Goal: Information Seeking & Learning: Learn about a topic

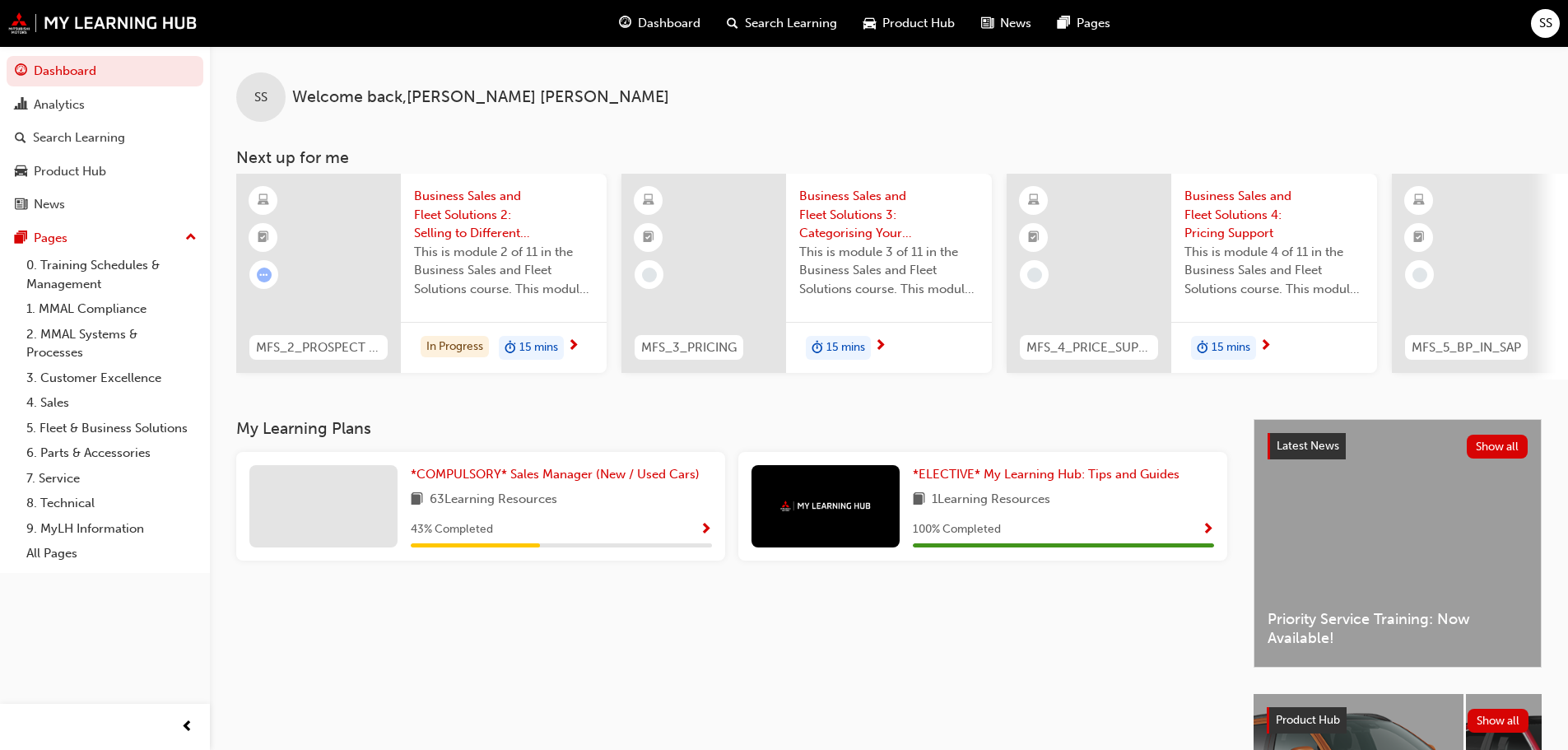
click at [455, 223] on span "Business Sales and Fleet Solutions 2: Selling to Different Customers" at bounding box center [503, 215] width 180 height 56
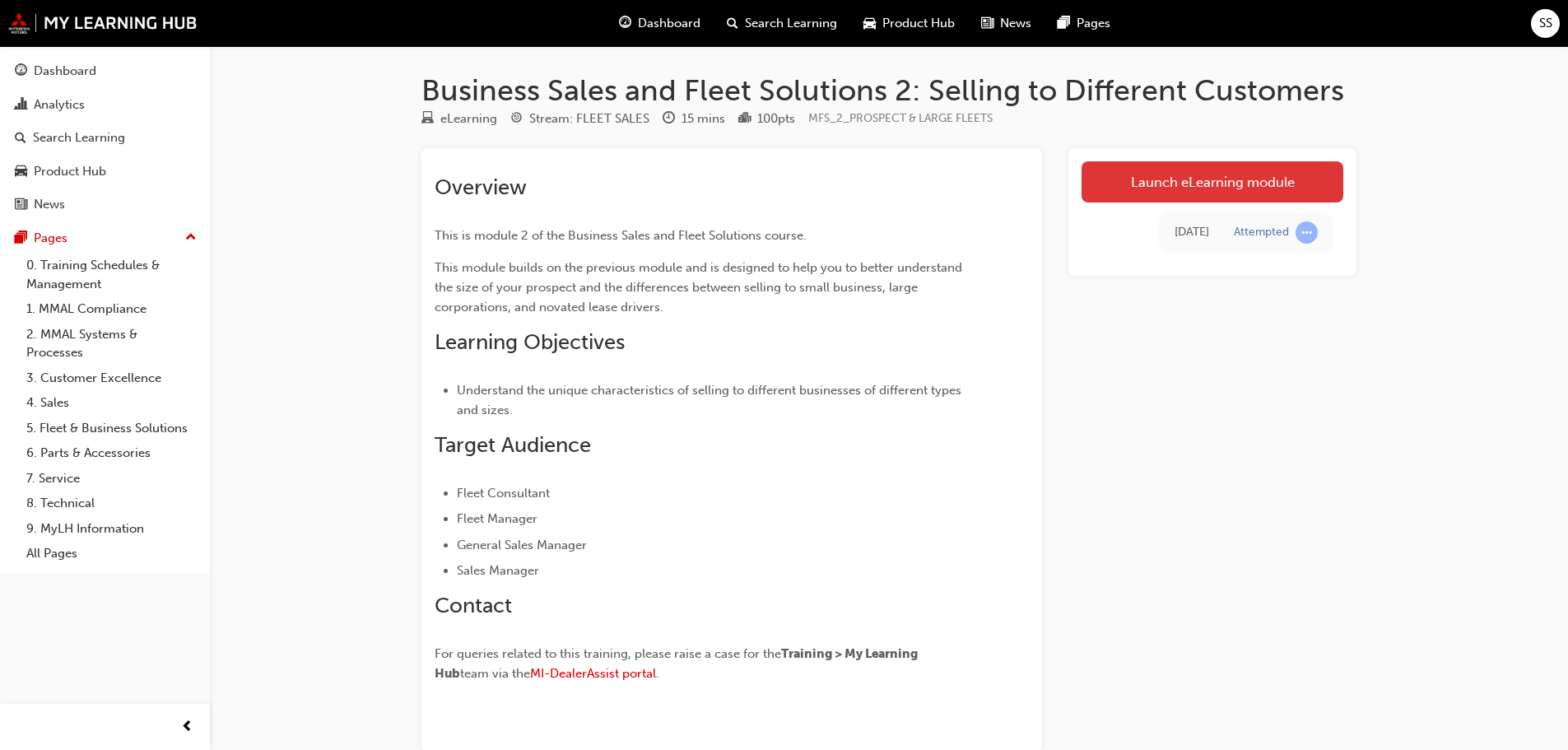
click at [1200, 180] on link "Launch eLearning module" at bounding box center [1212, 183] width 262 height 42
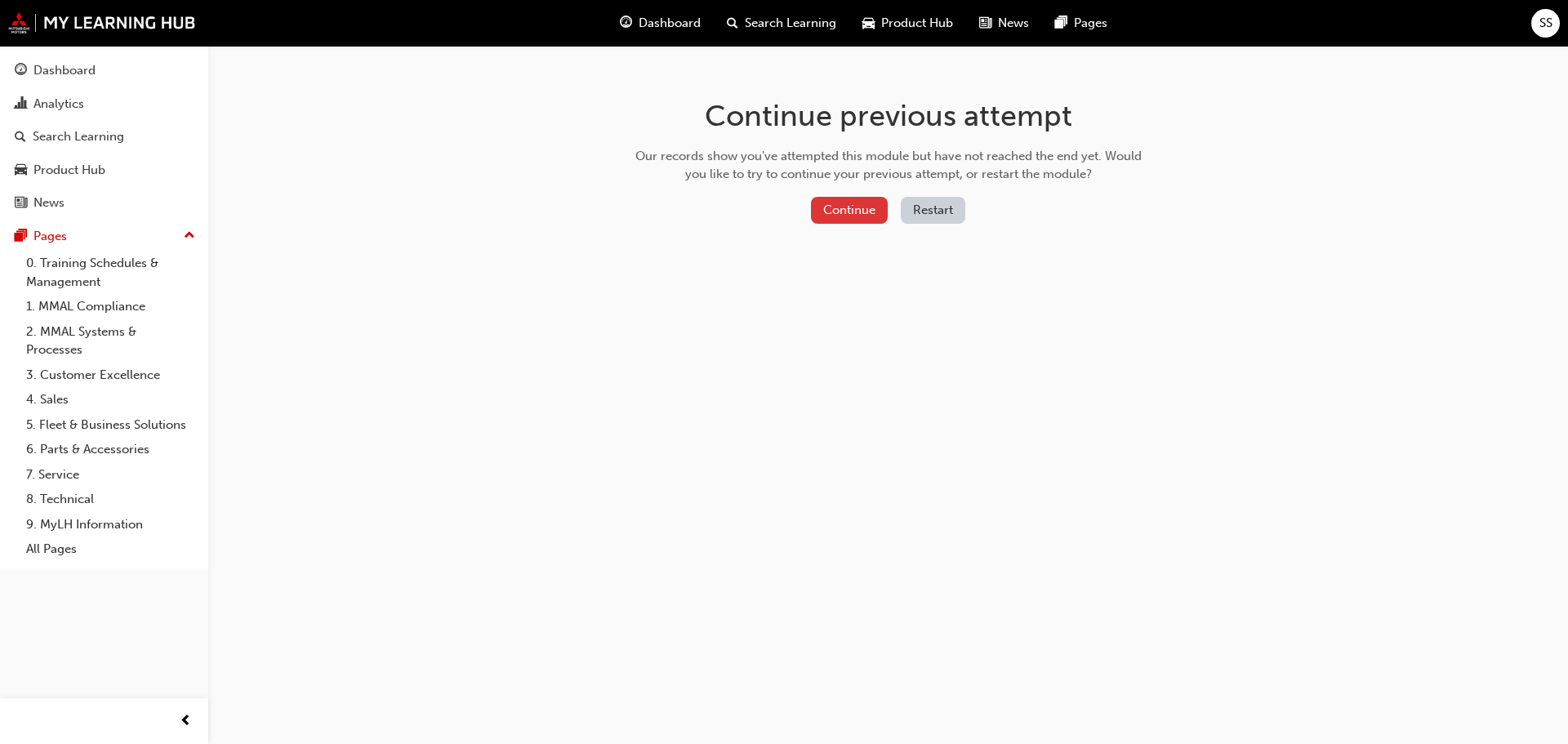
click at [857, 215] on button "Continue" at bounding box center [850, 211] width 77 height 27
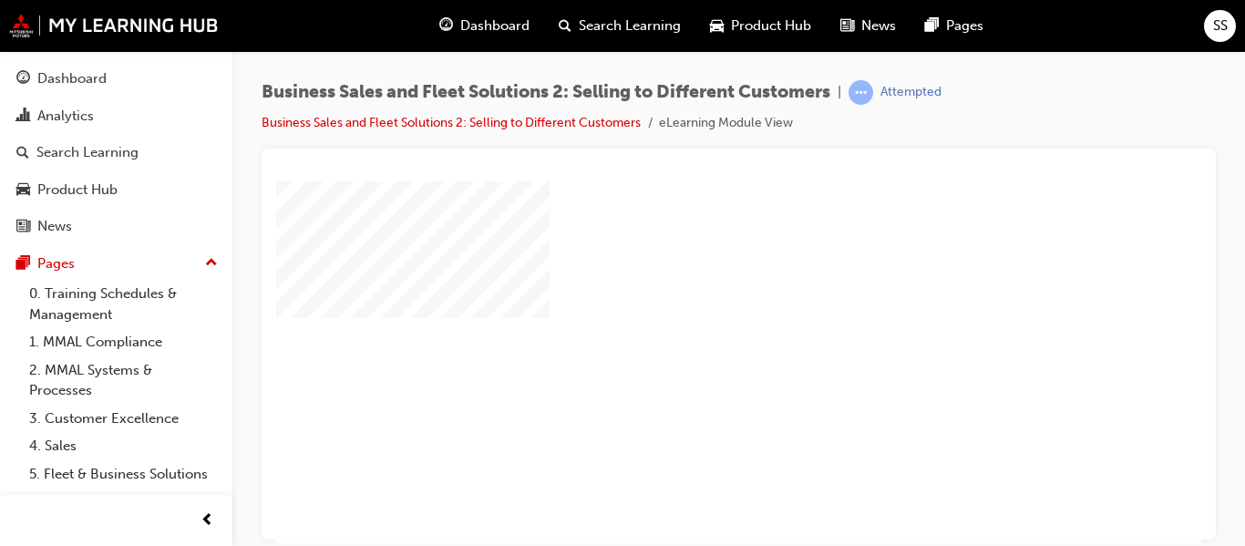
click at [686, 309] on div "play" at bounding box center [686, 309] width 0 height 0
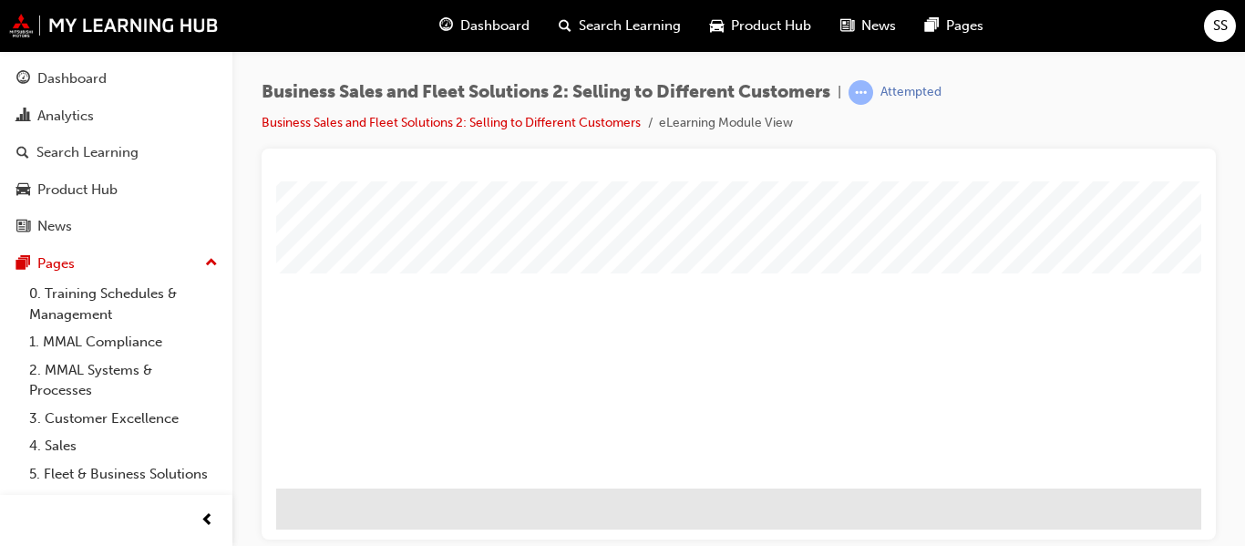
scroll to position [349, 255]
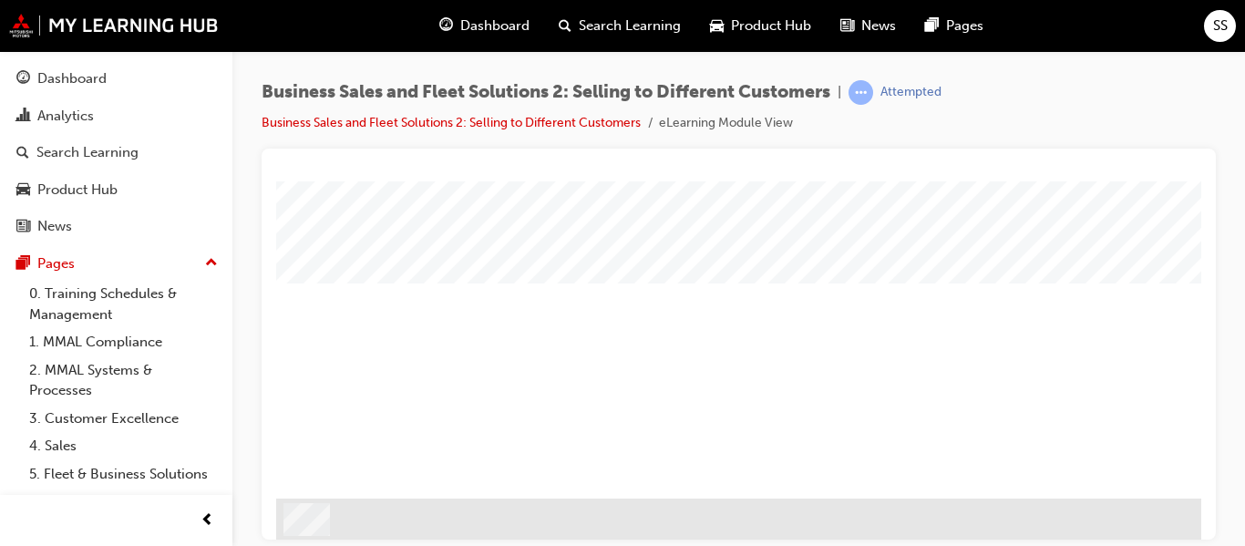
scroll to position [349, 0]
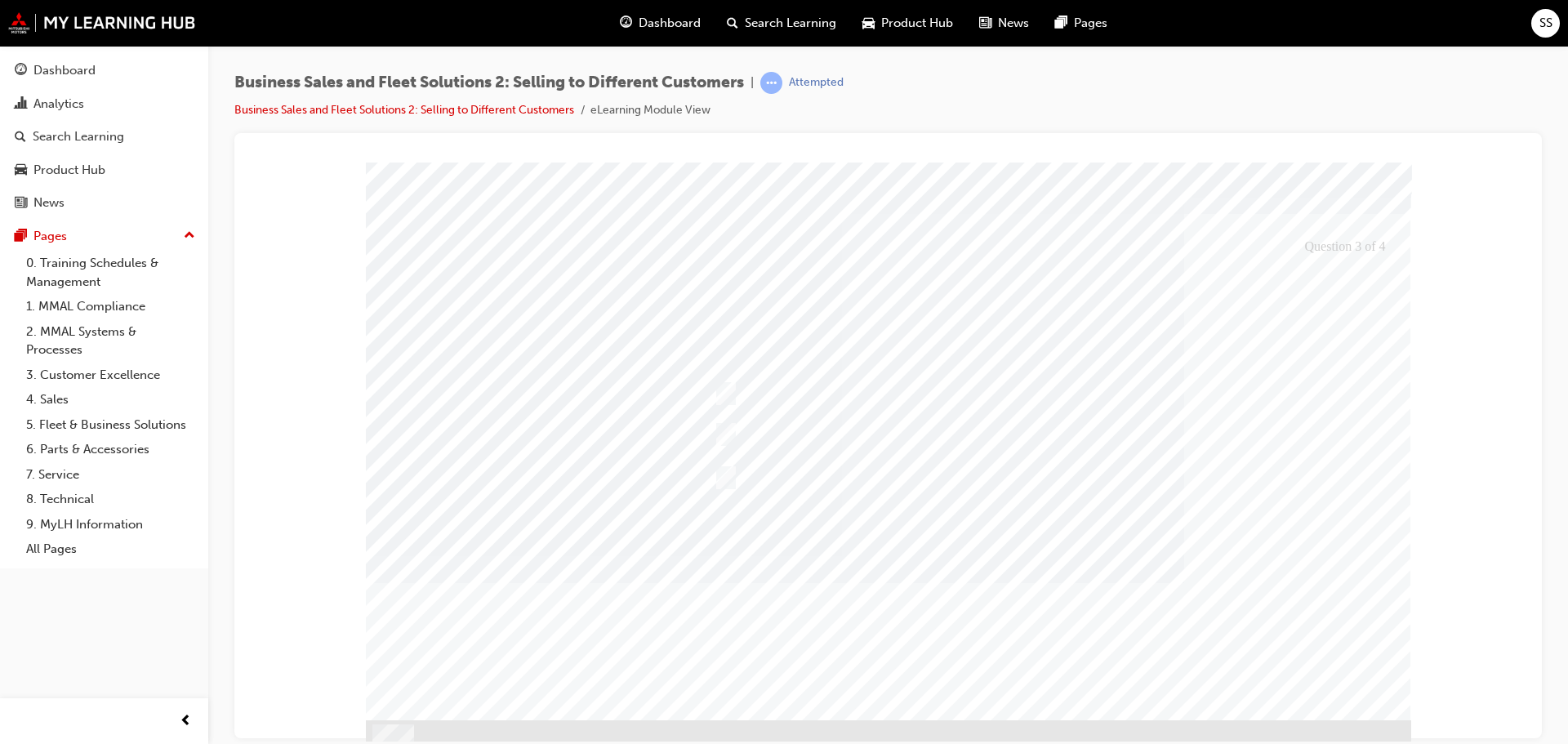
scroll to position [46, 0]
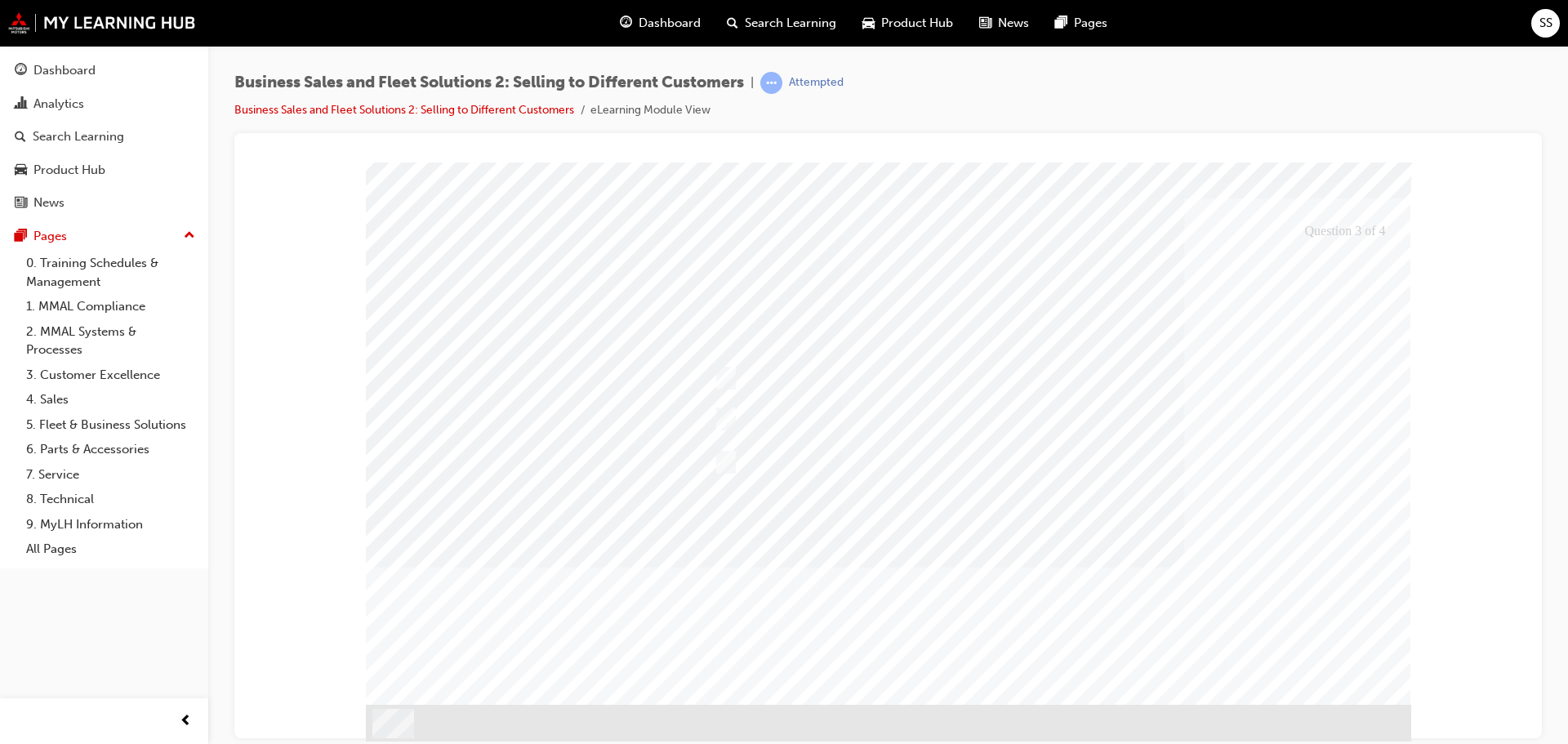
drag, startPoint x: 517, startPoint y: 504, endPoint x: 901, endPoint y: 529, distance: 384.8
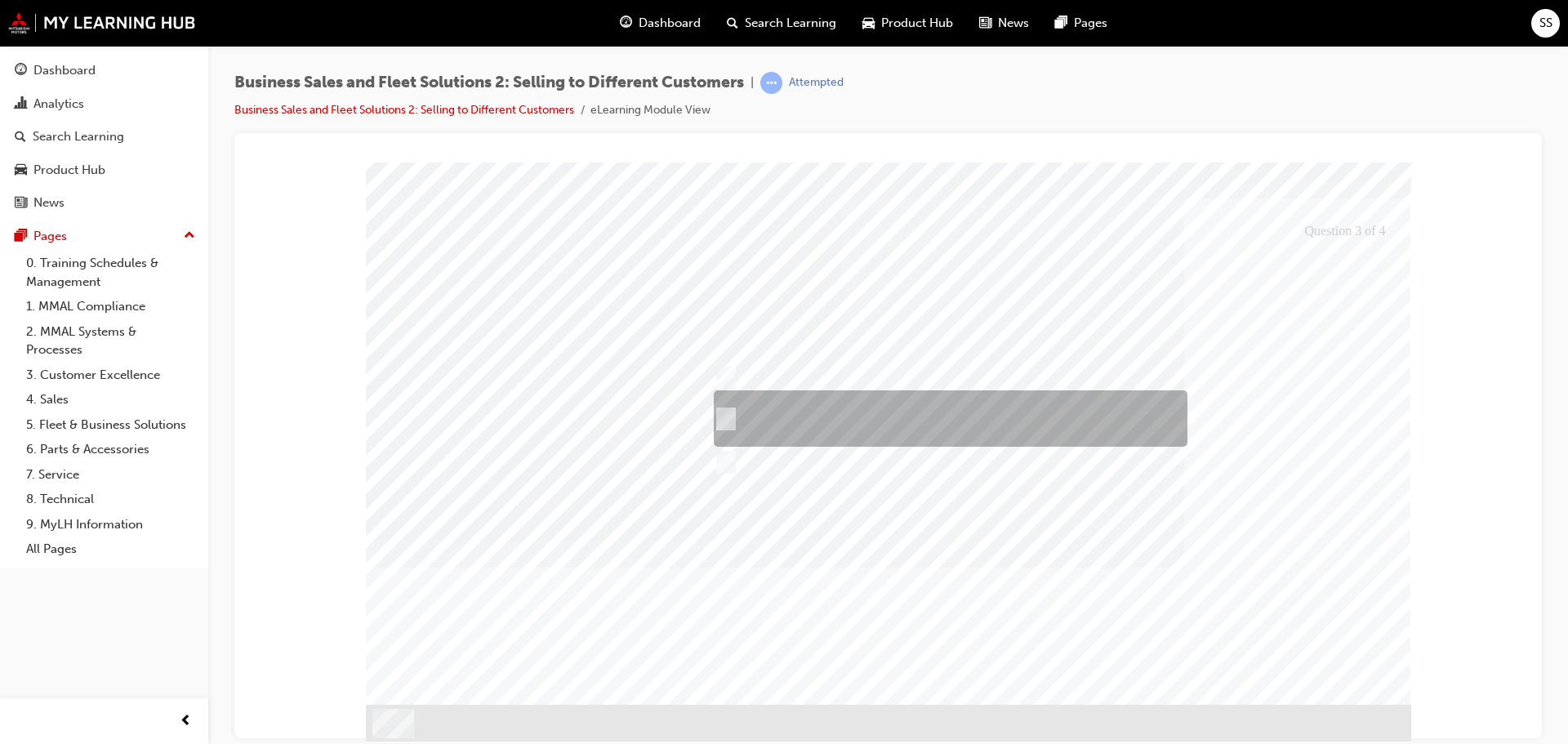
click at [865, 400] on div at bounding box center [947, 419] width 473 height 56
checkbox input "true"
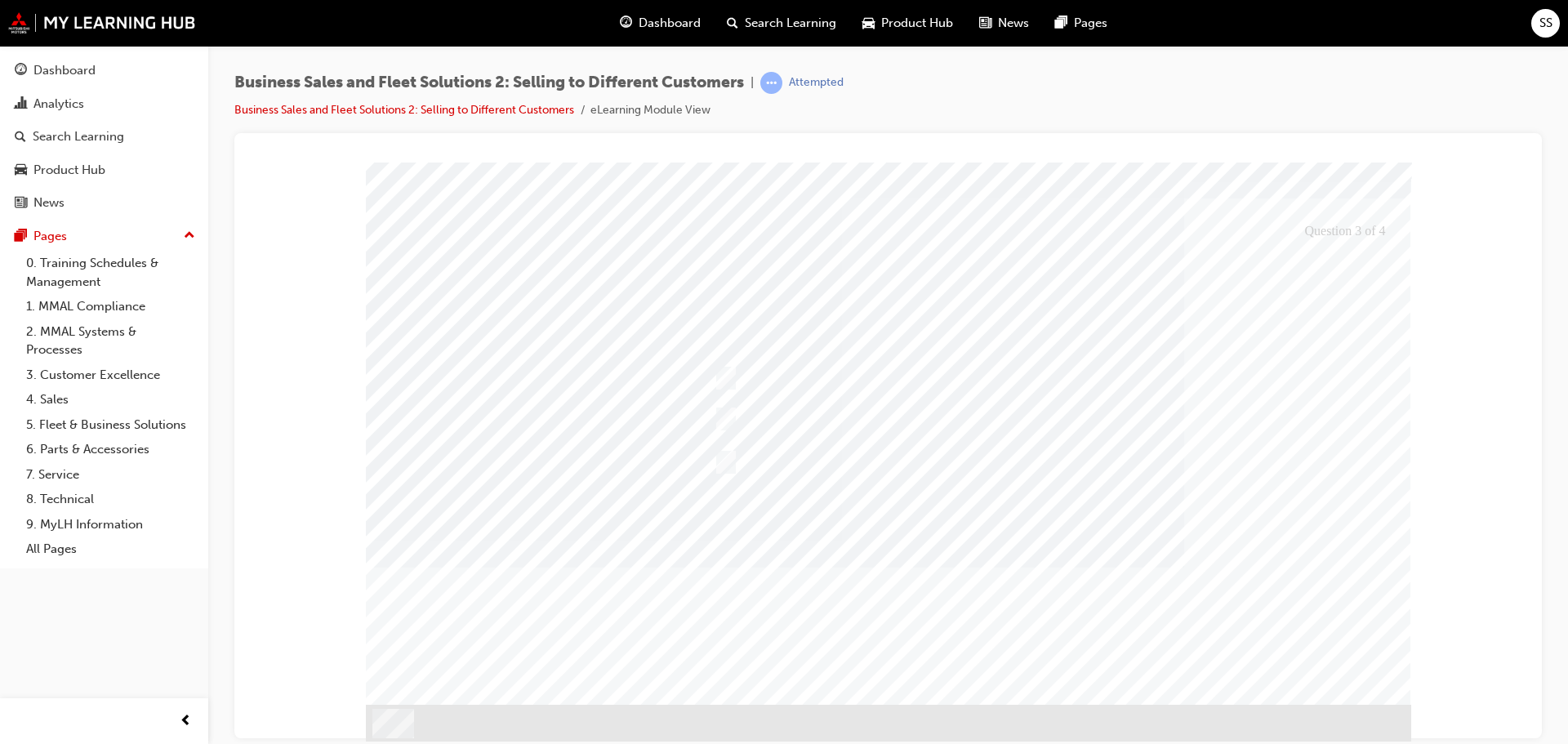
click at [867, 457] on div at bounding box center [888, 428] width 1045 height 625
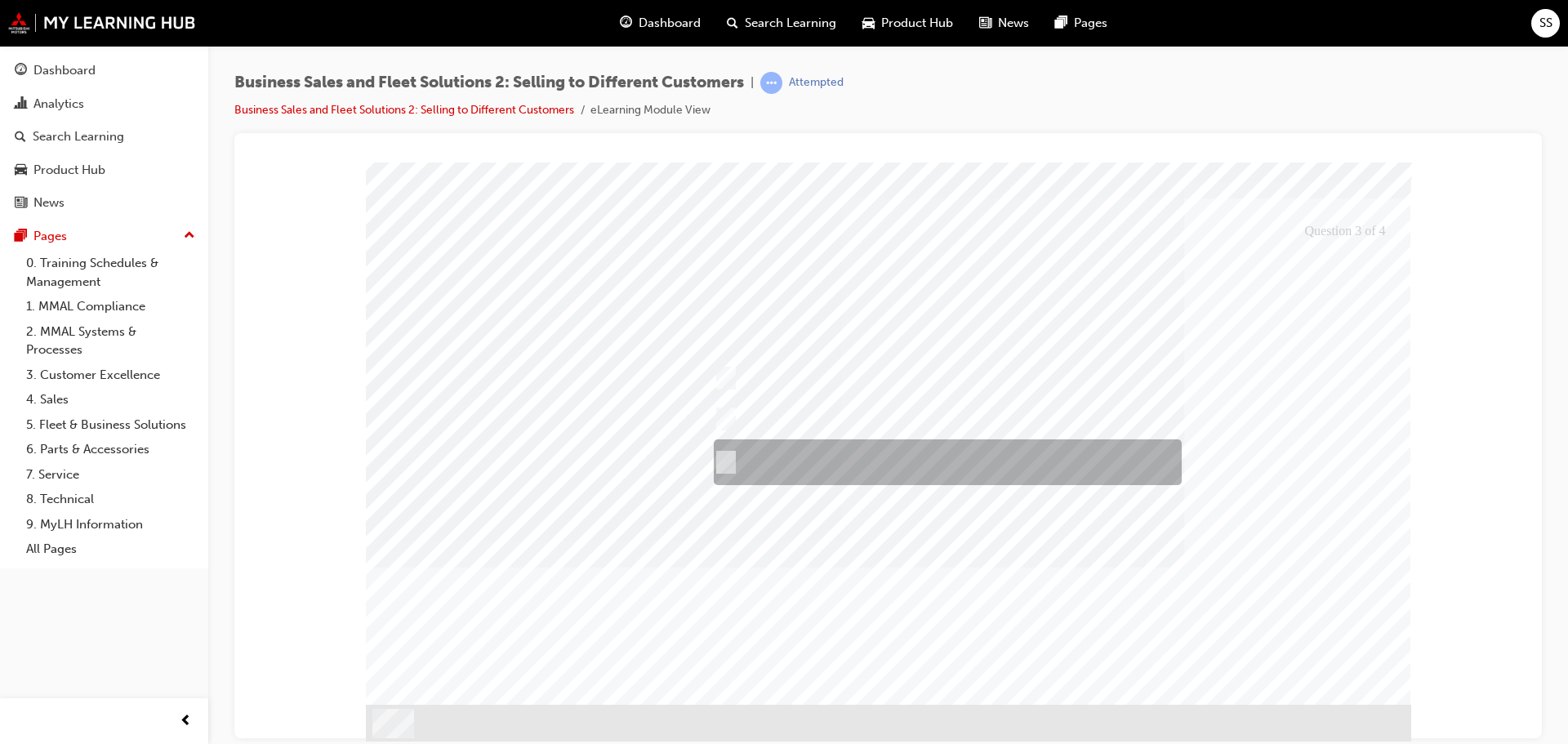
click at [889, 454] on div at bounding box center [944, 462] width 468 height 46
checkbox input "true"
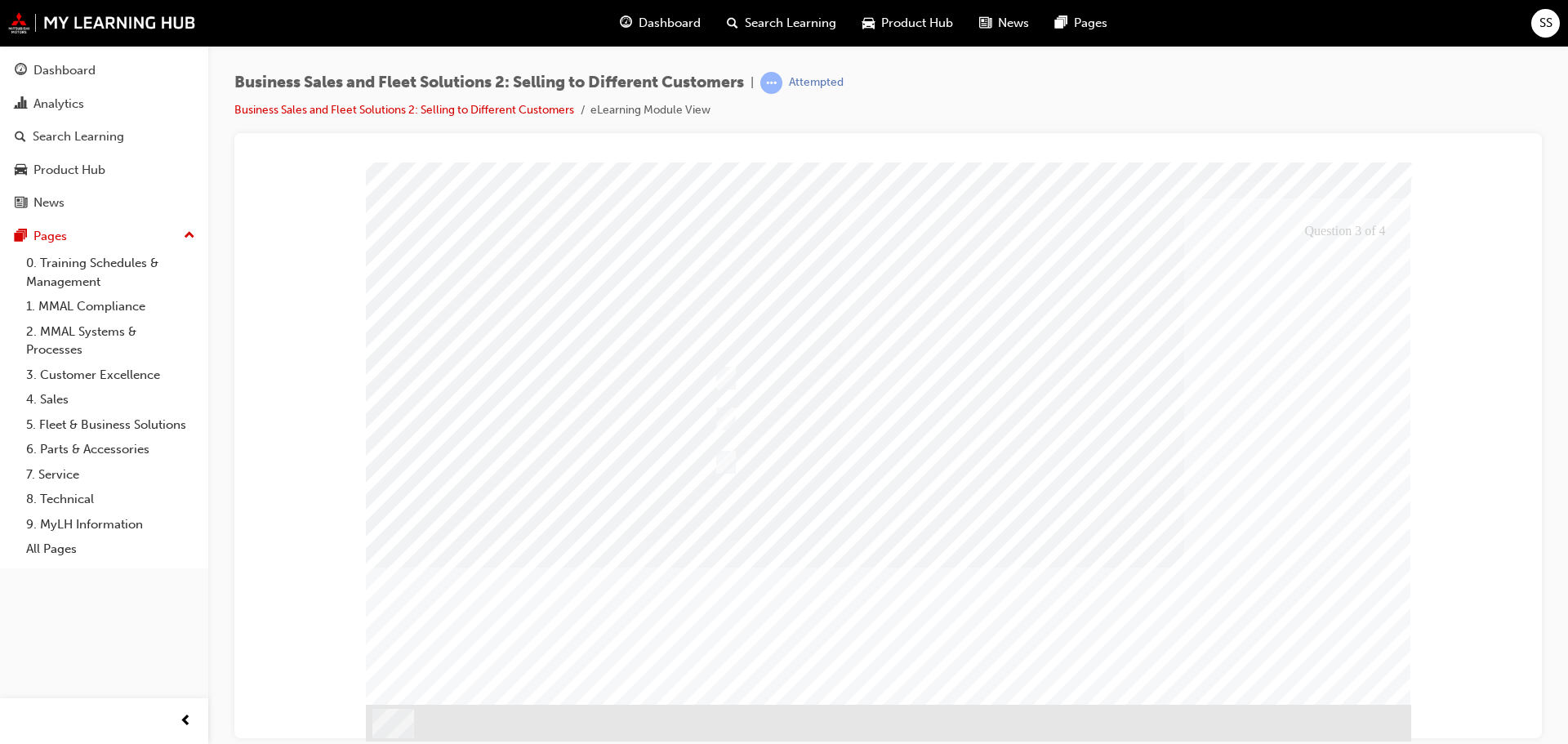
click at [1178, 583] on div at bounding box center [888, 428] width 1045 height 625
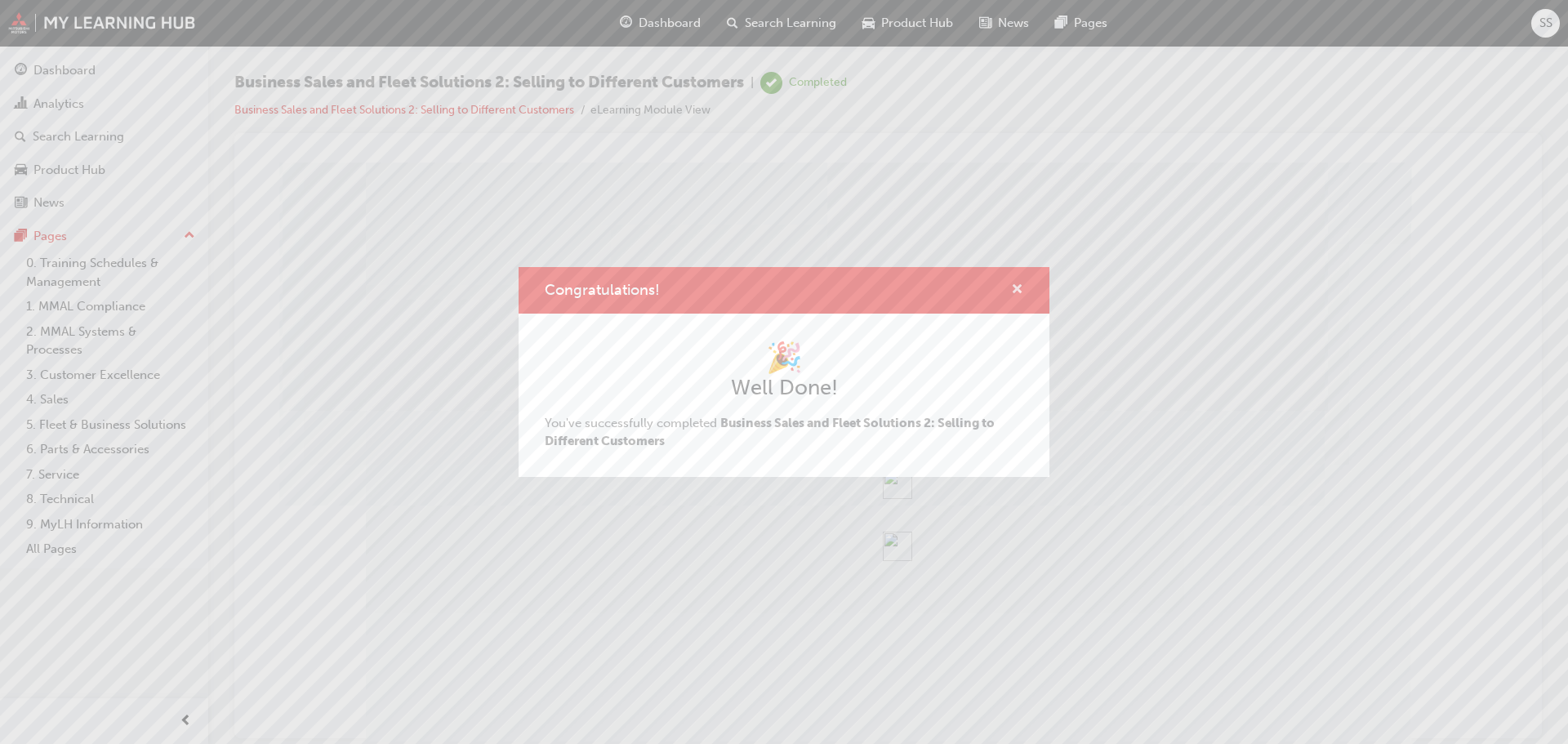
click at [1016, 285] on span "cross-icon" at bounding box center [1018, 290] width 13 height 14
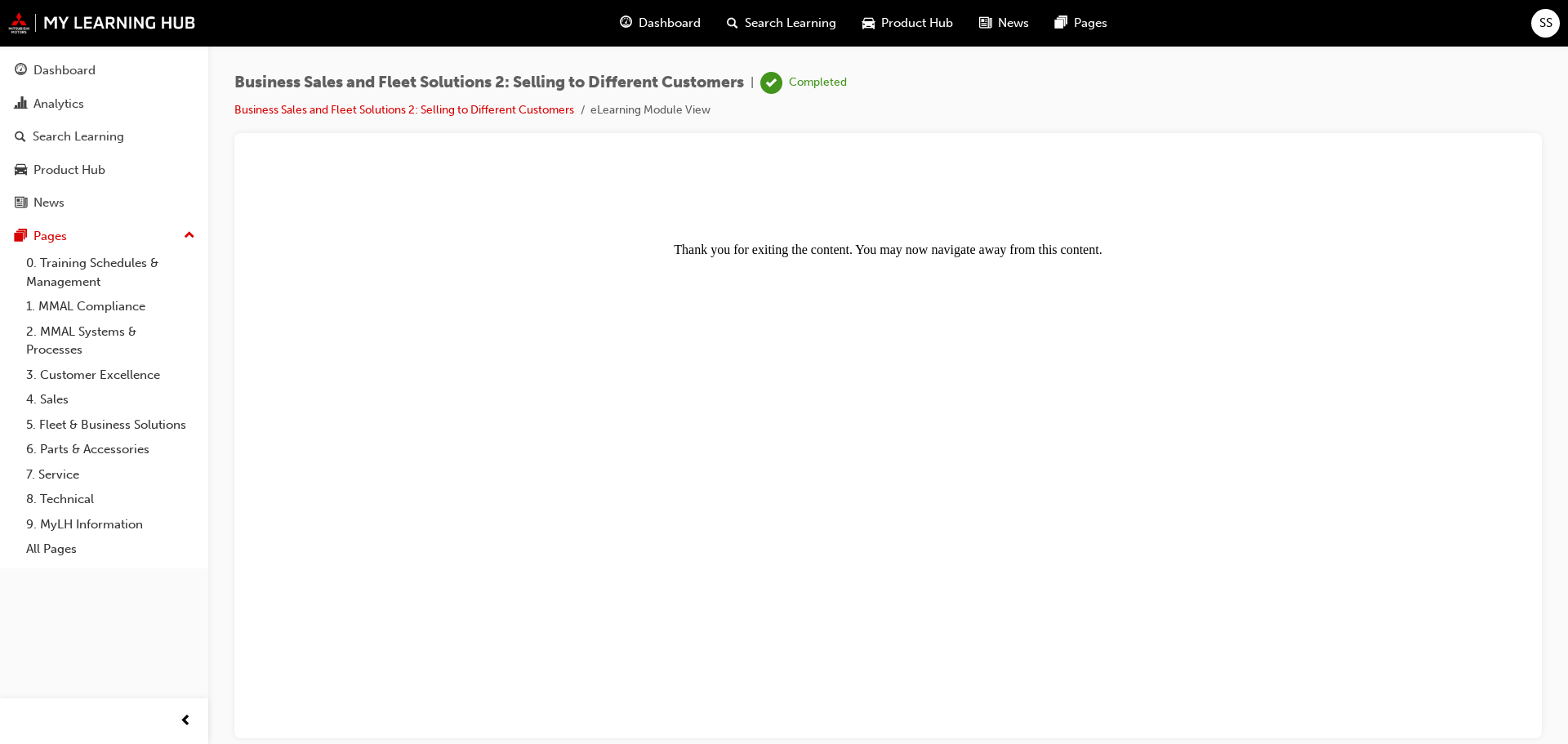
click at [677, 26] on span "Dashboard" at bounding box center [670, 22] width 62 height 19
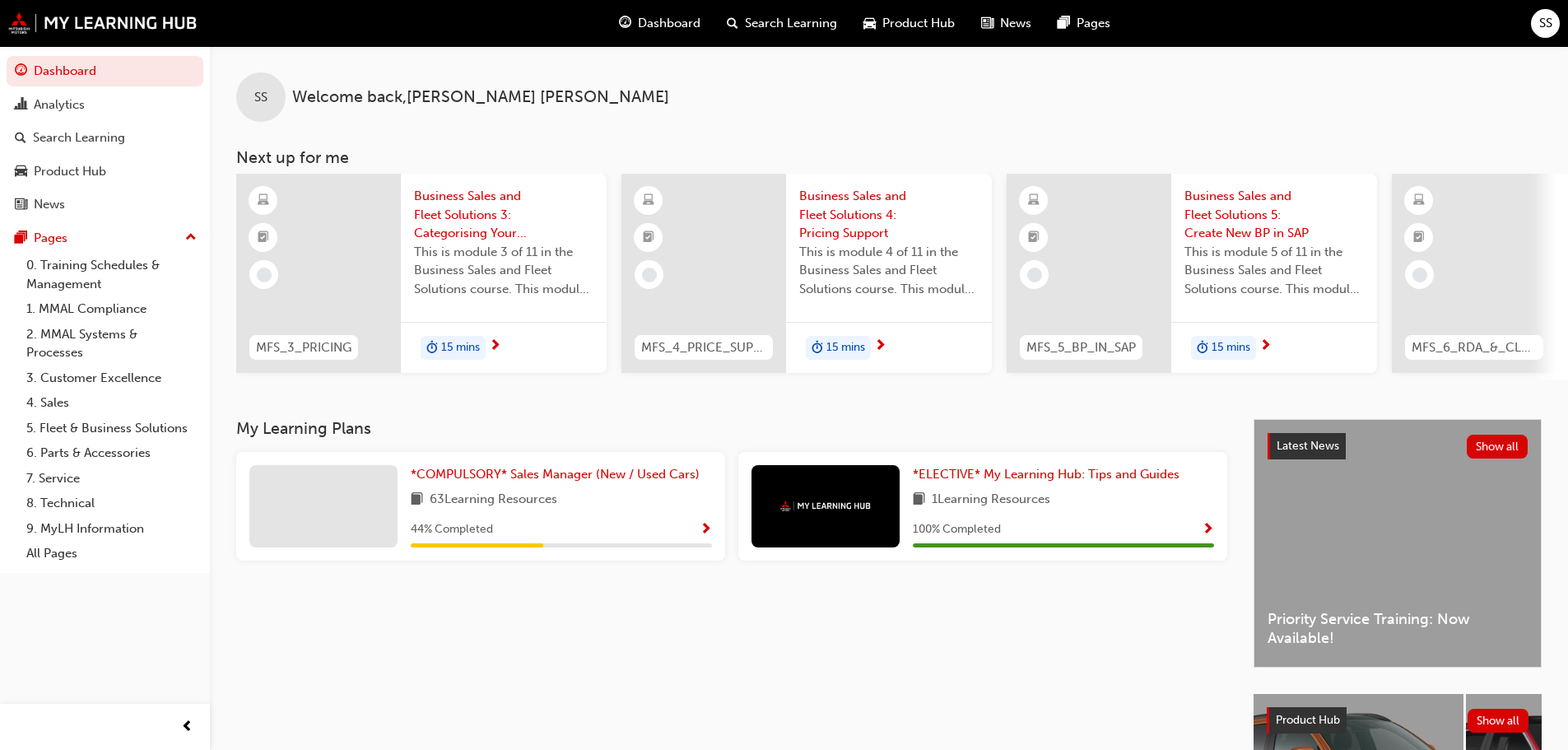
click at [449, 214] on span "Business Sales and Fleet Solutions 3: Categorising Your Customer" at bounding box center [503, 215] width 180 height 56
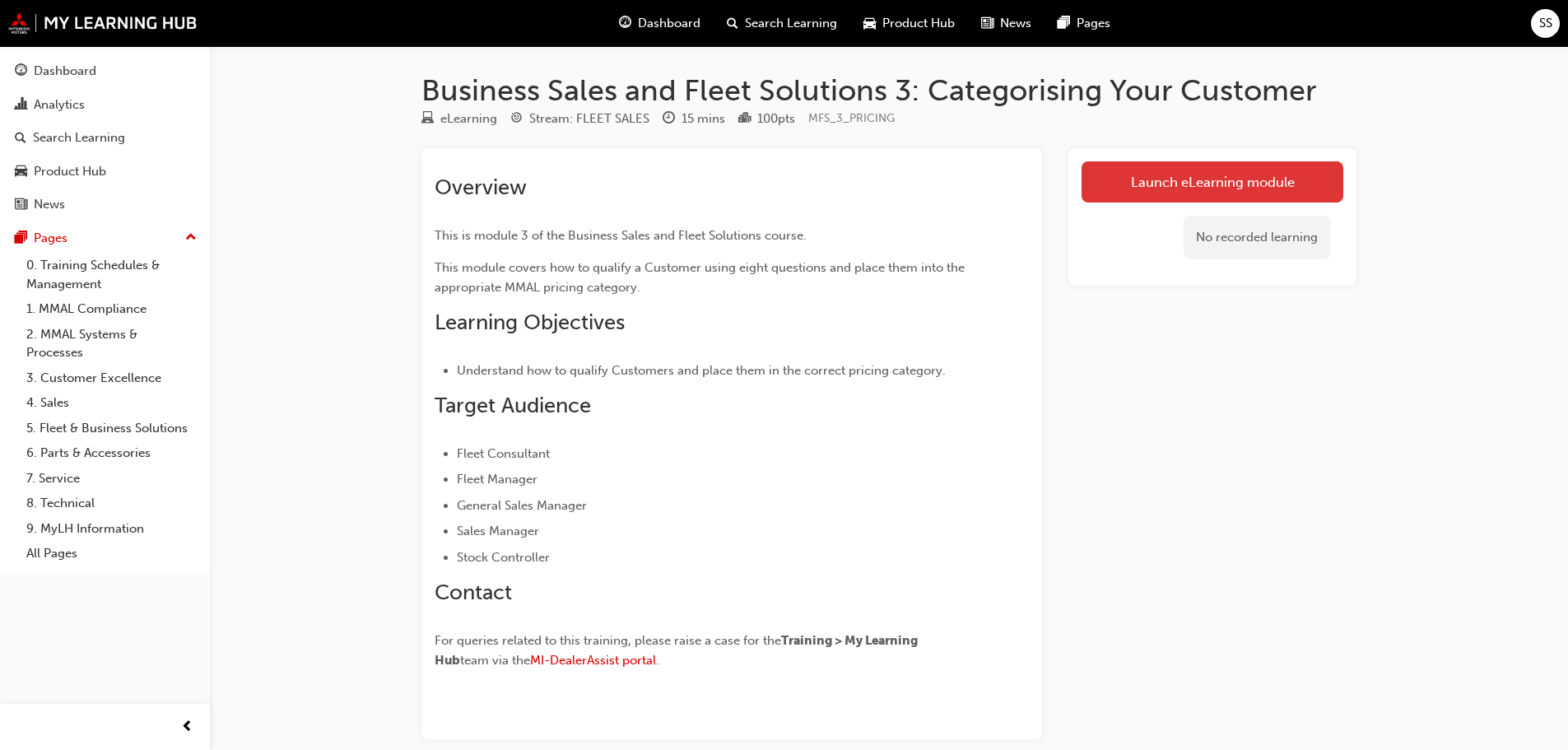
click at [1232, 181] on link "Launch eLearning module" at bounding box center [1212, 183] width 262 height 42
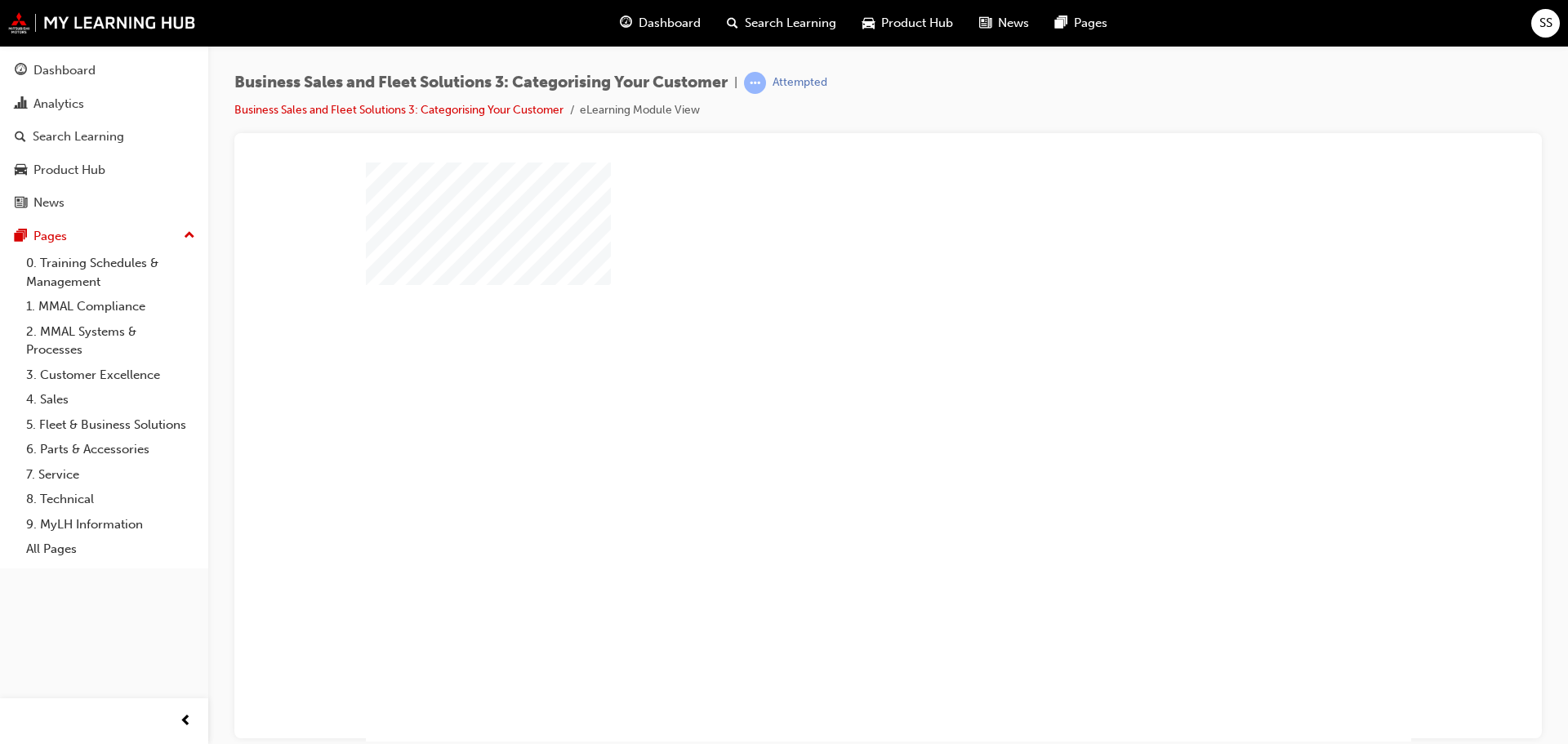
click at [842, 404] on div "play" at bounding box center [842, 404] width 0 height 0
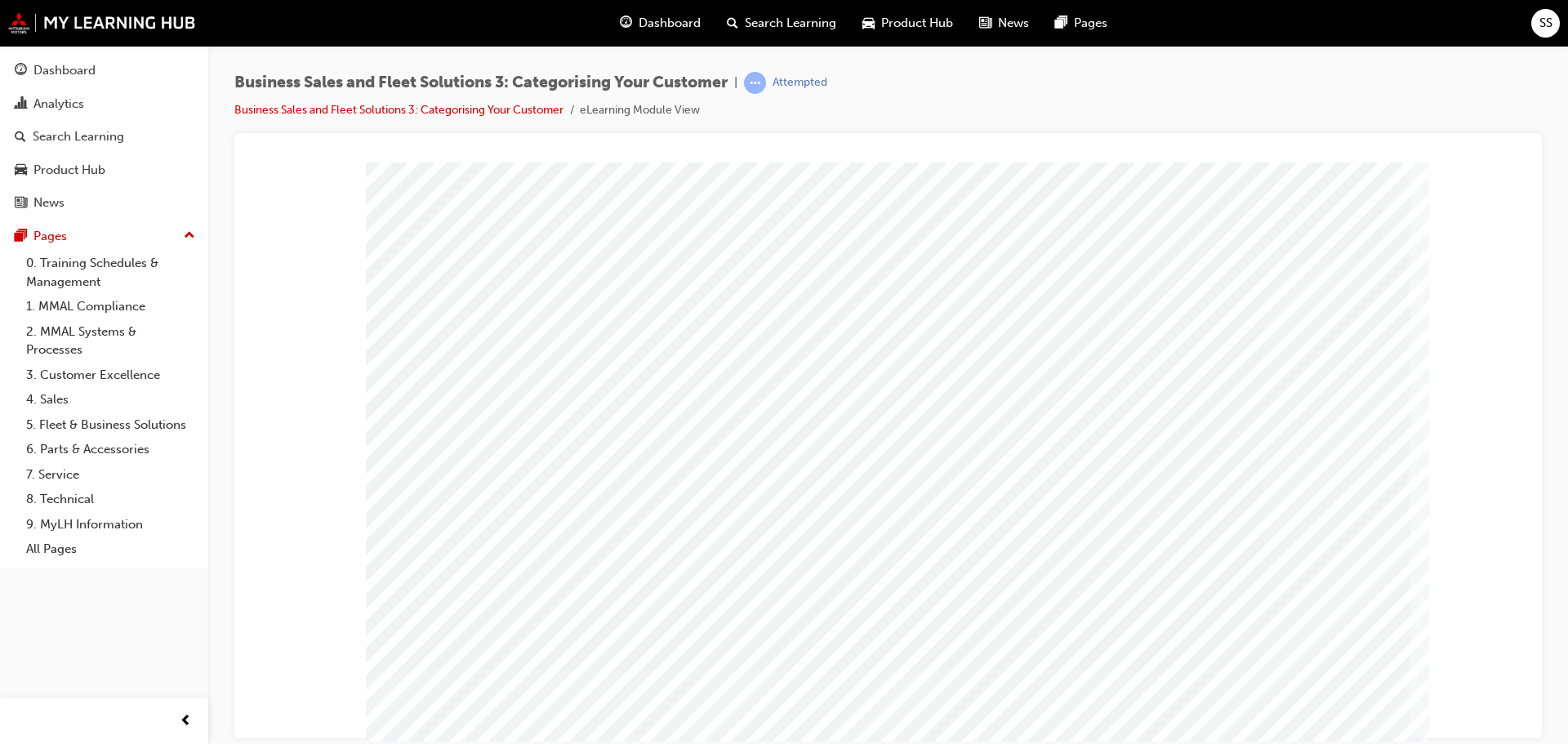
scroll to position [46, 0]
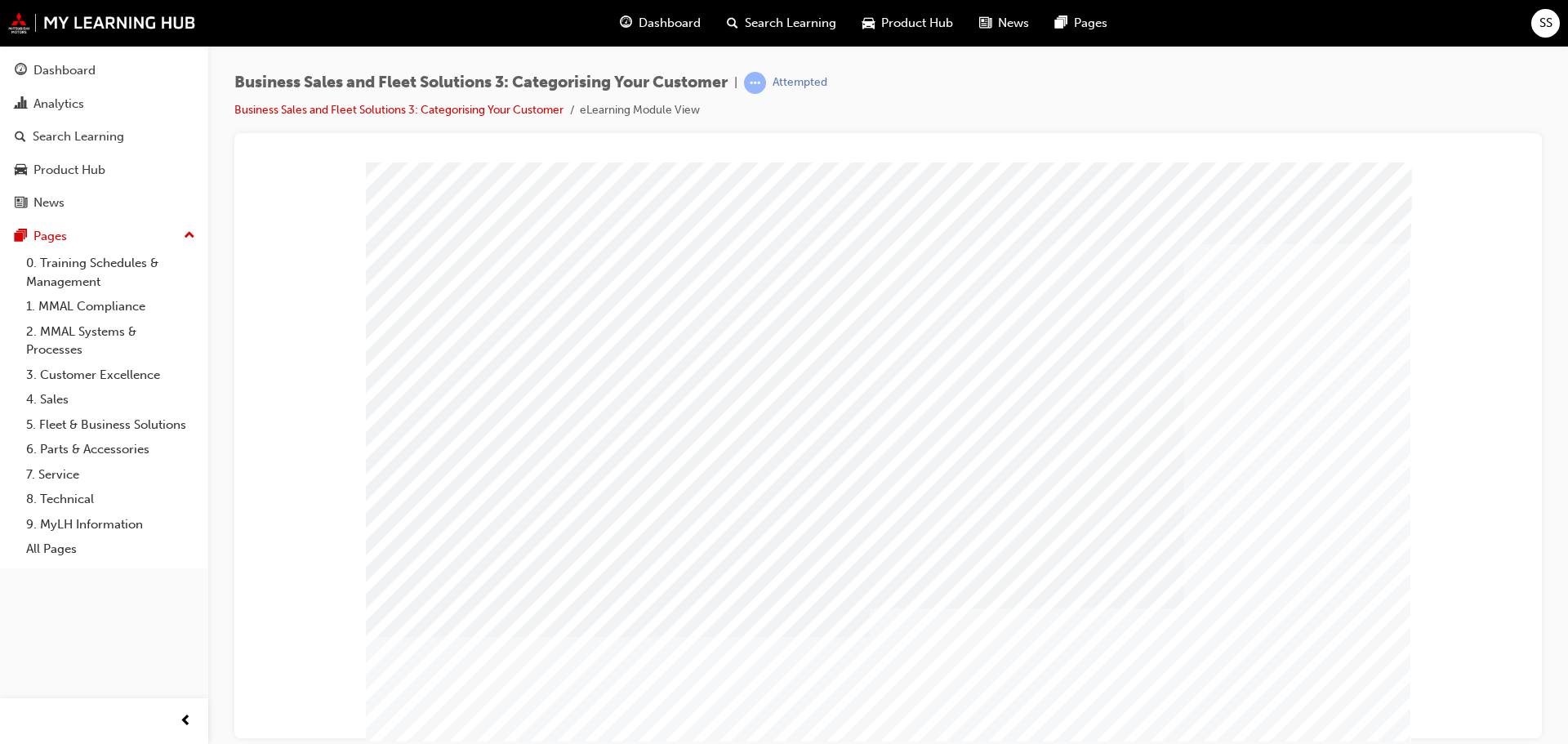
drag, startPoint x: 1324, startPoint y: 718, endPoint x: 1412, endPoint y: 666, distance: 102.2
click at [1412, 169] on div "PAGE 9 Customer_Interaction" at bounding box center [888, 169] width 1269 height 0
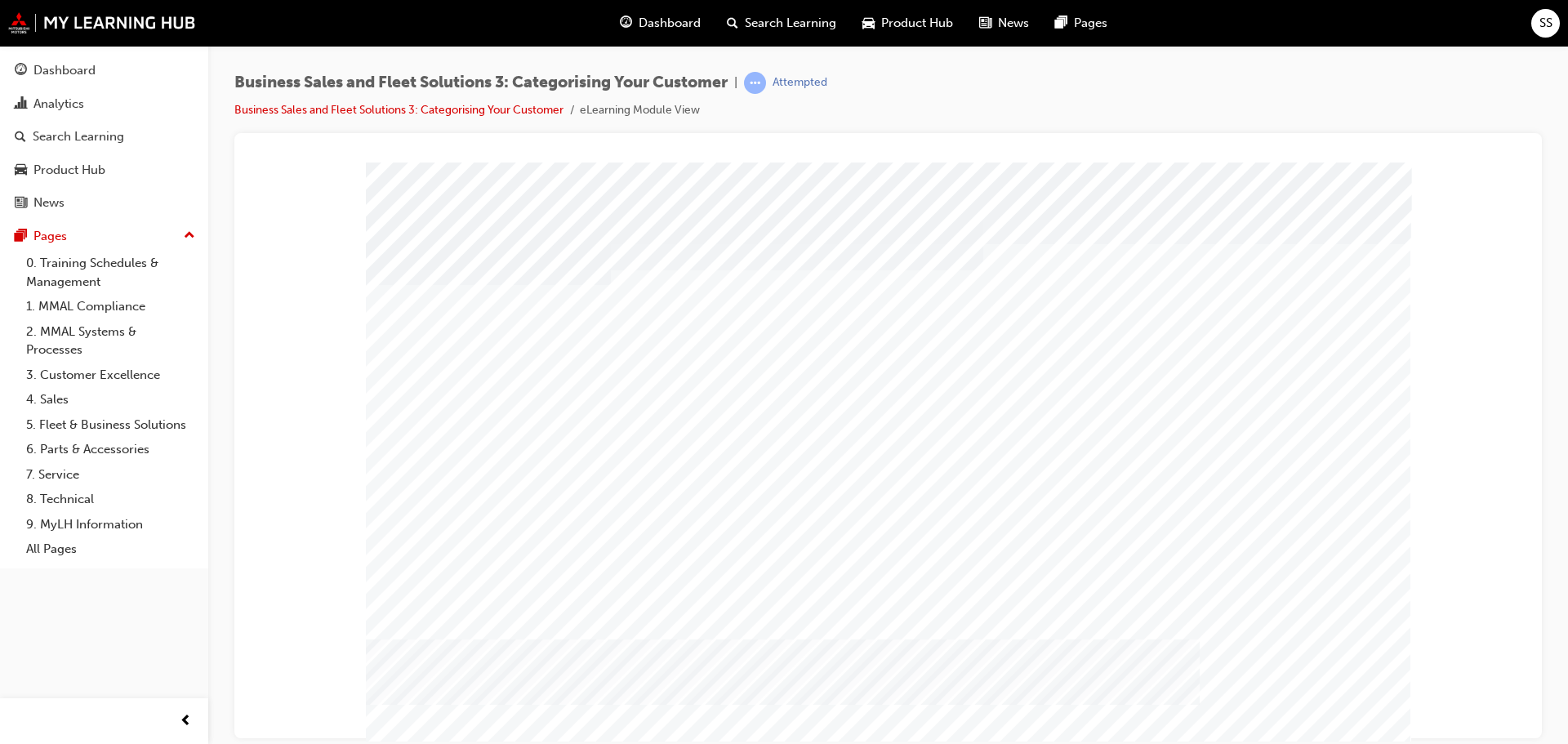
click at [1125, 473] on div at bounding box center [1080, 471] width 343 height 24
click at [1040, 497] on div at bounding box center [888, 473] width 1045 height 625
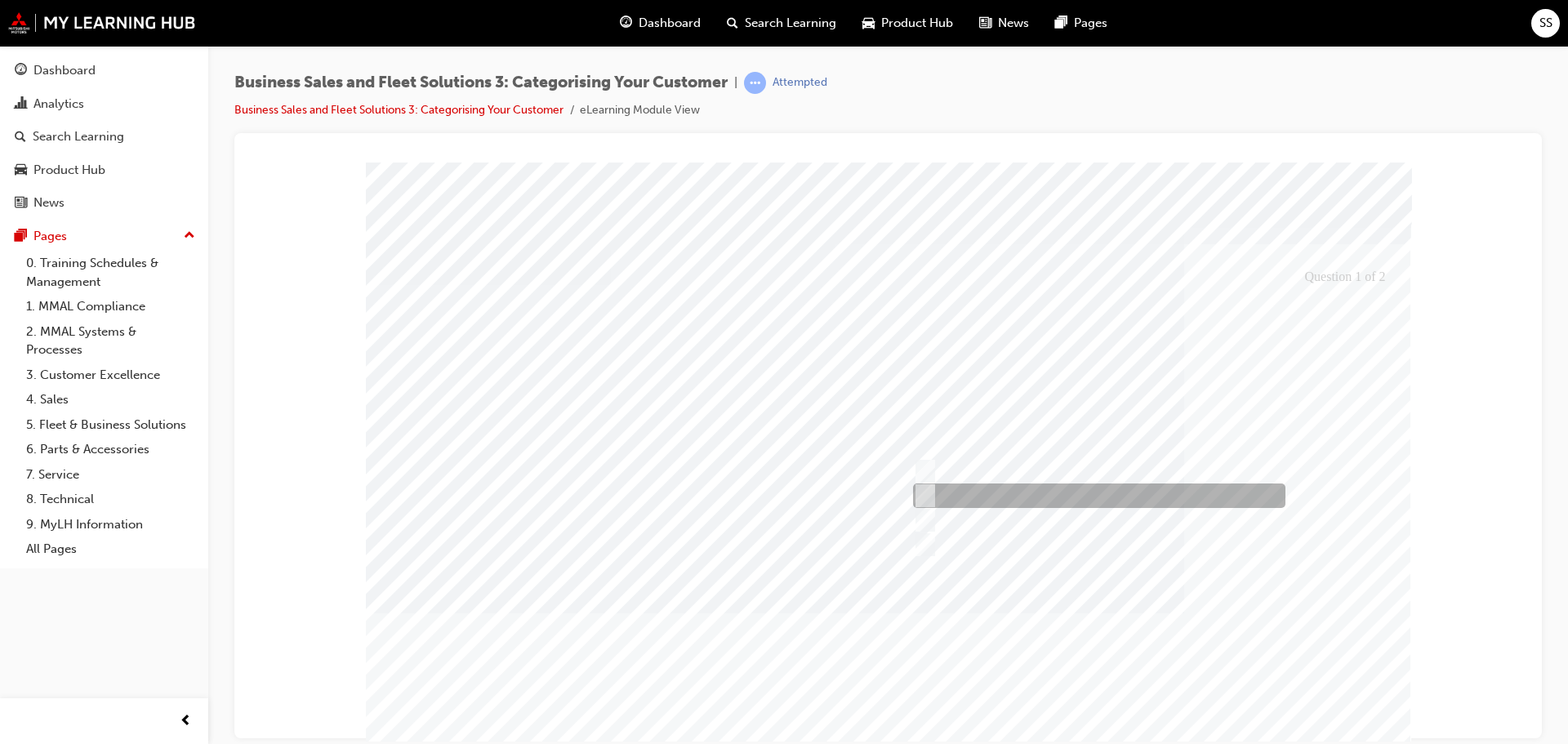
click at [1040, 497] on div at bounding box center [1096, 495] width 373 height 24
radio input "false"
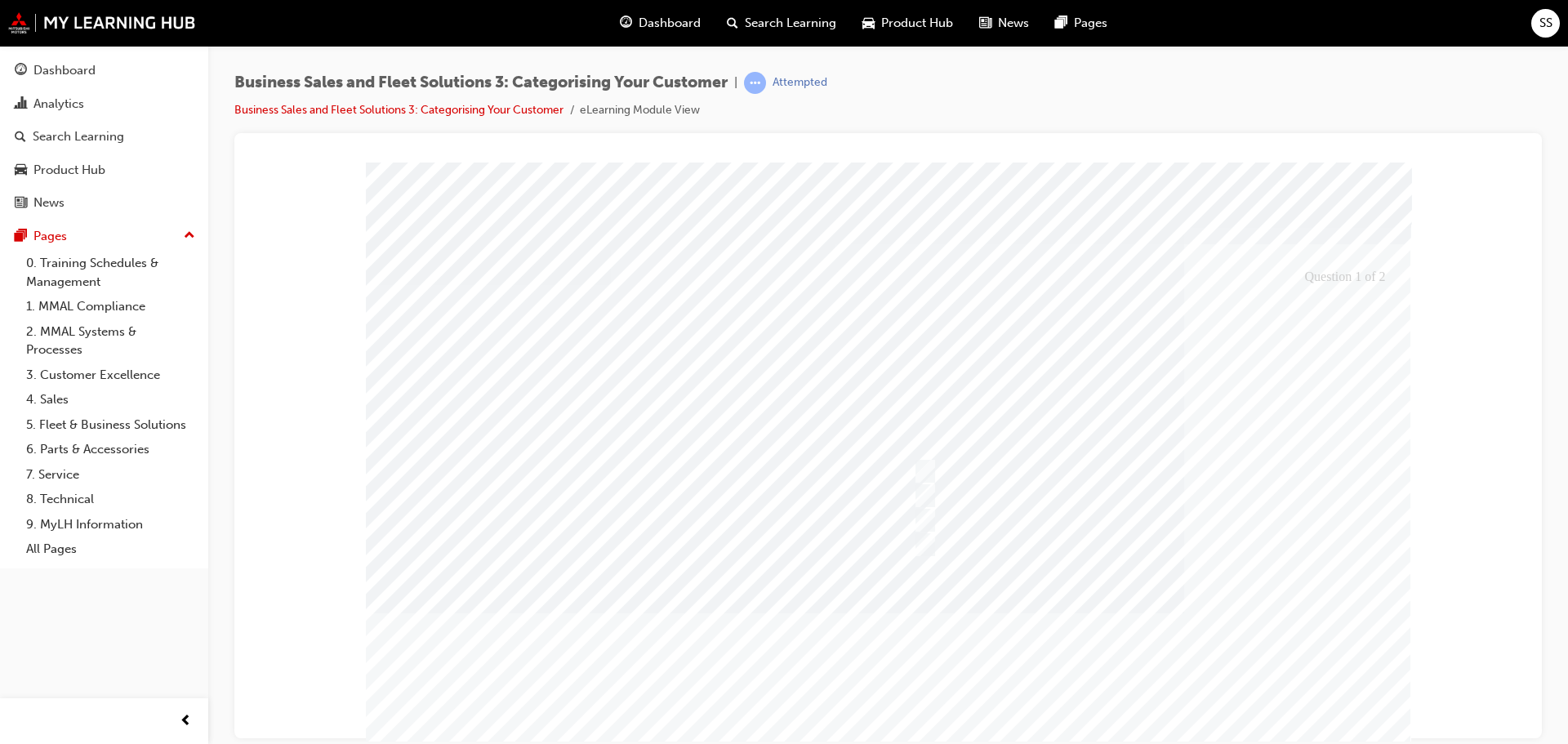
click at [1112, 525] on div at bounding box center [888, 473] width 1045 height 625
click at [1112, 526] on div at bounding box center [1142, 520] width 466 height 24
radio input "false"
radio input "true"
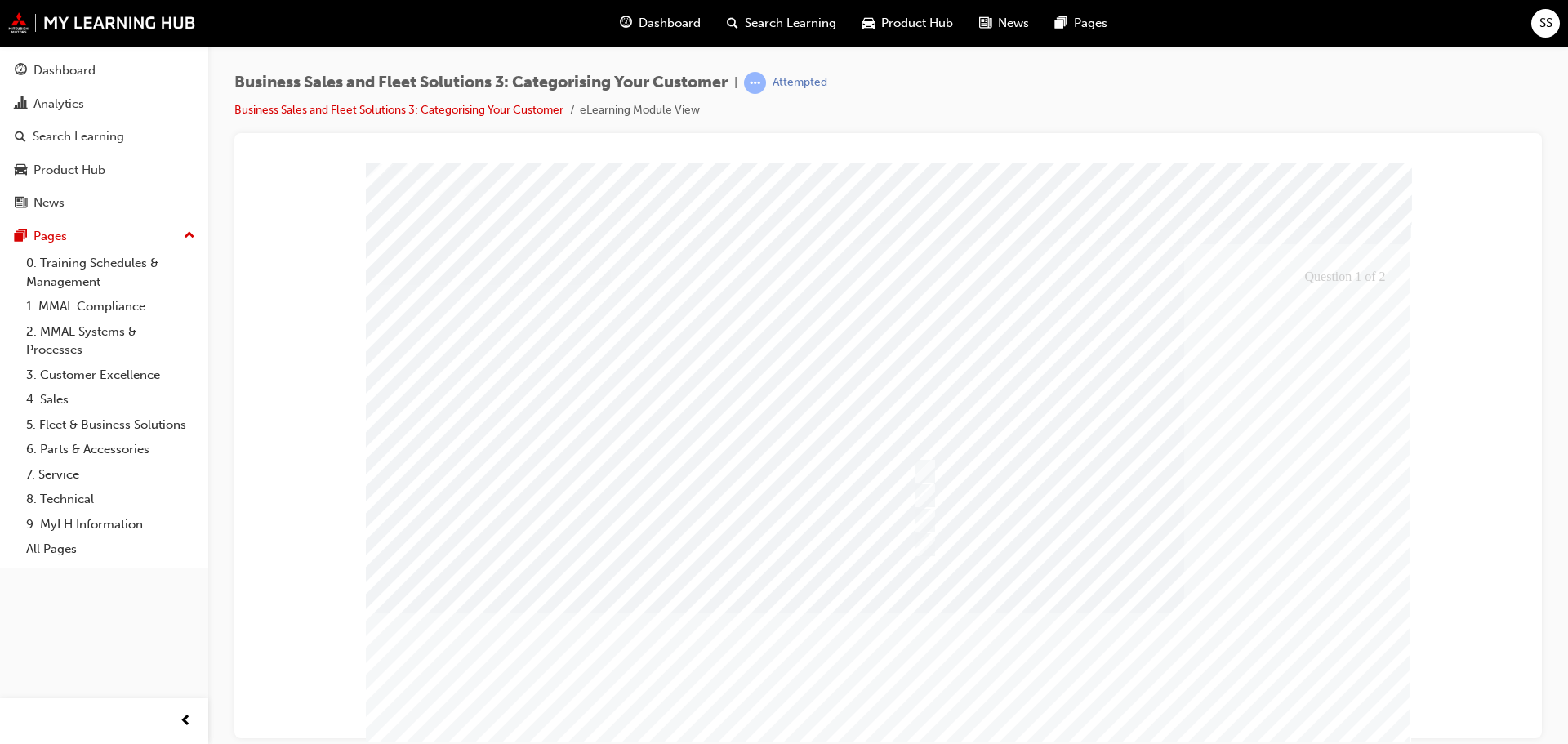
click at [1225, 620] on div at bounding box center [888, 473] width 1045 height 625
click at [1005, 520] on div at bounding box center [1081, 520] width 345 height 24
radio input "true"
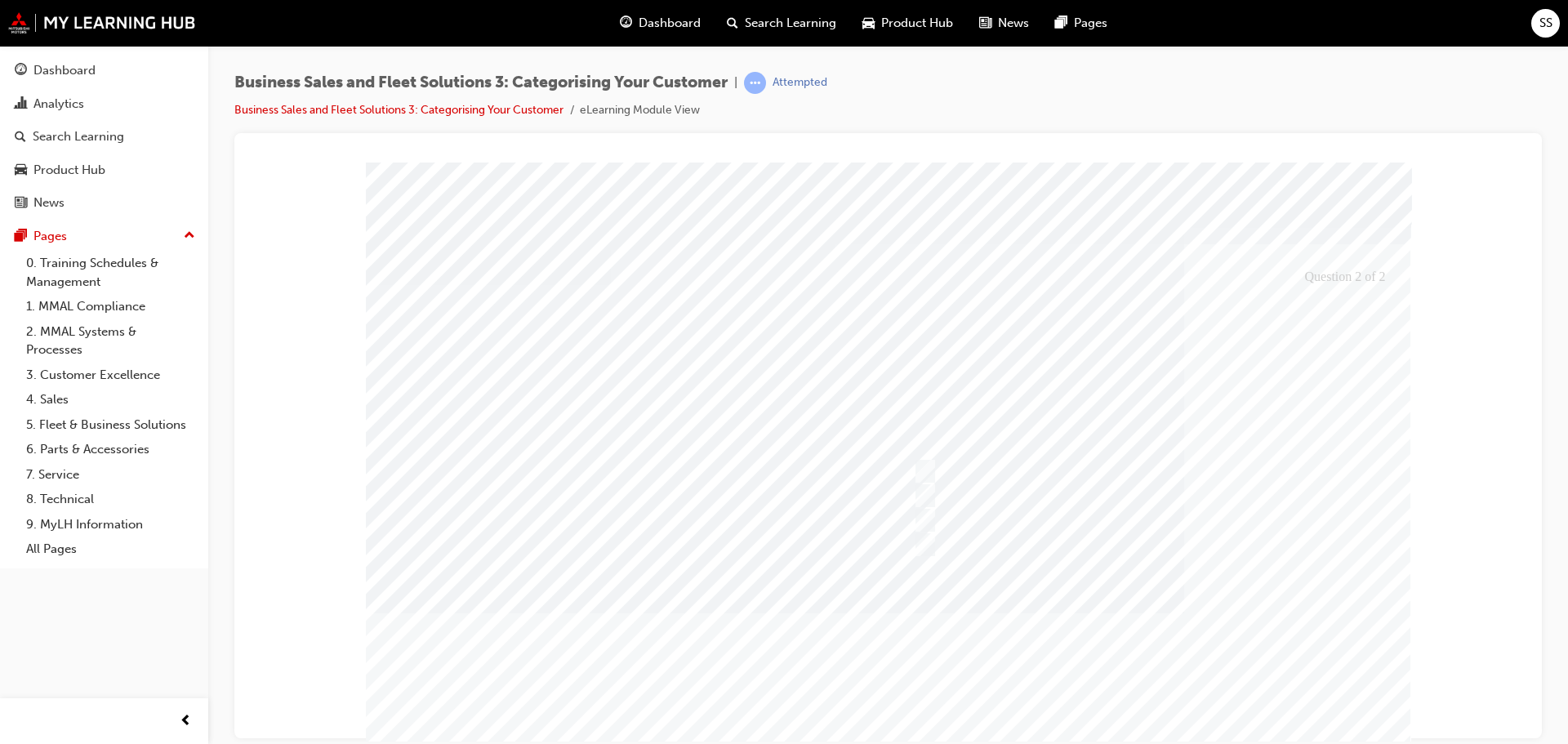
click at [1182, 650] on div at bounding box center [895, 473] width 1045 height 625
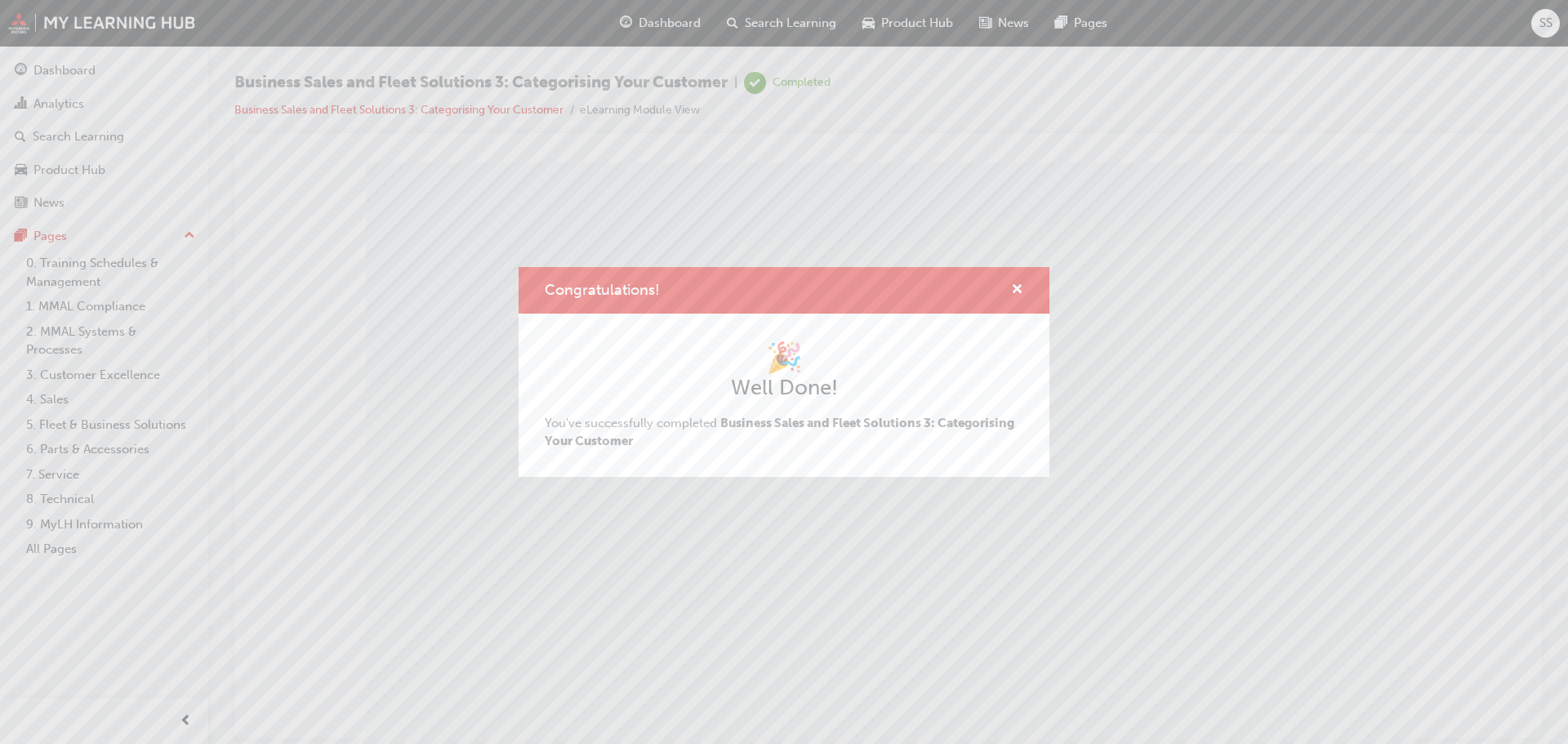
click at [1330, 727] on div "Congratulations! 🎉 Well Done! You've successfully completed Business Sales and …" at bounding box center [784, 372] width 1568 height 744
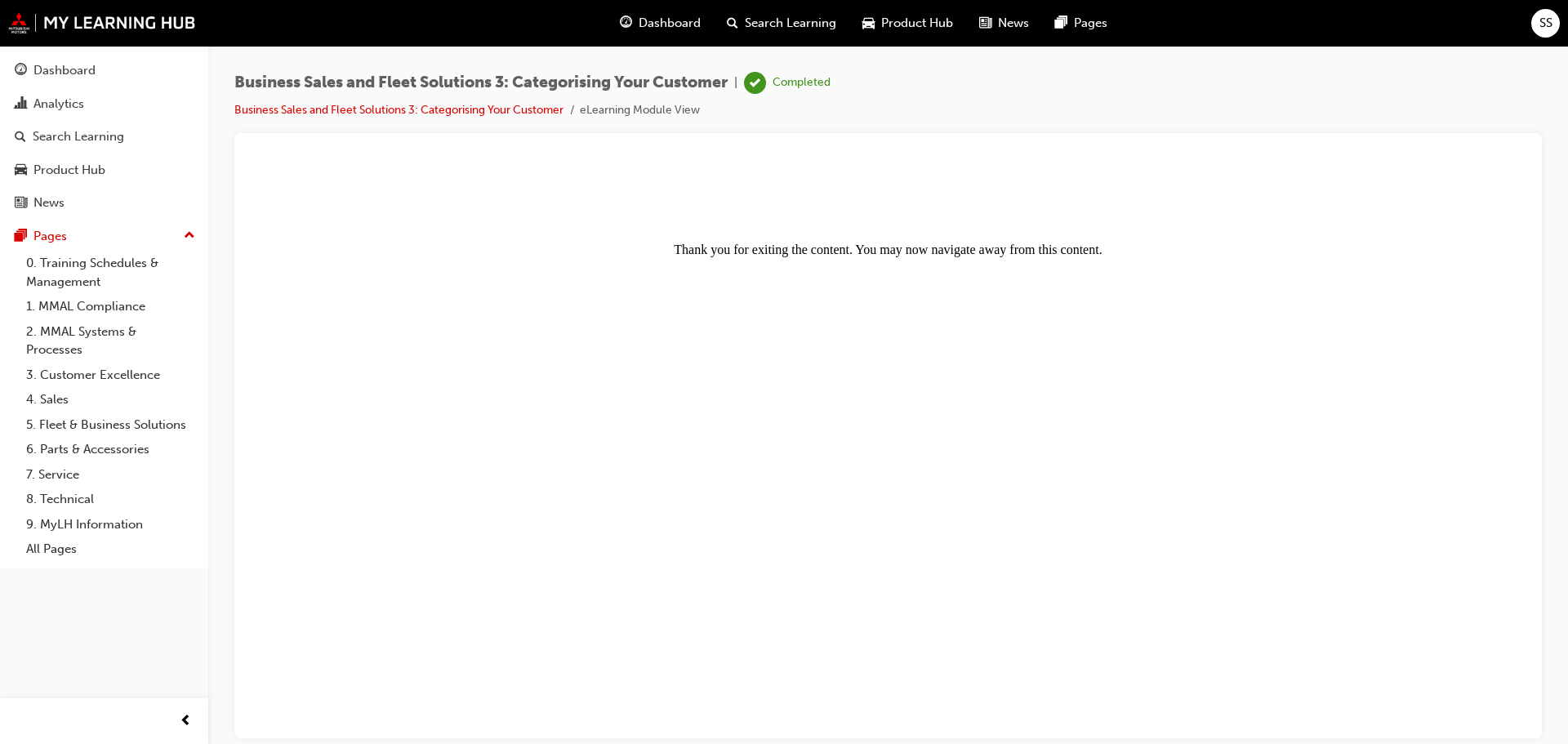
click at [656, 19] on span "Dashboard" at bounding box center [670, 22] width 62 height 19
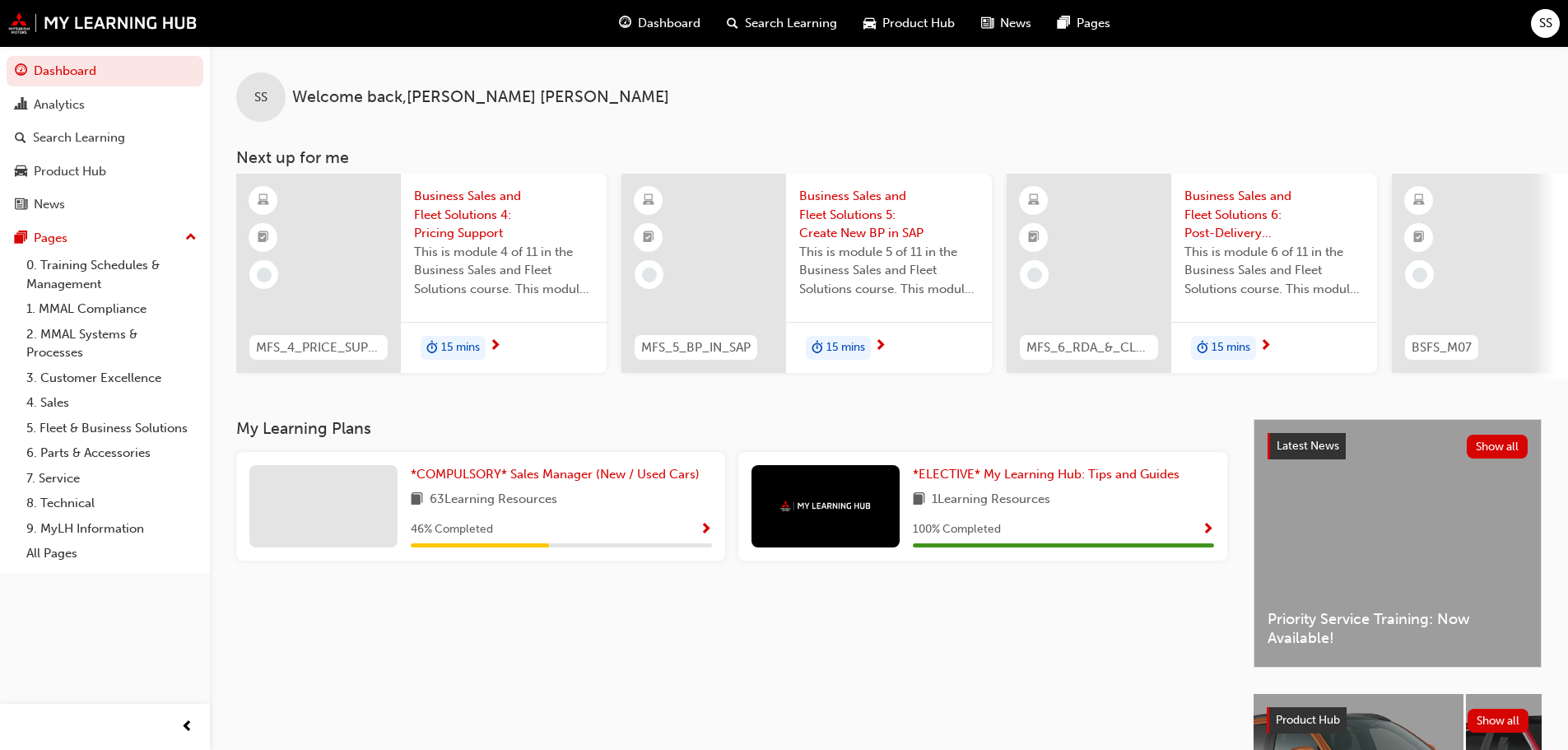
click at [706, 534] on span "Show Progress" at bounding box center [706, 530] width 13 height 14
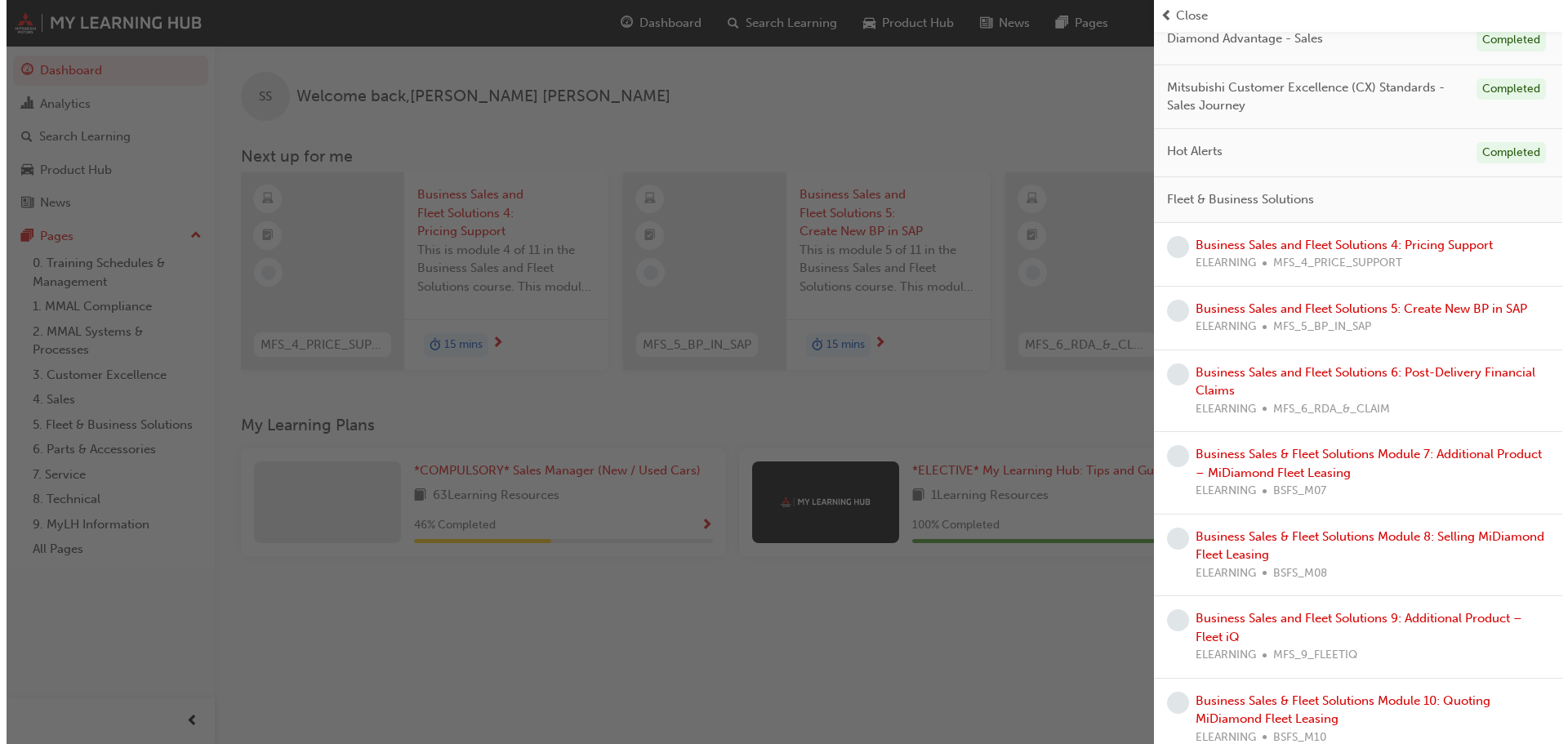
scroll to position [326, 0]
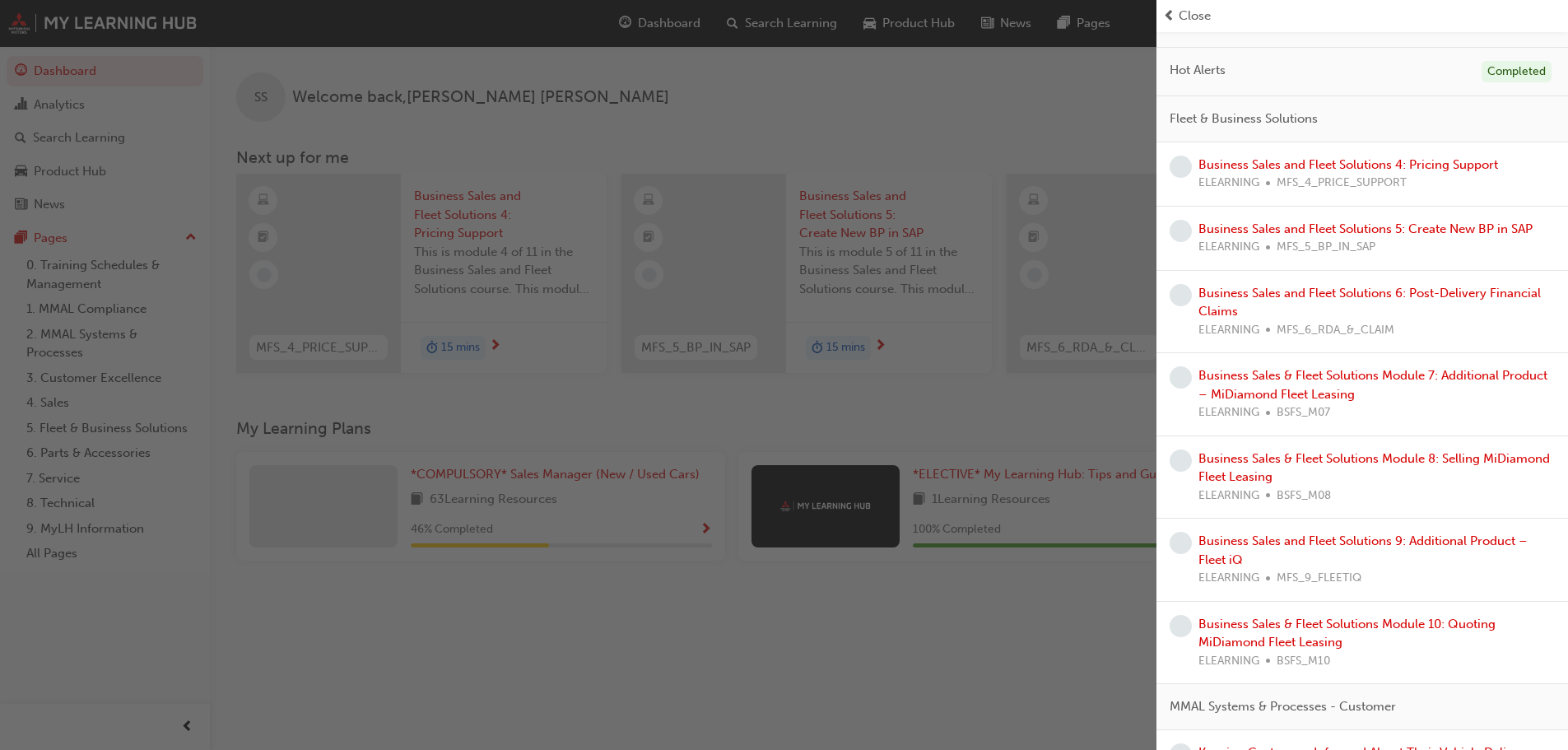
click at [821, 663] on div "button" at bounding box center [578, 375] width 1156 height 750
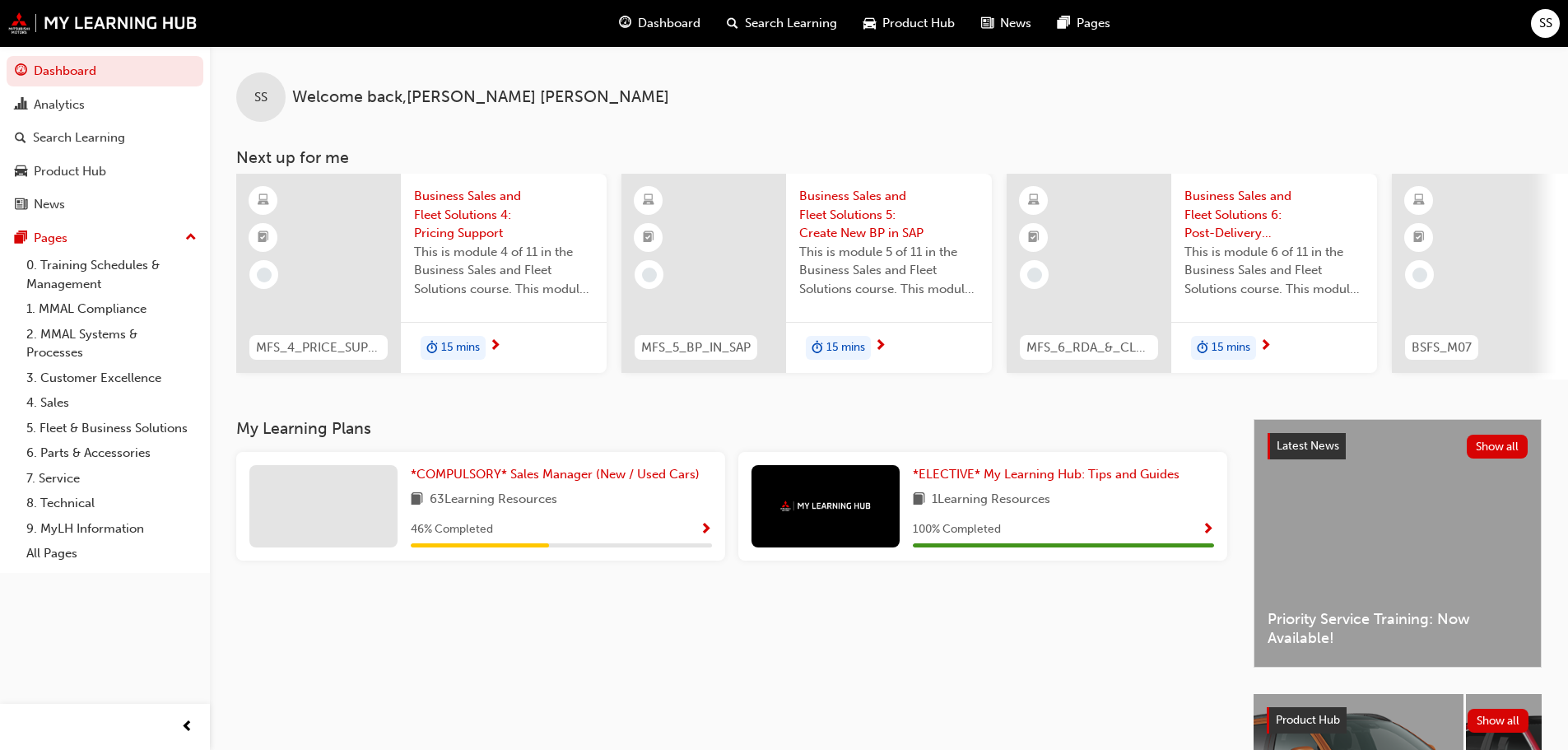
click at [459, 211] on span "Business Sales and Fleet Solutions 4: Pricing Support" at bounding box center [503, 215] width 180 height 56
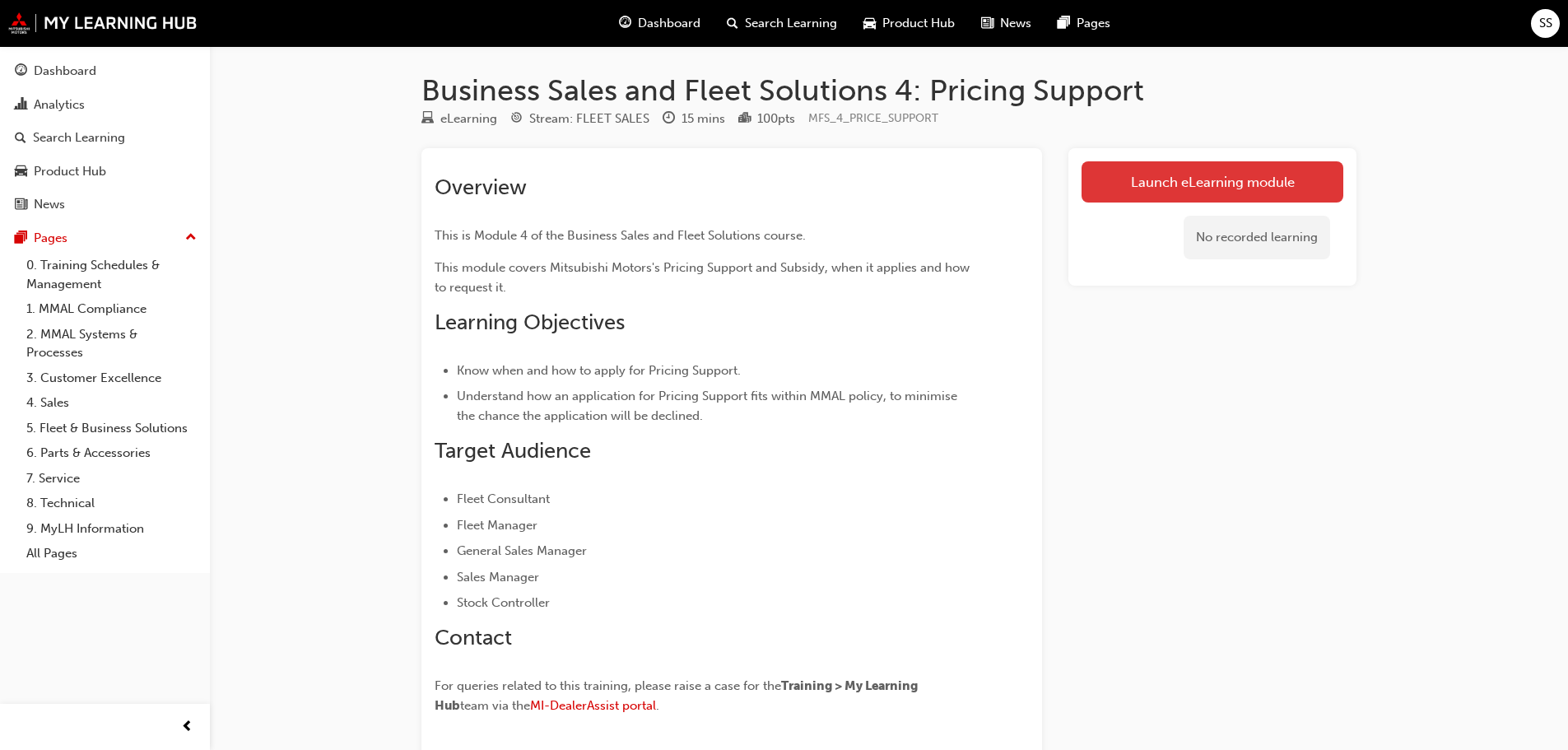
click at [1190, 183] on link "Launch eLearning module" at bounding box center [1212, 183] width 262 height 42
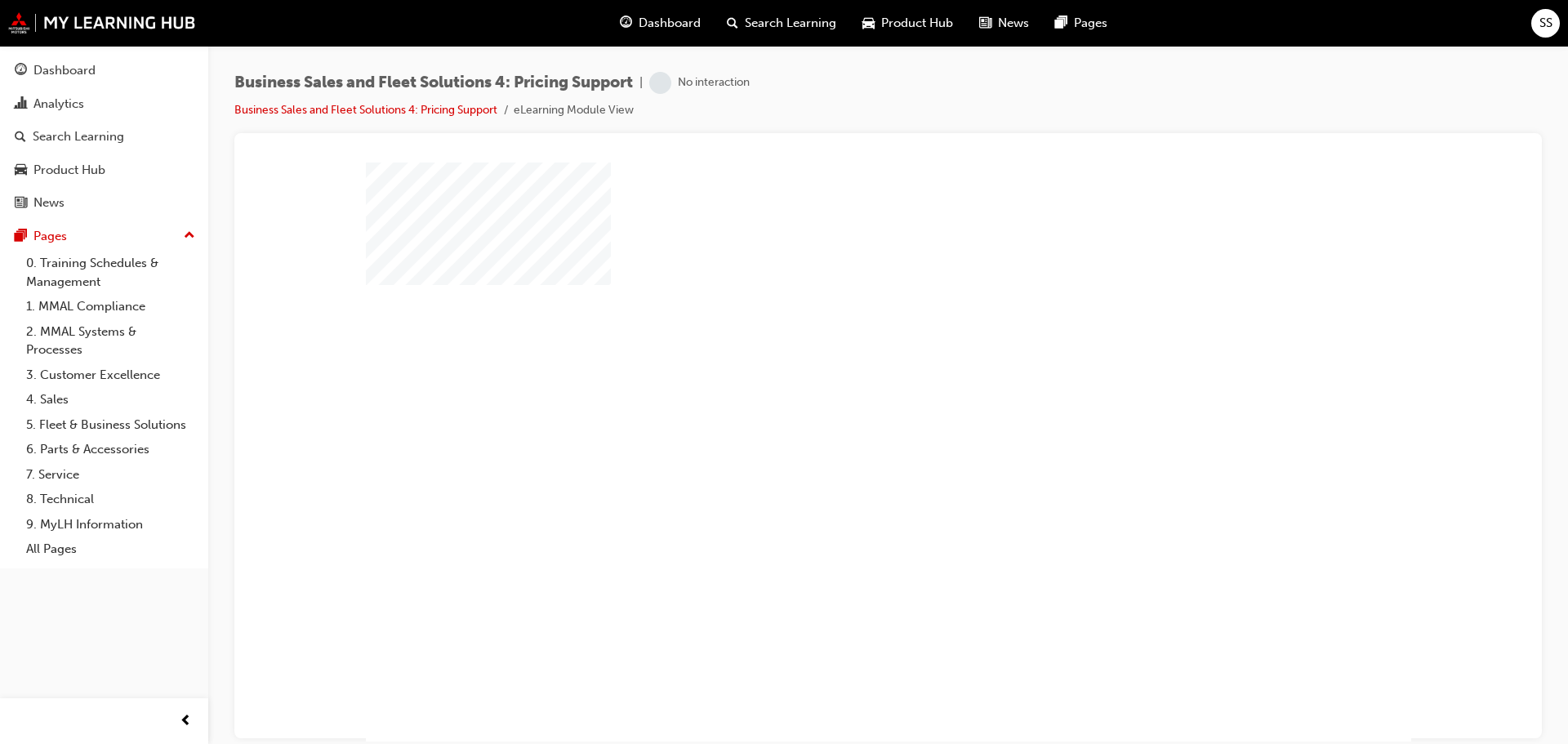
click at [842, 404] on div "play" at bounding box center [842, 404] width 0 height 0
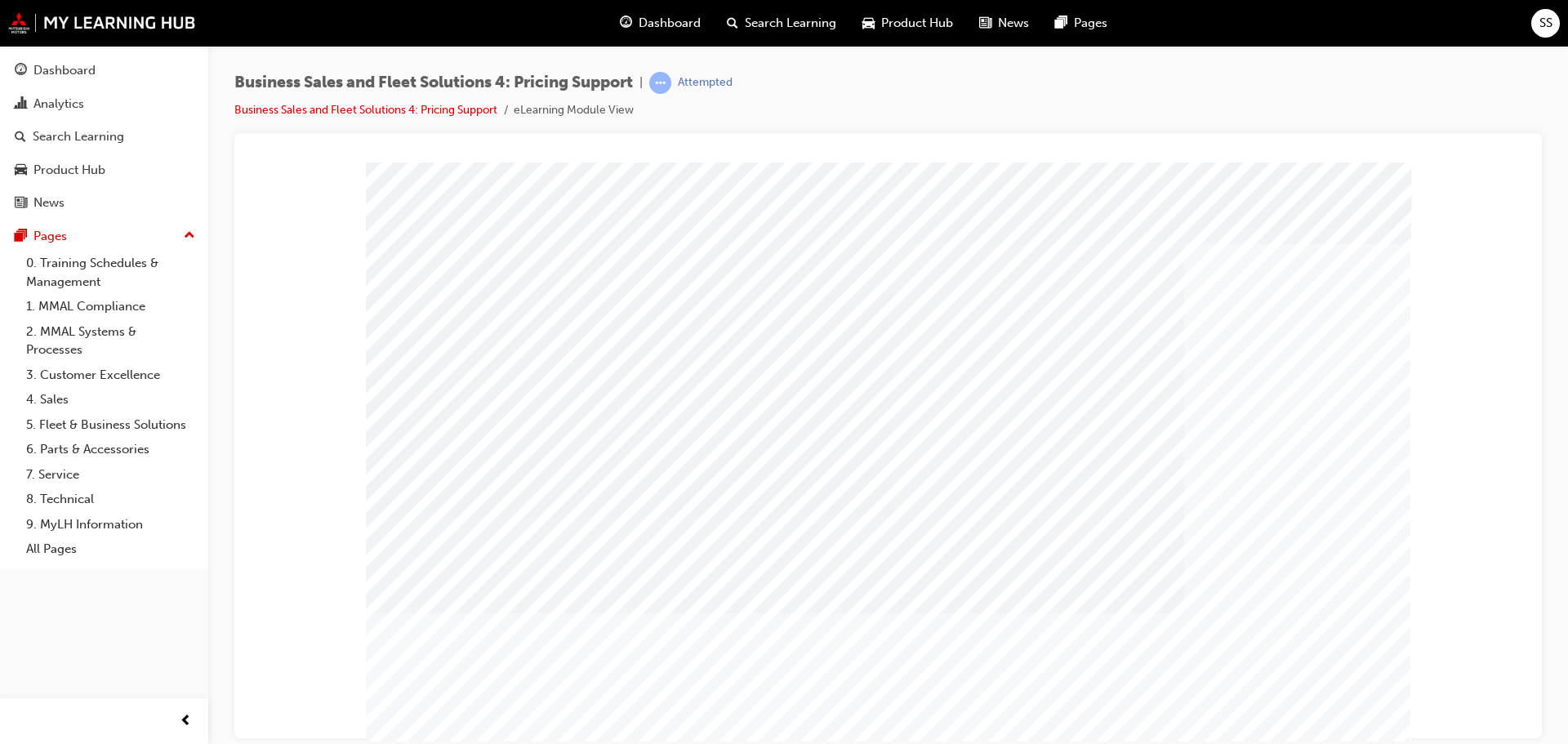
click at [944, 464] on div at bounding box center [1080, 471] width 343 height 24
checkbox input "true"
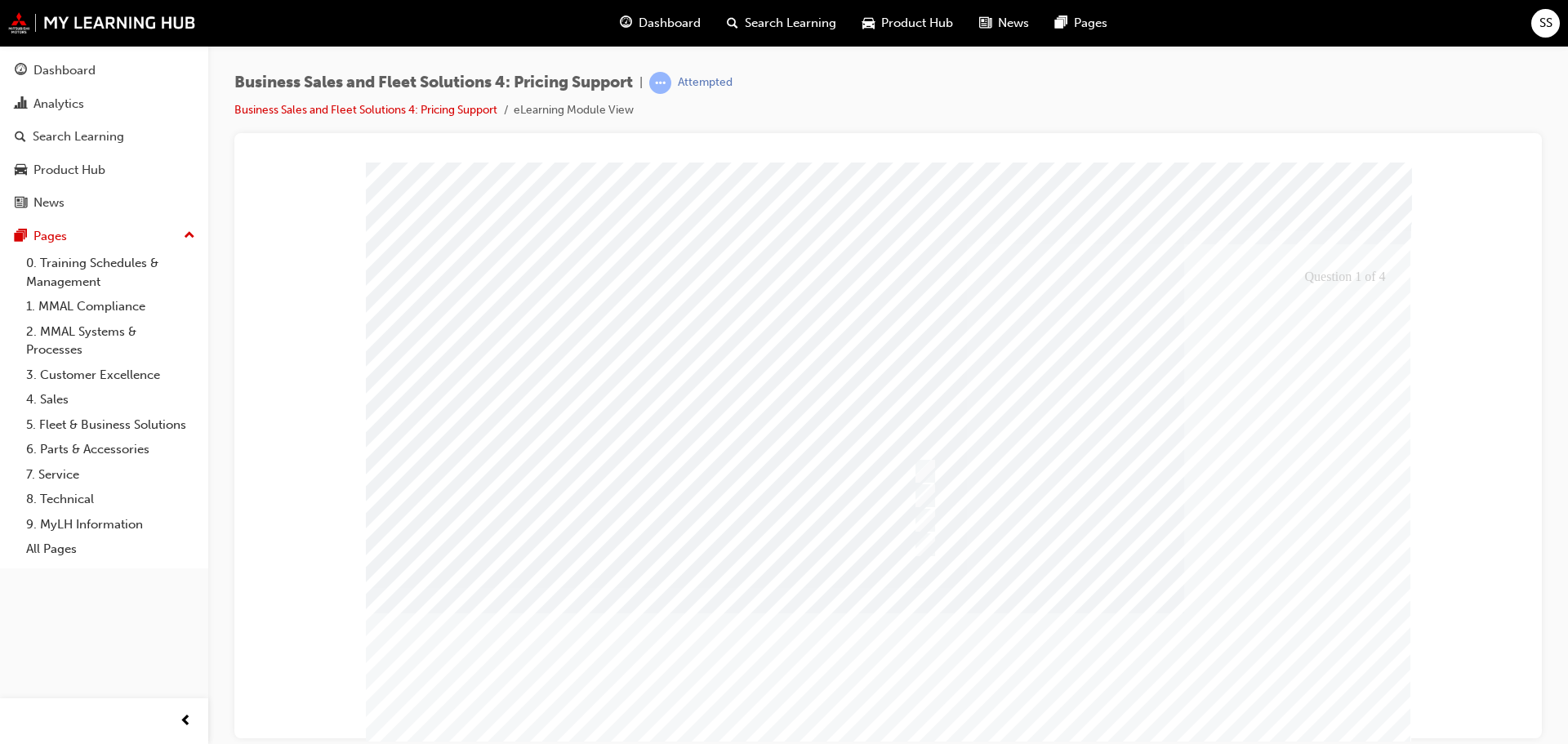
click at [1022, 541] on div at bounding box center [888, 473] width 1045 height 625
click at [1022, 541] on div at bounding box center [1080, 544] width 343 height 24
checkbox input "true"
click at [1330, 654] on div at bounding box center [888, 473] width 1045 height 625
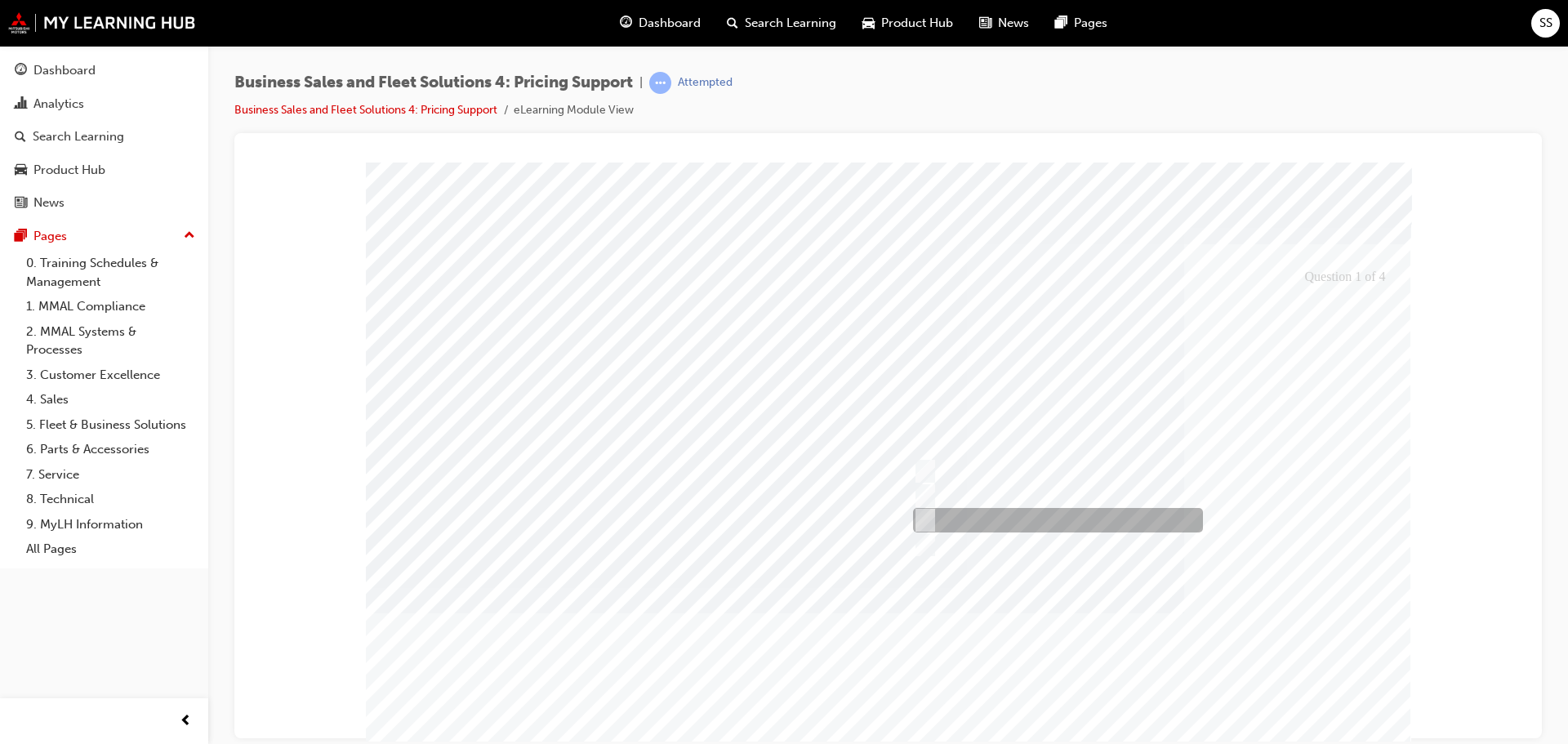
click at [1029, 525] on div at bounding box center [1053, 520] width 290 height 24
checkbox input "true"
click at [1330, 653] on div at bounding box center [888, 473] width 1045 height 625
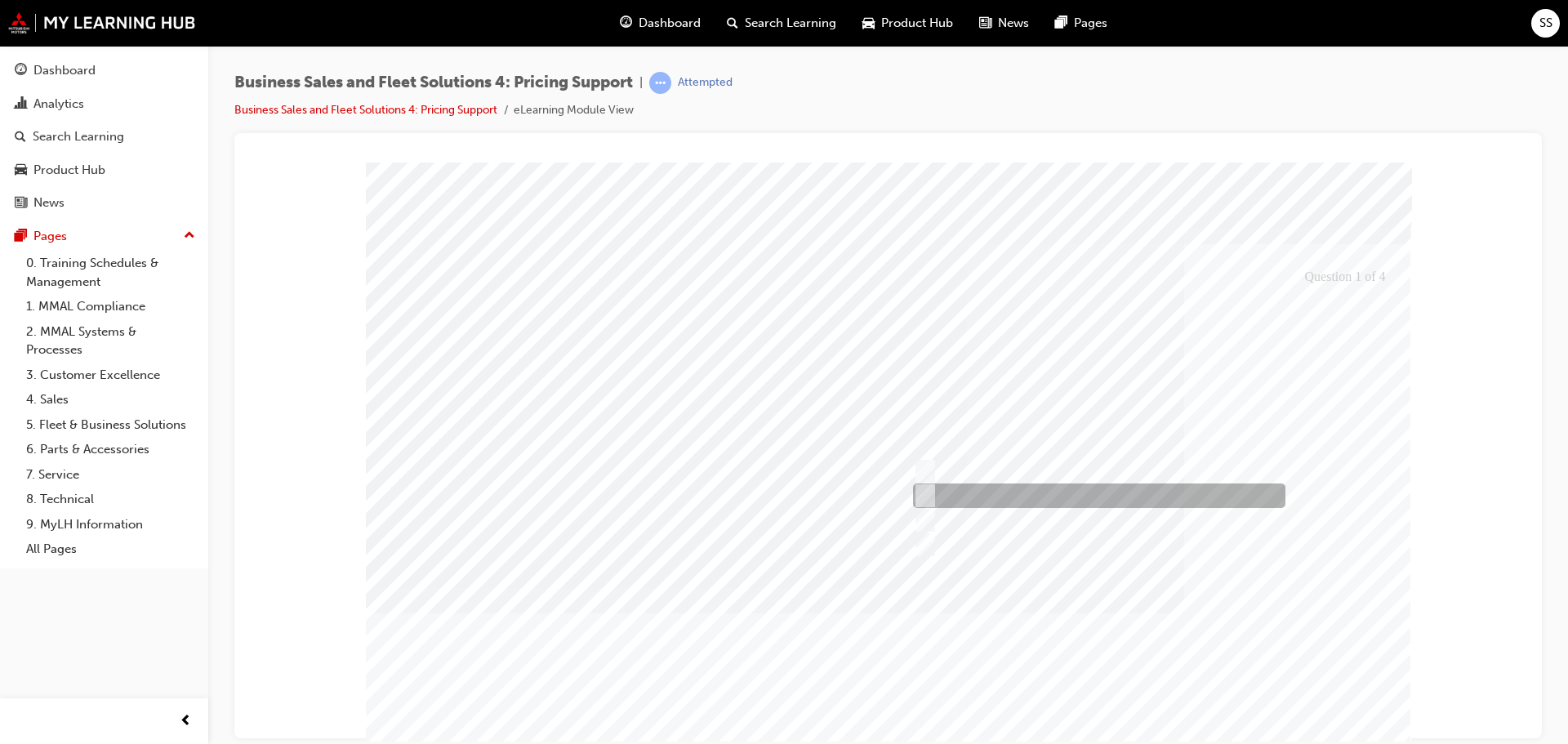
click at [1003, 491] on div at bounding box center [1096, 495] width 373 height 24
checkbox input "true"
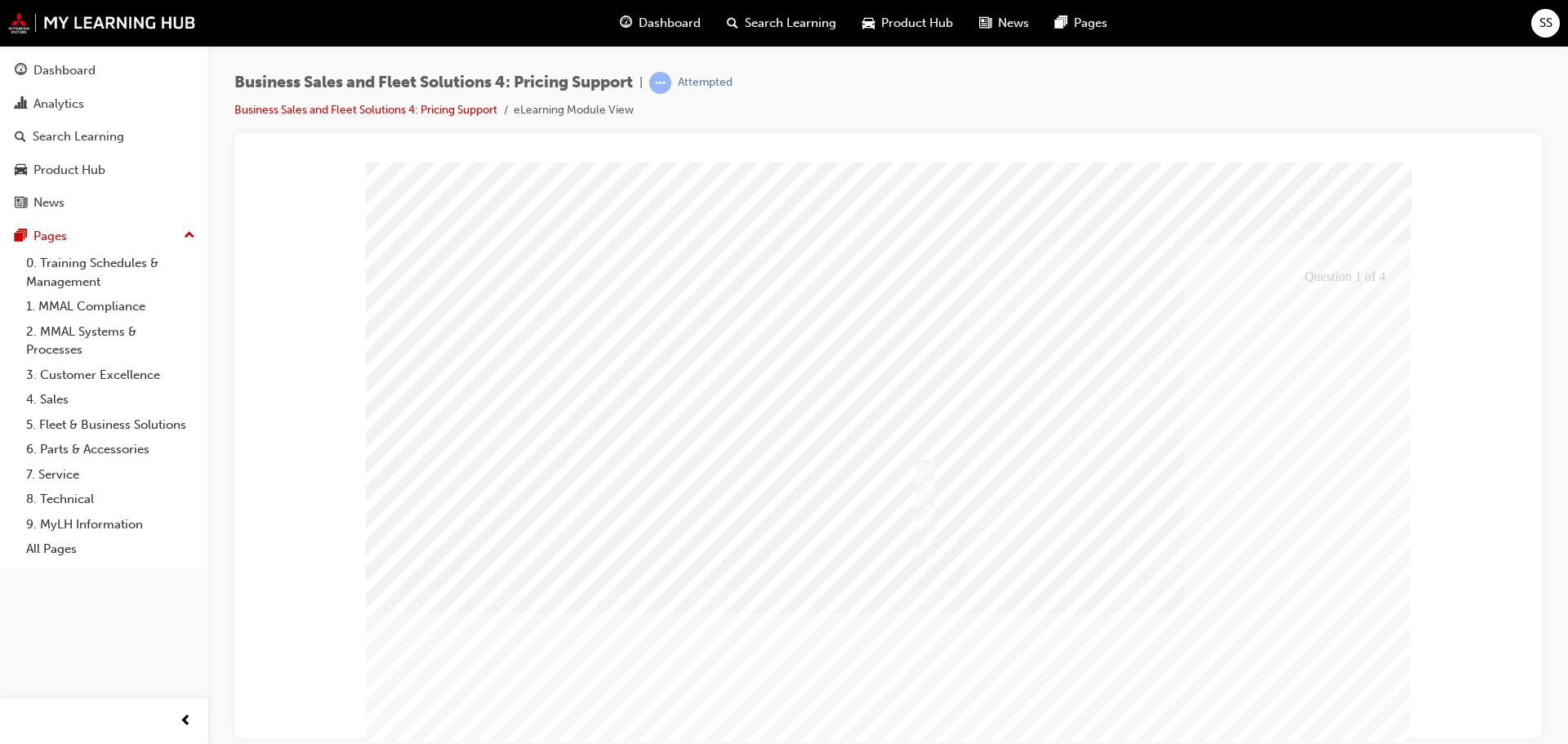
click at [1334, 661] on div at bounding box center [888, 473] width 1045 height 625
click at [1037, 517] on div at bounding box center [1053, 520] width 290 height 24
checkbox input "false"
click at [1031, 537] on div at bounding box center [1080, 544] width 343 height 24
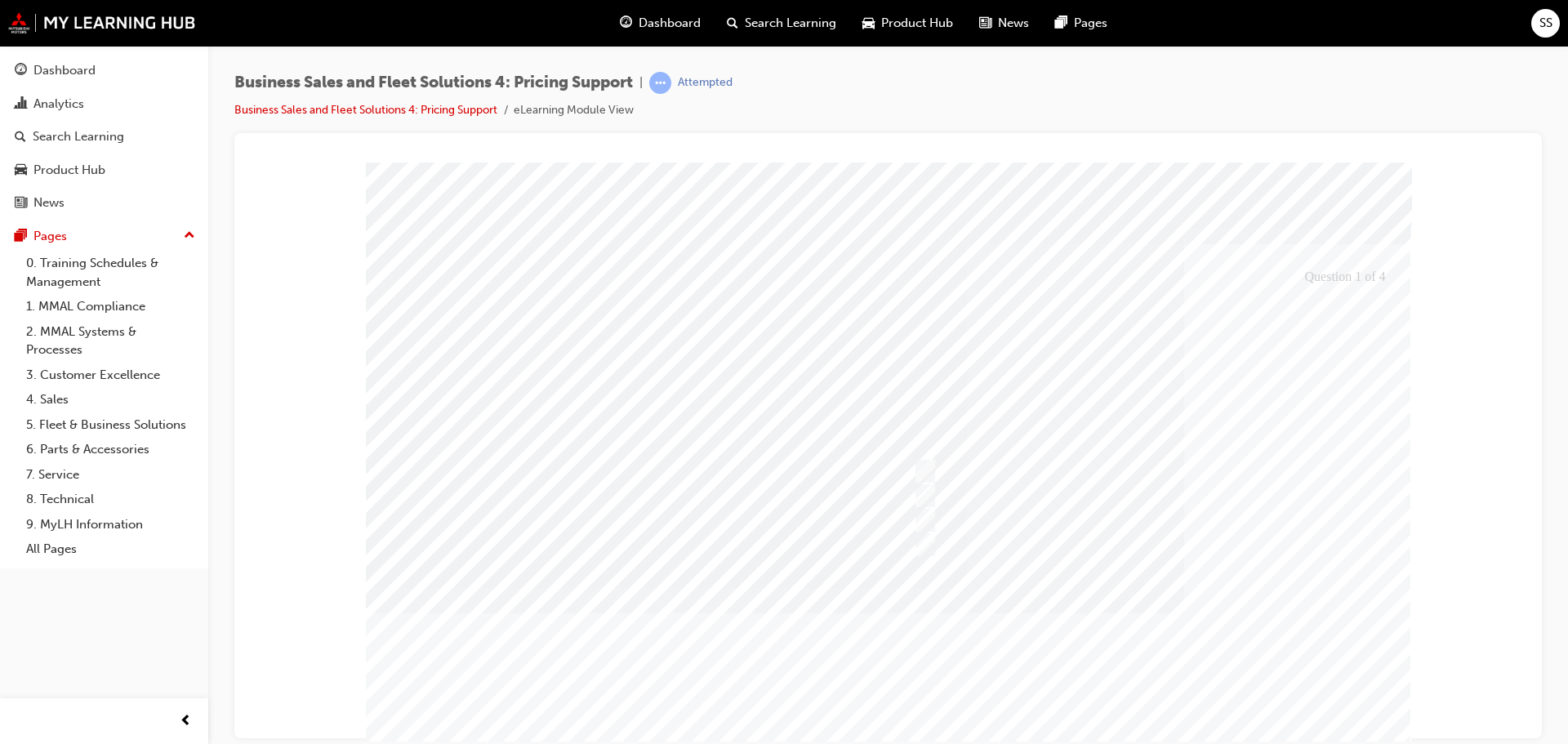
click at [1298, 649] on div at bounding box center [888, 473] width 1045 height 625
click at [1050, 533] on div at bounding box center [1080, 544] width 343 height 24
checkbox input "true"
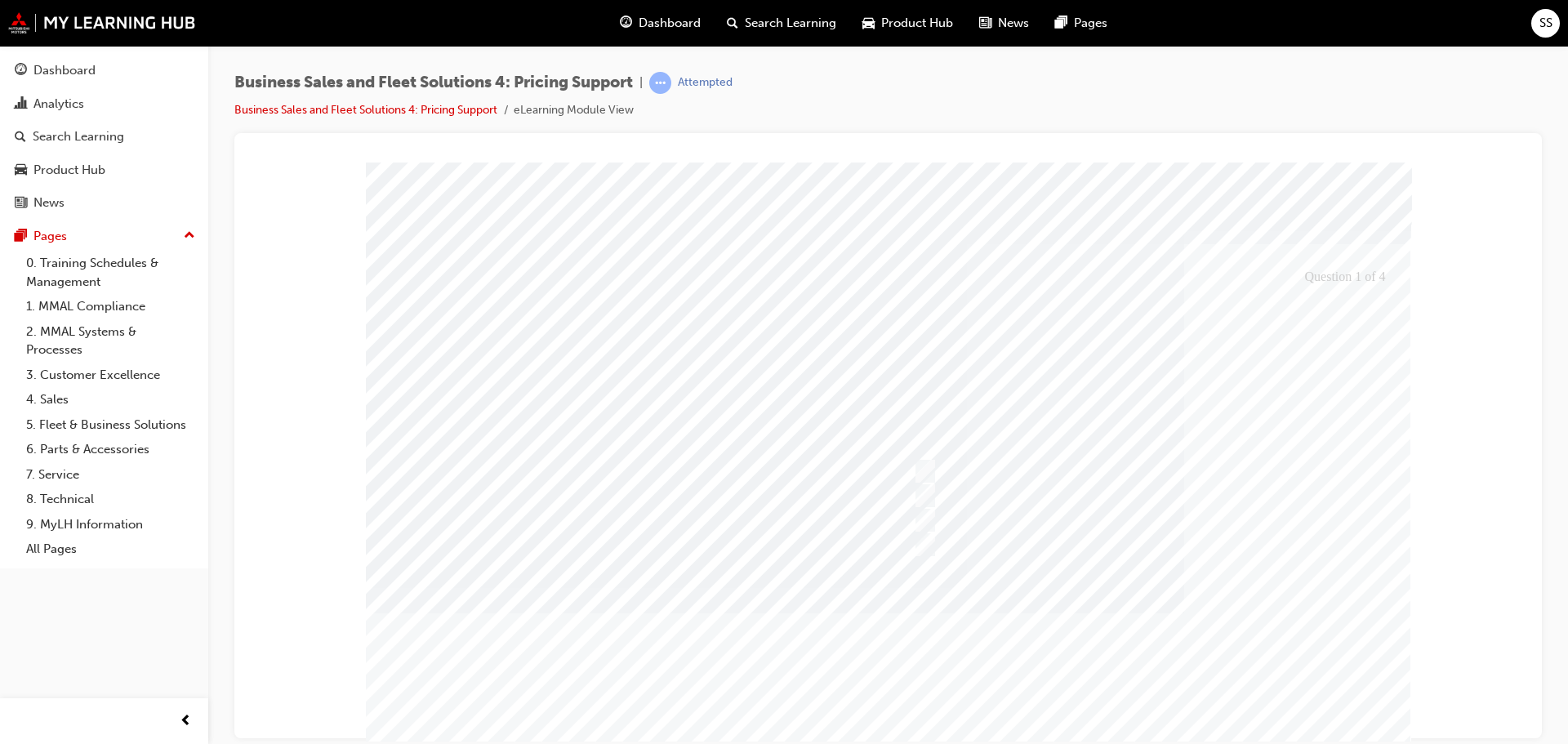
click at [1333, 660] on div at bounding box center [888, 473] width 1045 height 625
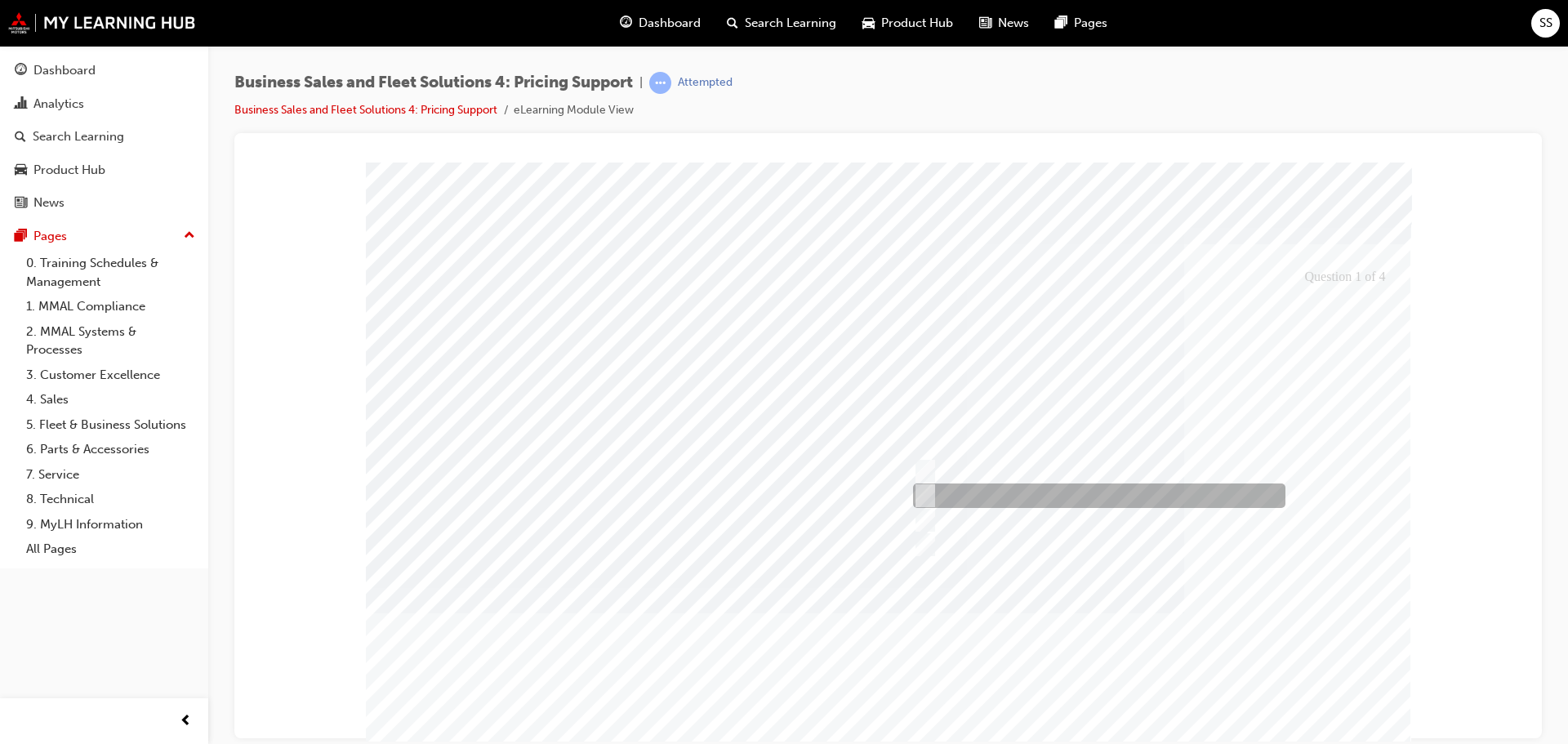
click at [1044, 500] on div at bounding box center [1096, 495] width 373 height 24
checkbox input "false"
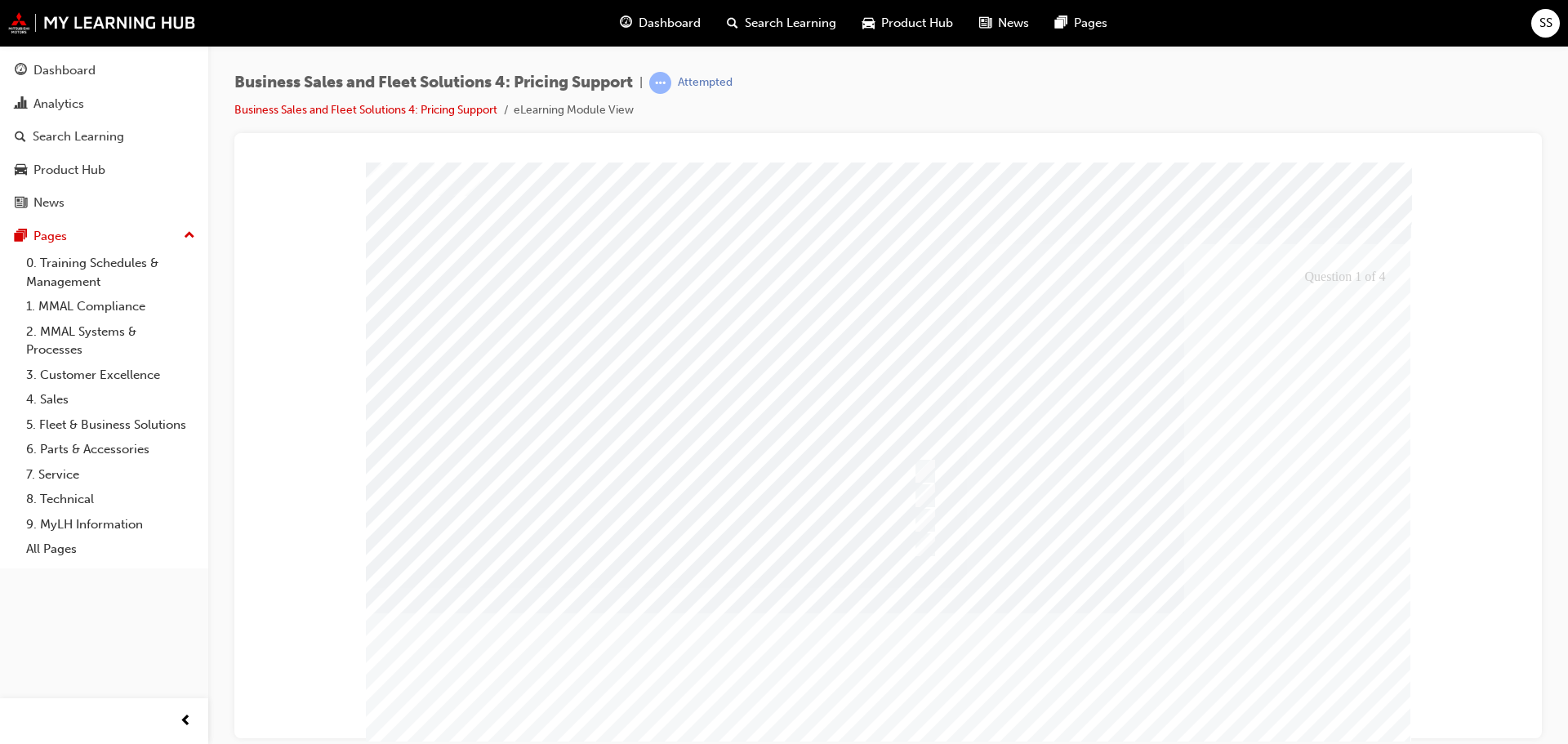
click at [1316, 650] on div at bounding box center [888, 473] width 1045 height 625
click at [1009, 472] on div at bounding box center [1080, 471] width 343 height 24
checkbox input "false"
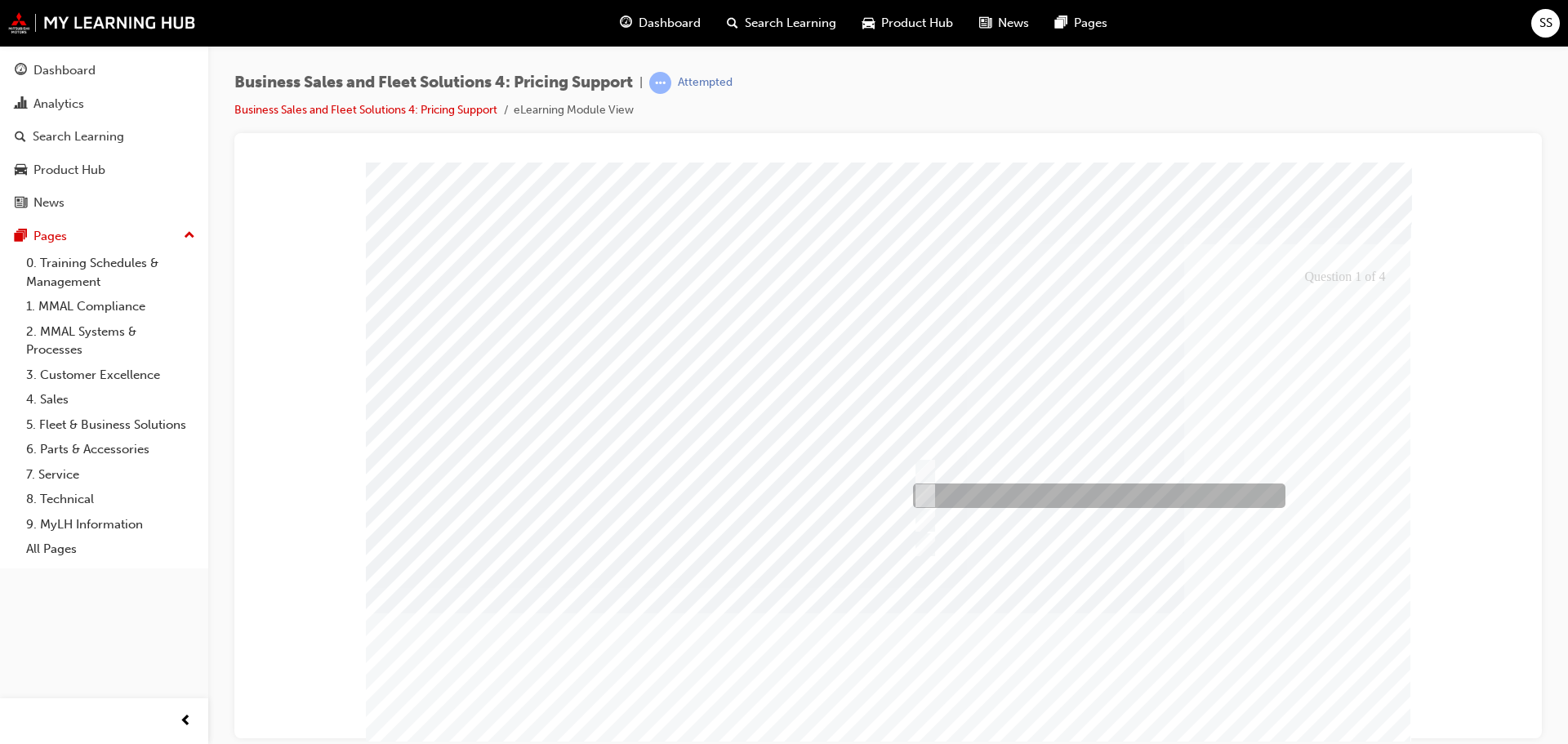
click at [1014, 491] on div at bounding box center [1096, 495] width 373 height 24
checkbox input "true"
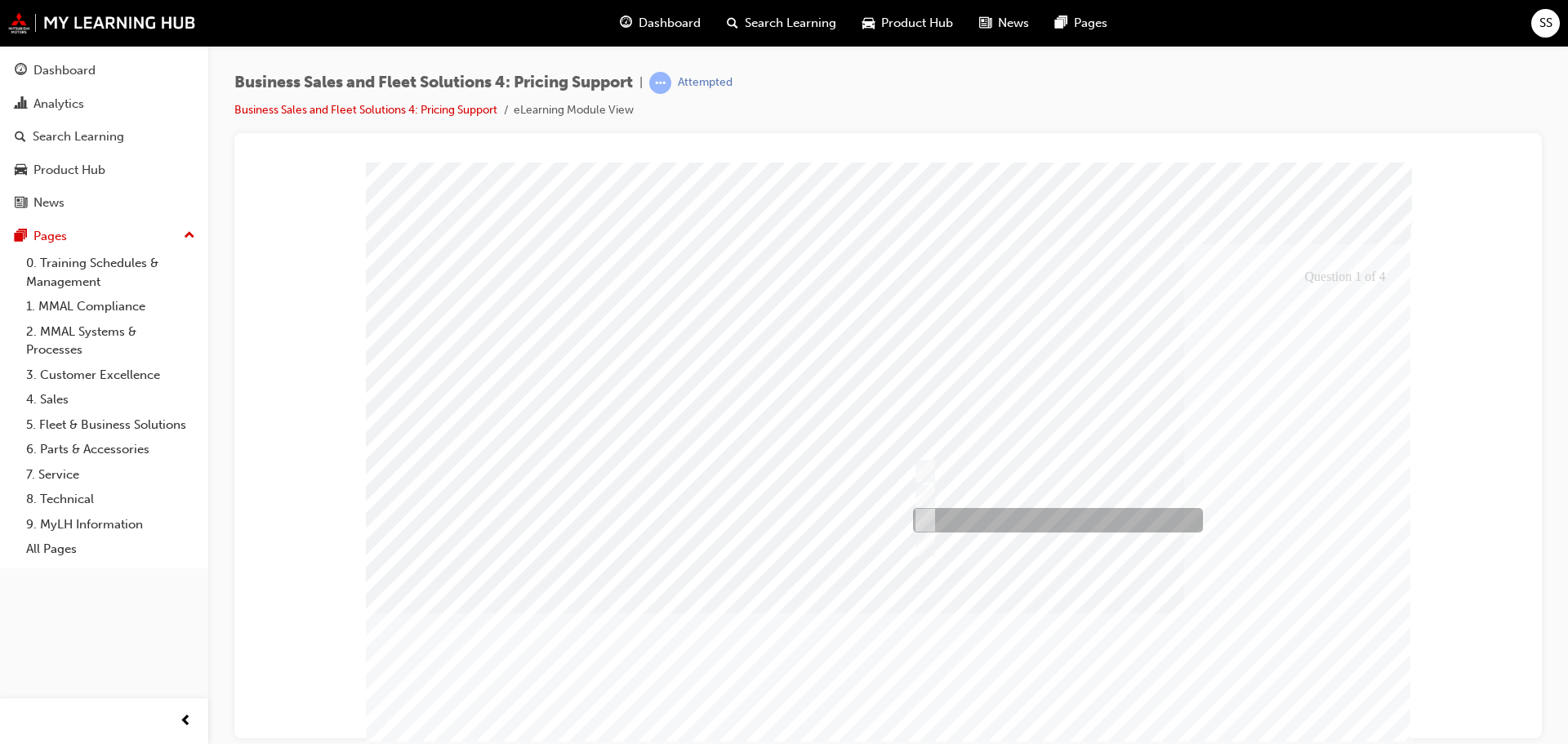
click at [1020, 512] on div at bounding box center [1053, 520] width 290 height 24
checkbox input "true"
click at [1010, 537] on div at bounding box center [1080, 544] width 343 height 24
checkbox input "false"
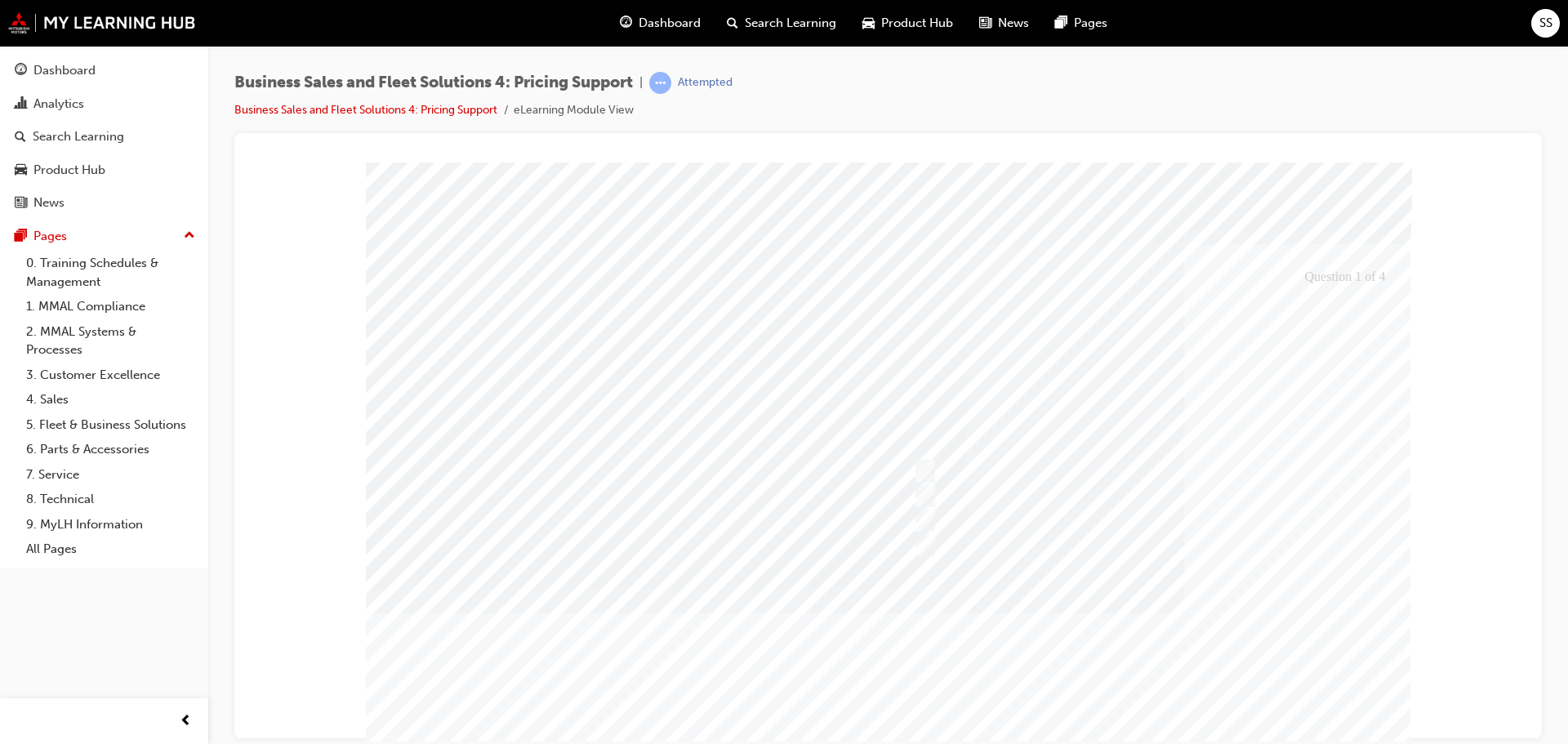
click at [1287, 647] on div at bounding box center [888, 473] width 1045 height 625
click at [1026, 521] on div at bounding box center [1053, 520] width 290 height 24
checkbox input "false"
click at [1051, 546] on div at bounding box center [888, 473] width 1045 height 625
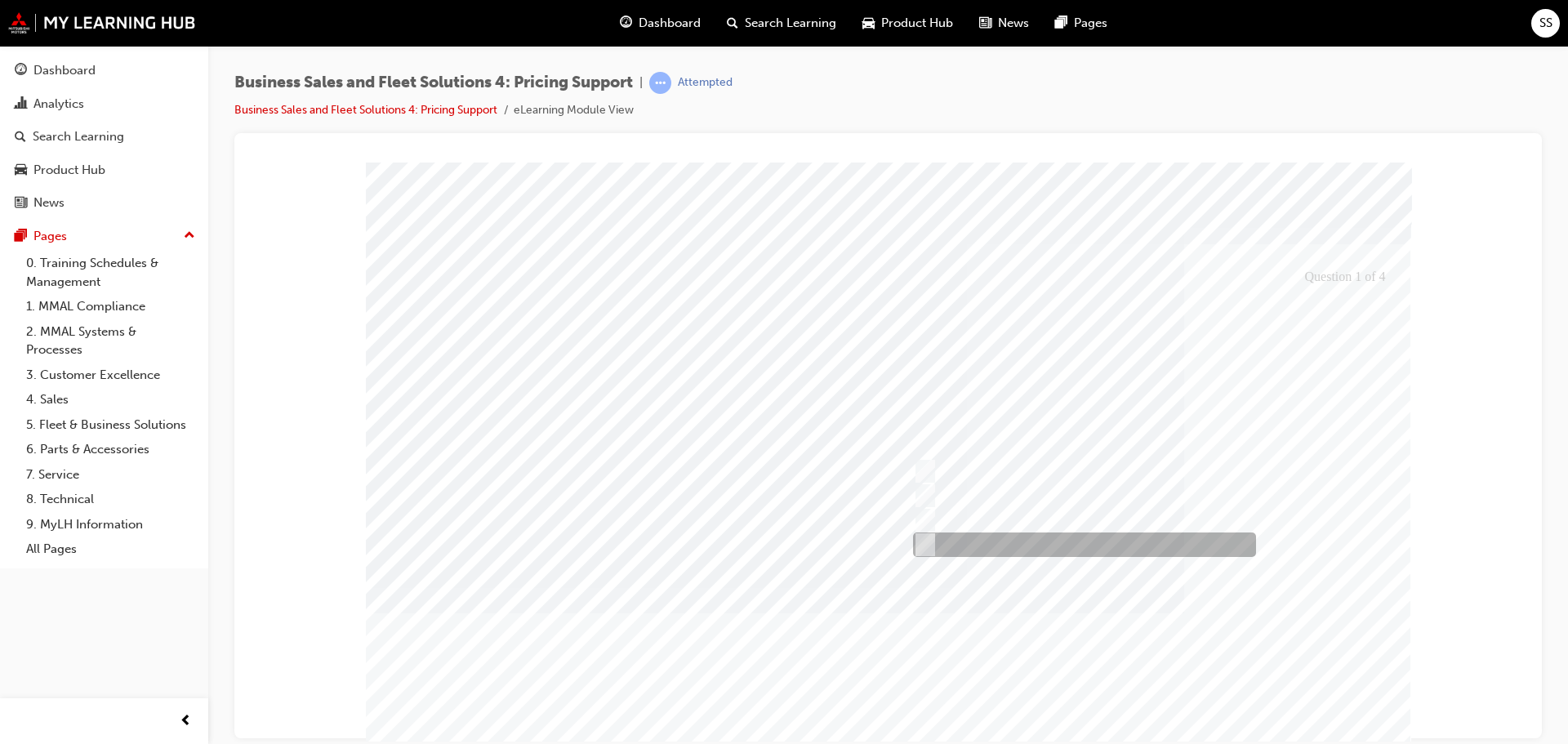
click at [1051, 546] on div at bounding box center [1080, 544] width 343 height 24
checkbox input "true"
click at [1057, 514] on div at bounding box center [888, 473] width 1045 height 625
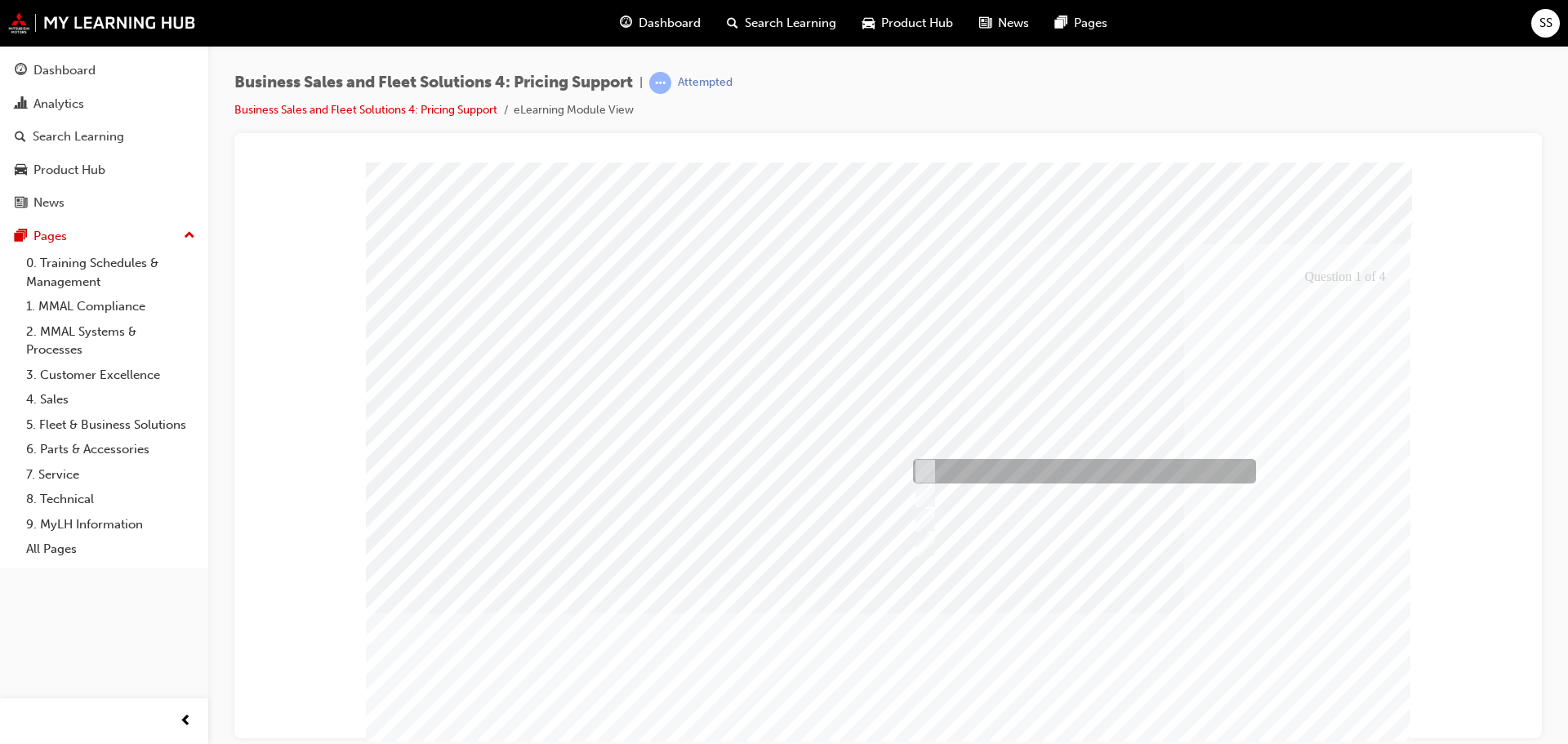
click at [1002, 474] on div at bounding box center [1080, 471] width 343 height 24
checkbox input "true"
click at [1325, 649] on div at bounding box center [888, 473] width 1045 height 625
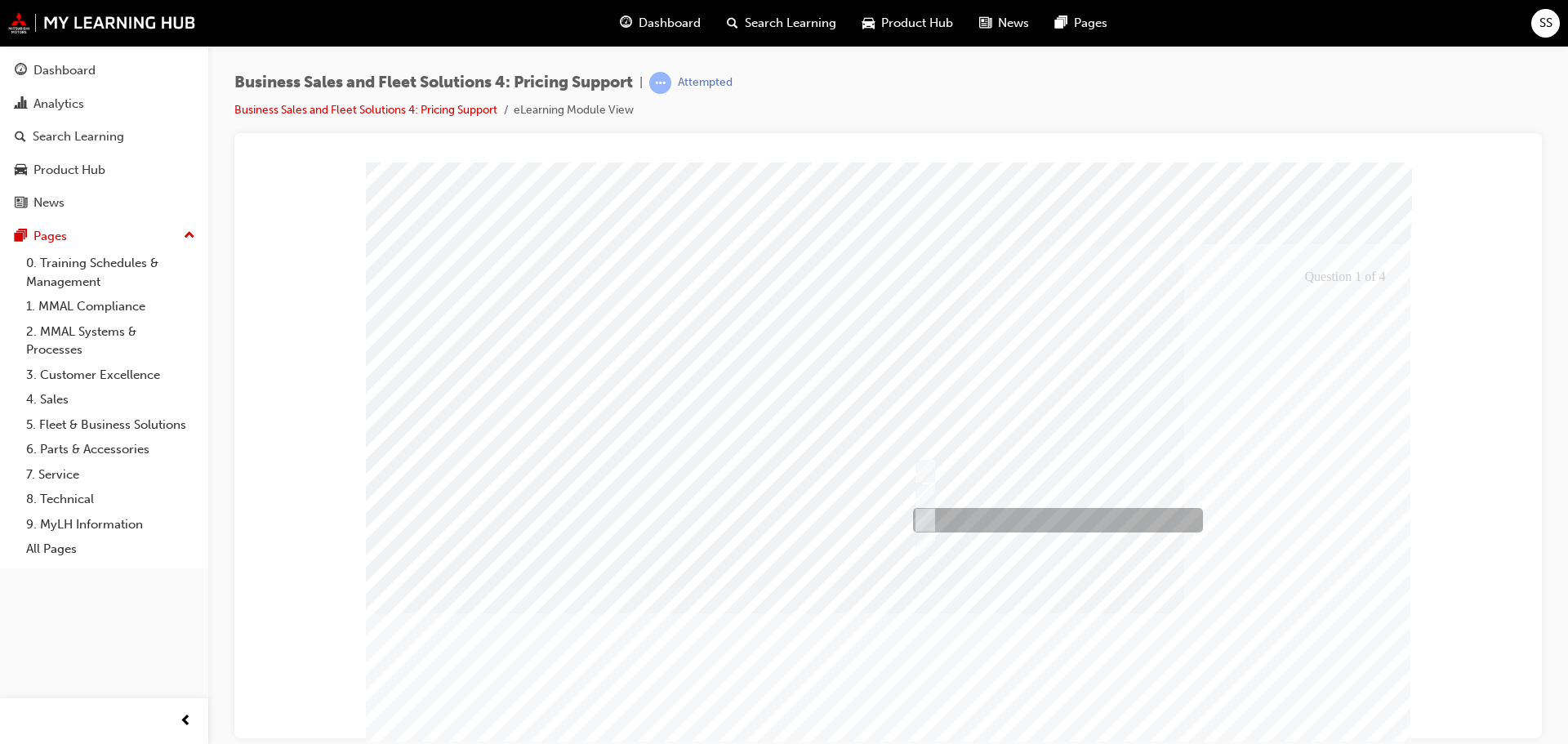
click at [1001, 523] on div at bounding box center [1053, 520] width 290 height 24
checkbox input "true"
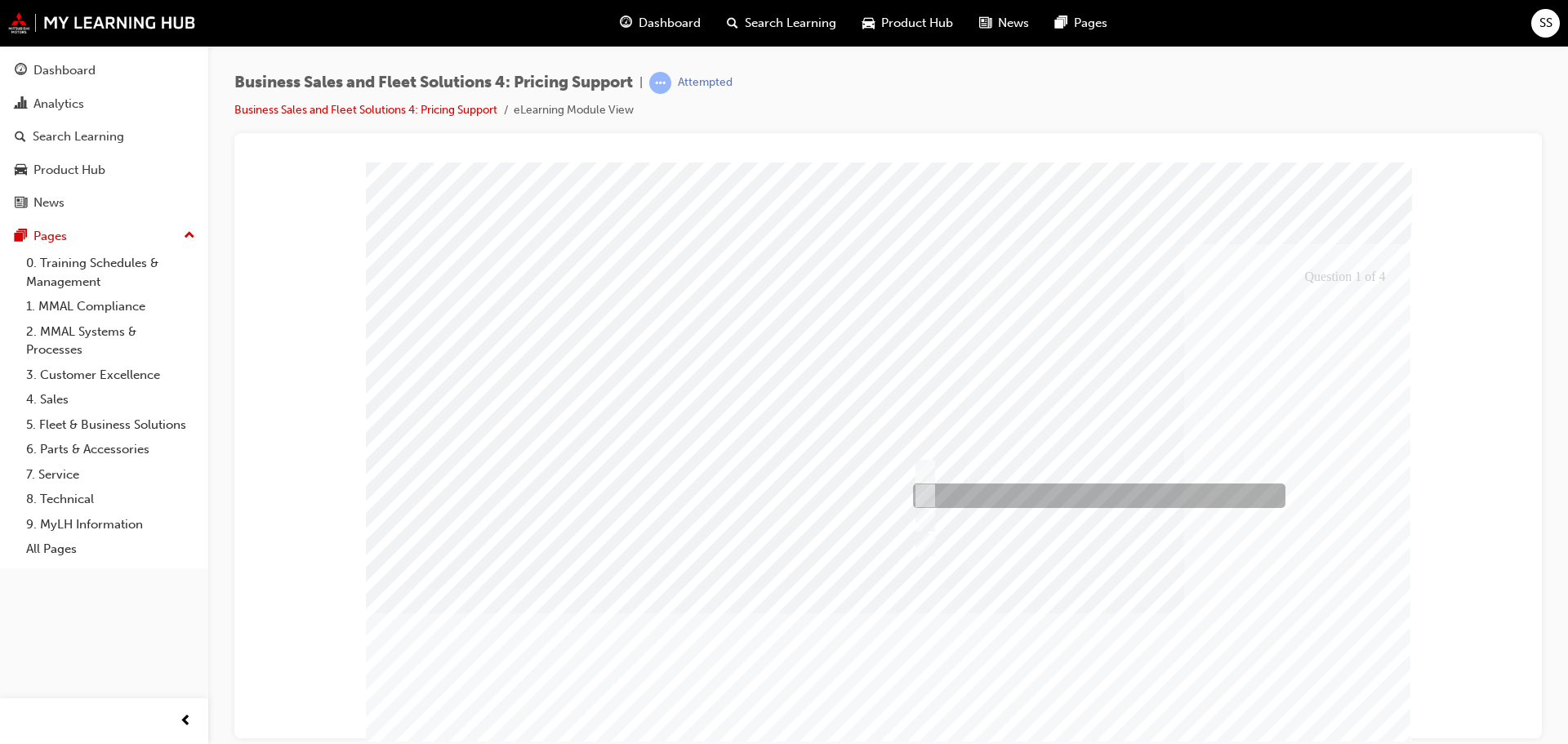
click at [975, 485] on div at bounding box center [1096, 495] width 373 height 24
checkbox input "false"
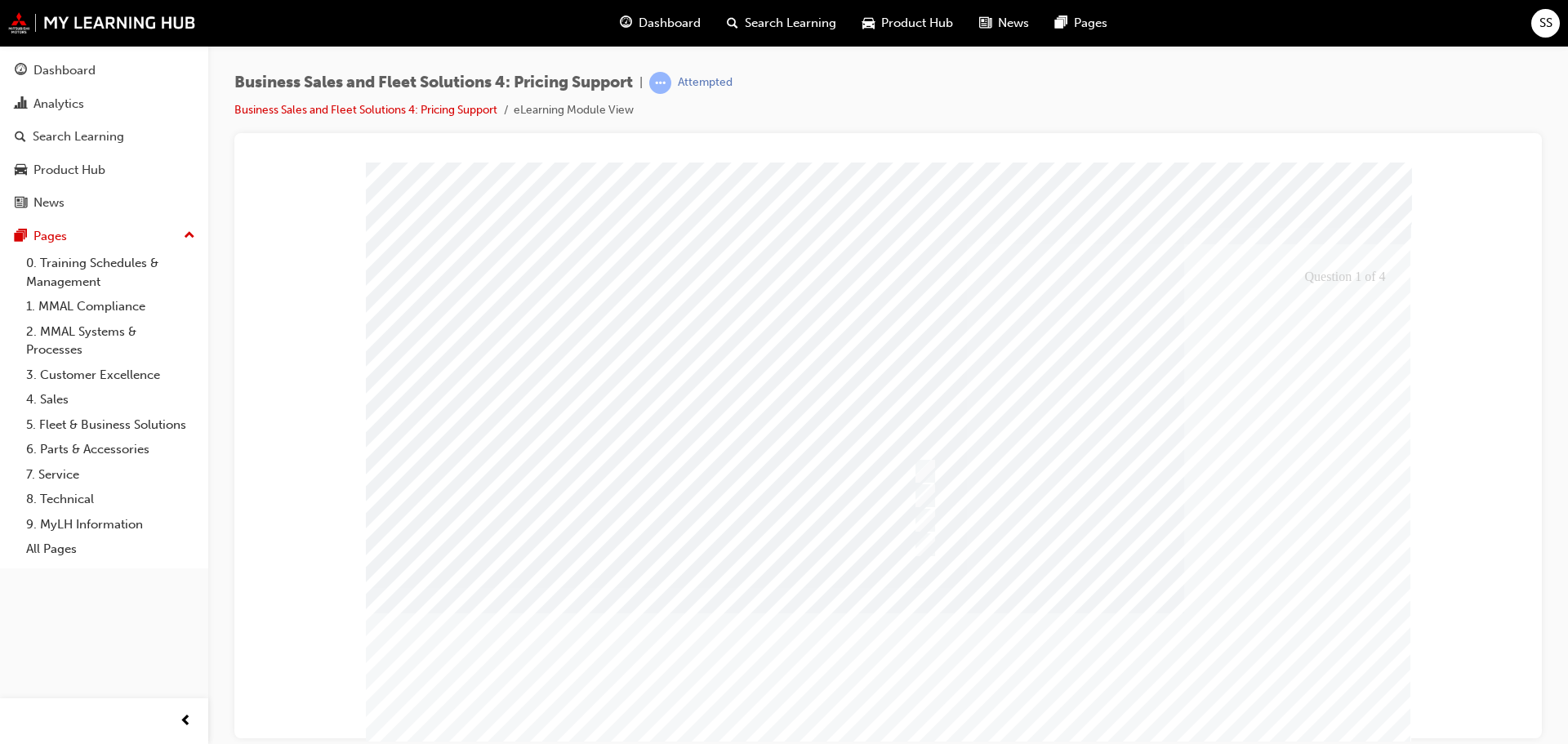
click at [1187, 622] on div at bounding box center [888, 473] width 1045 height 625
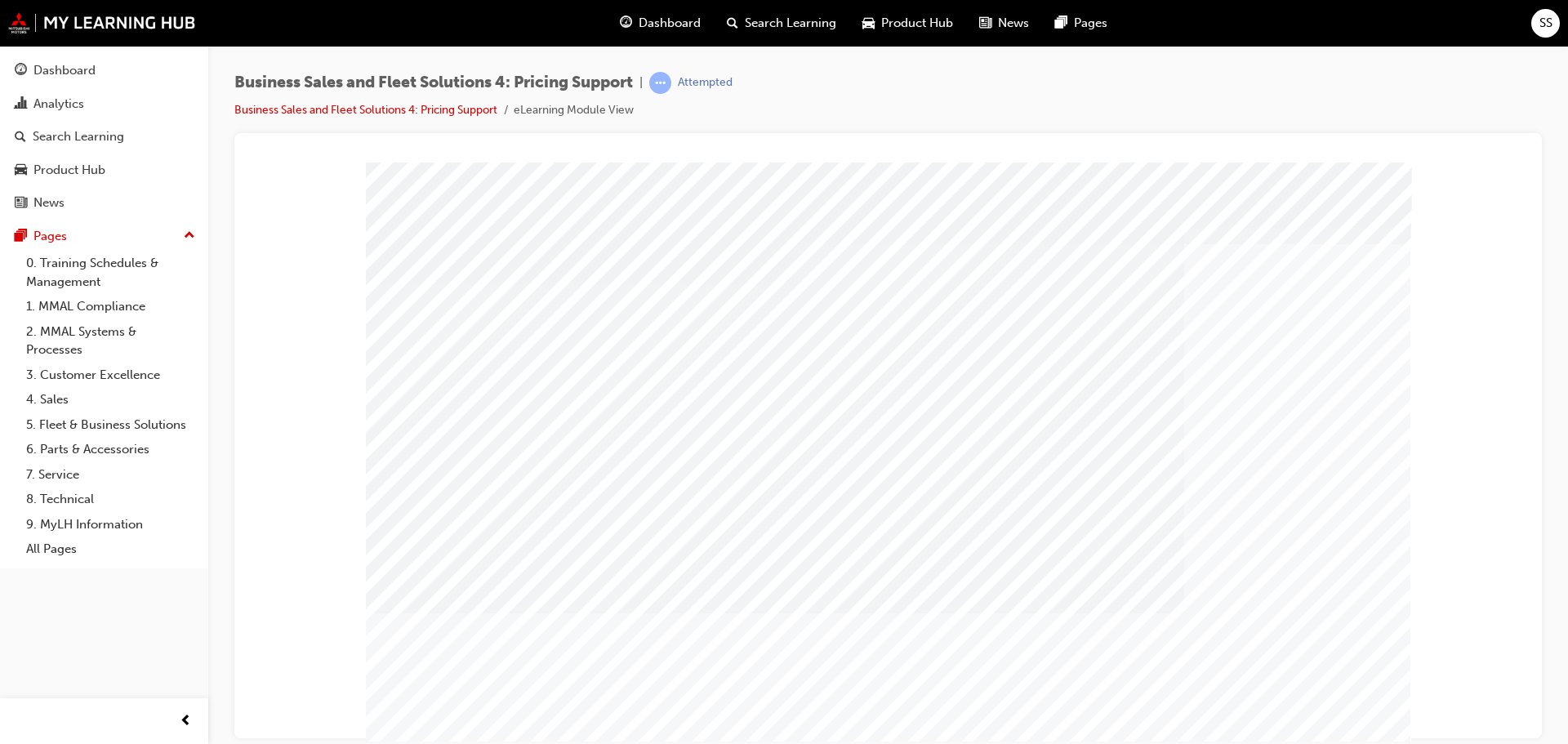
click at [551, 450] on div "PAGE 5 [EMAIL_ADDRESS][DOMAIN_NAME] Special Fleet Subsidy Request SAP Database …" at bounding box center [888, 455] width 1045 height 588
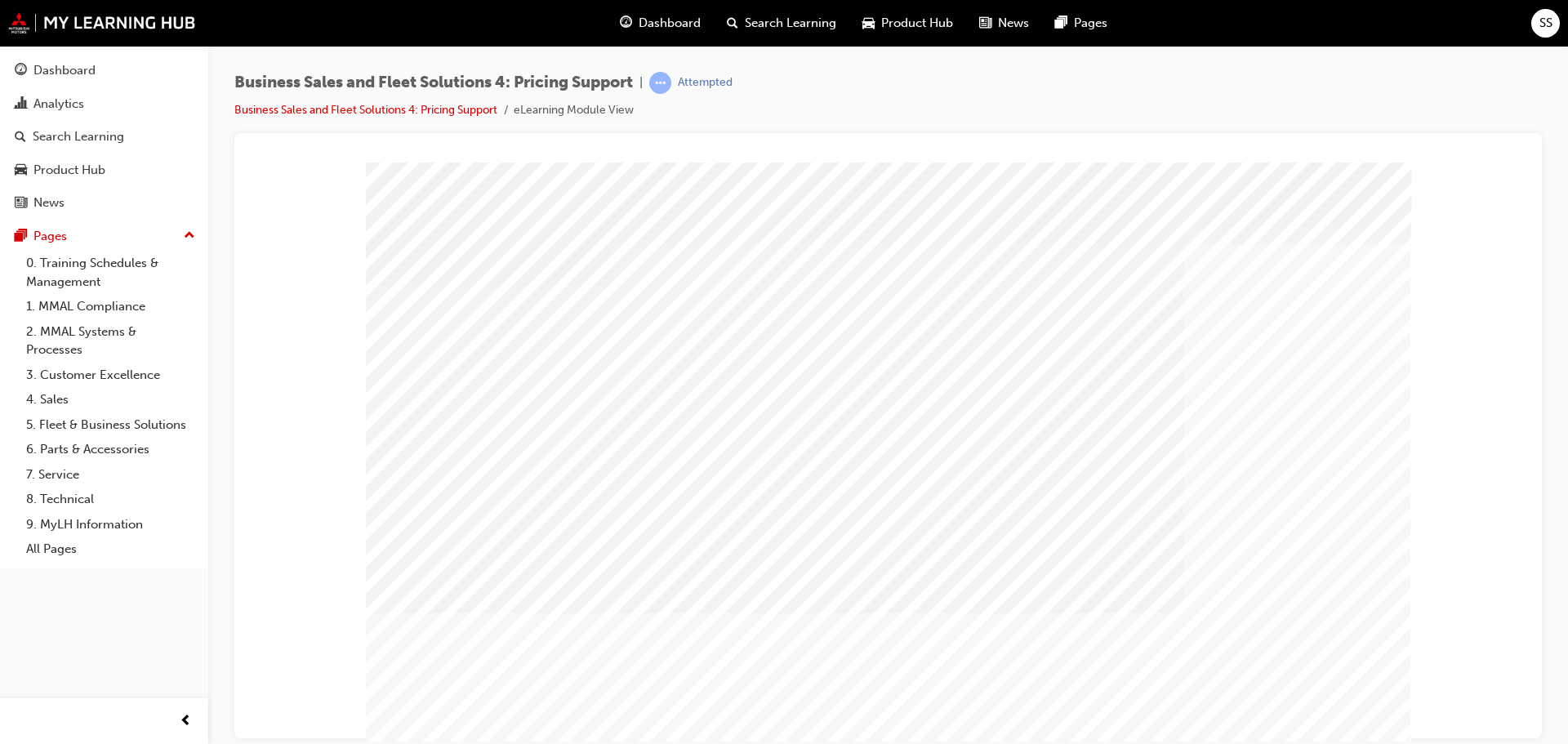
drag, startPoint x: 1078, startPoint y: 364, endPoint x: 1075, endPoint y: 406, distance: 42.1
drag, startPoint x: 1075, startPoint y: 406, endPoint x: 1053, endPoint y: 495, distance: 91.7
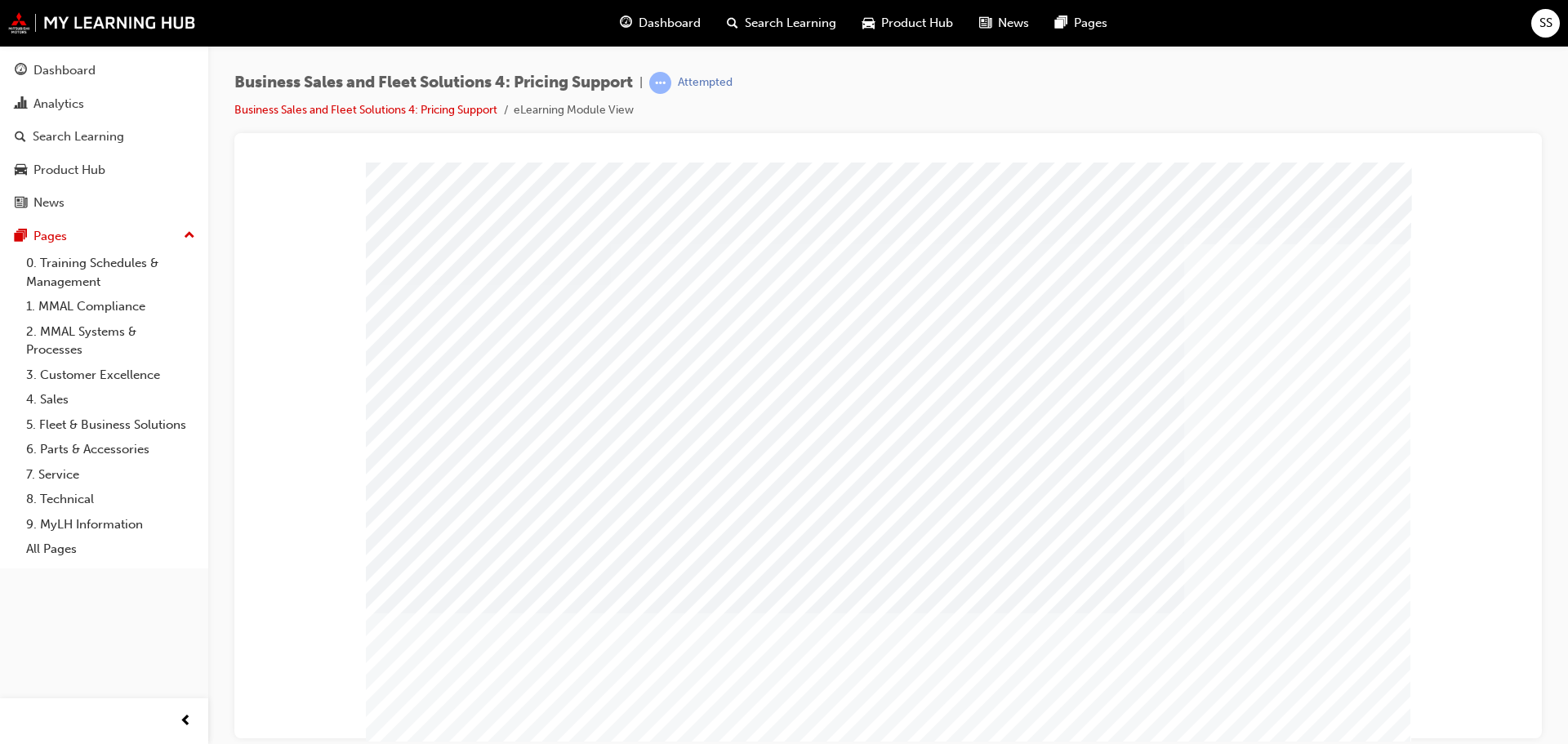
drag, startPoint x: 1044, startPoint y: 505, endPoint x: 995, endPoint y: 523, distance: 52.2
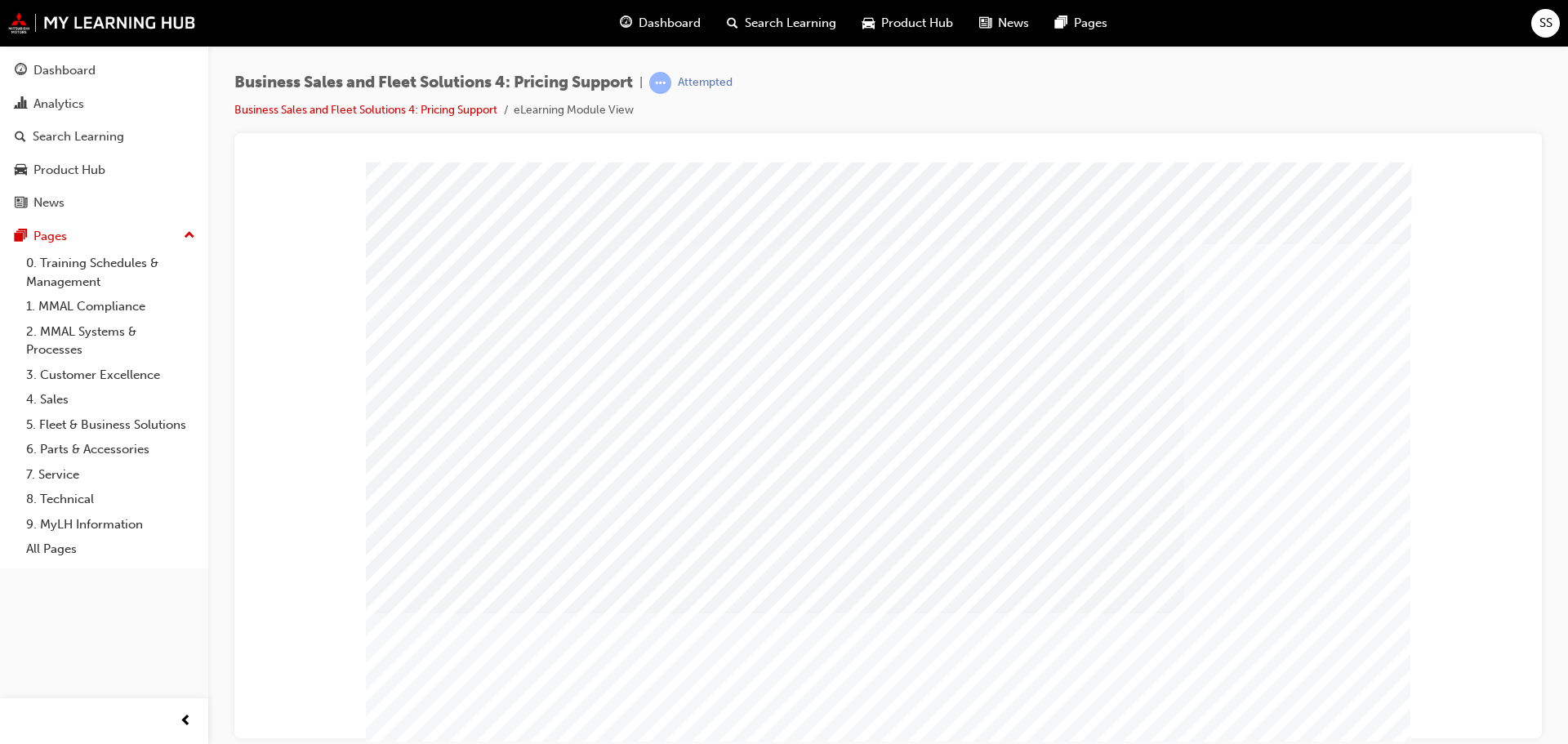
drag, startPoint x: 841, startPoint y: 574, endPoint x: 831, endPoint y: 575, distance: 10.0
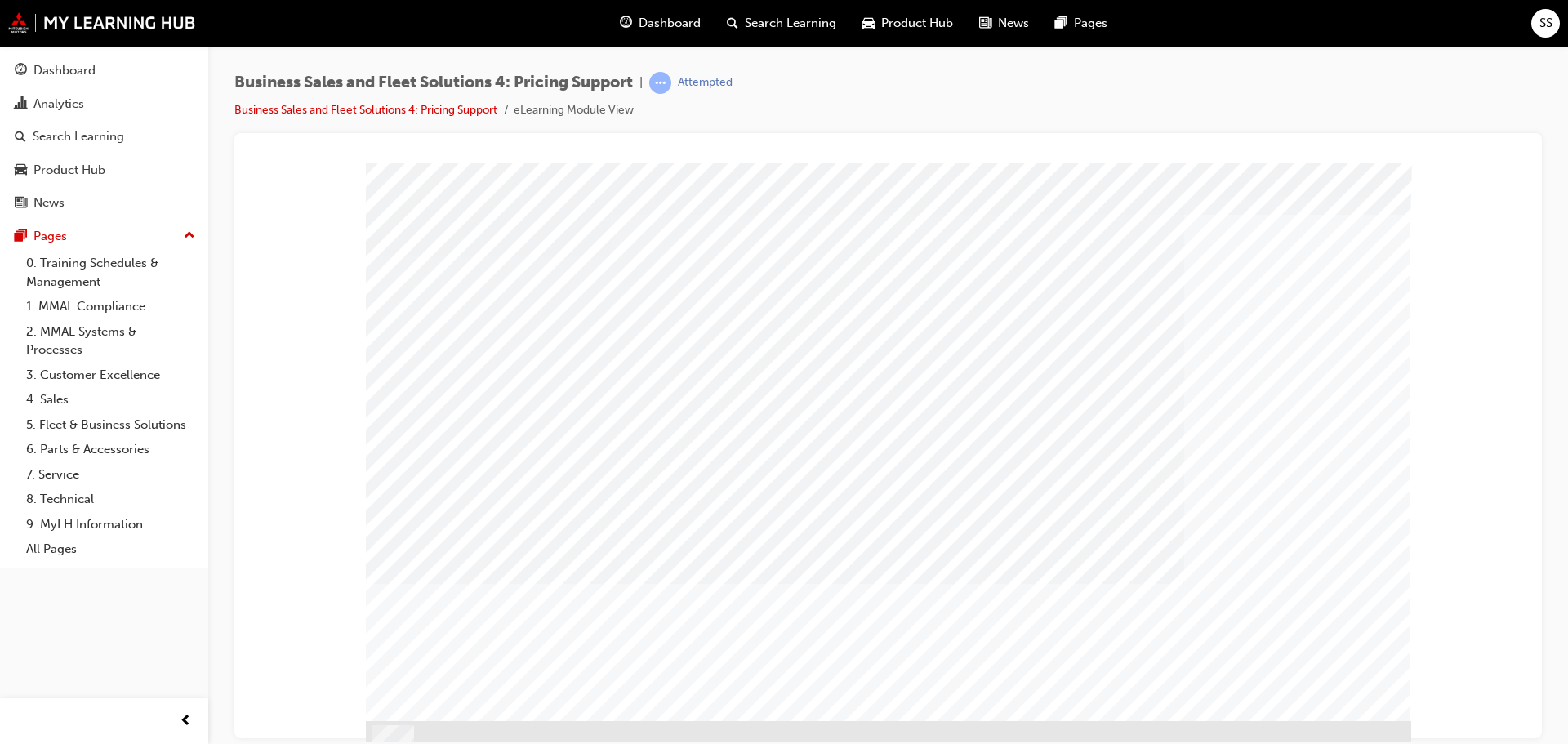
scroll to position [46, 0]
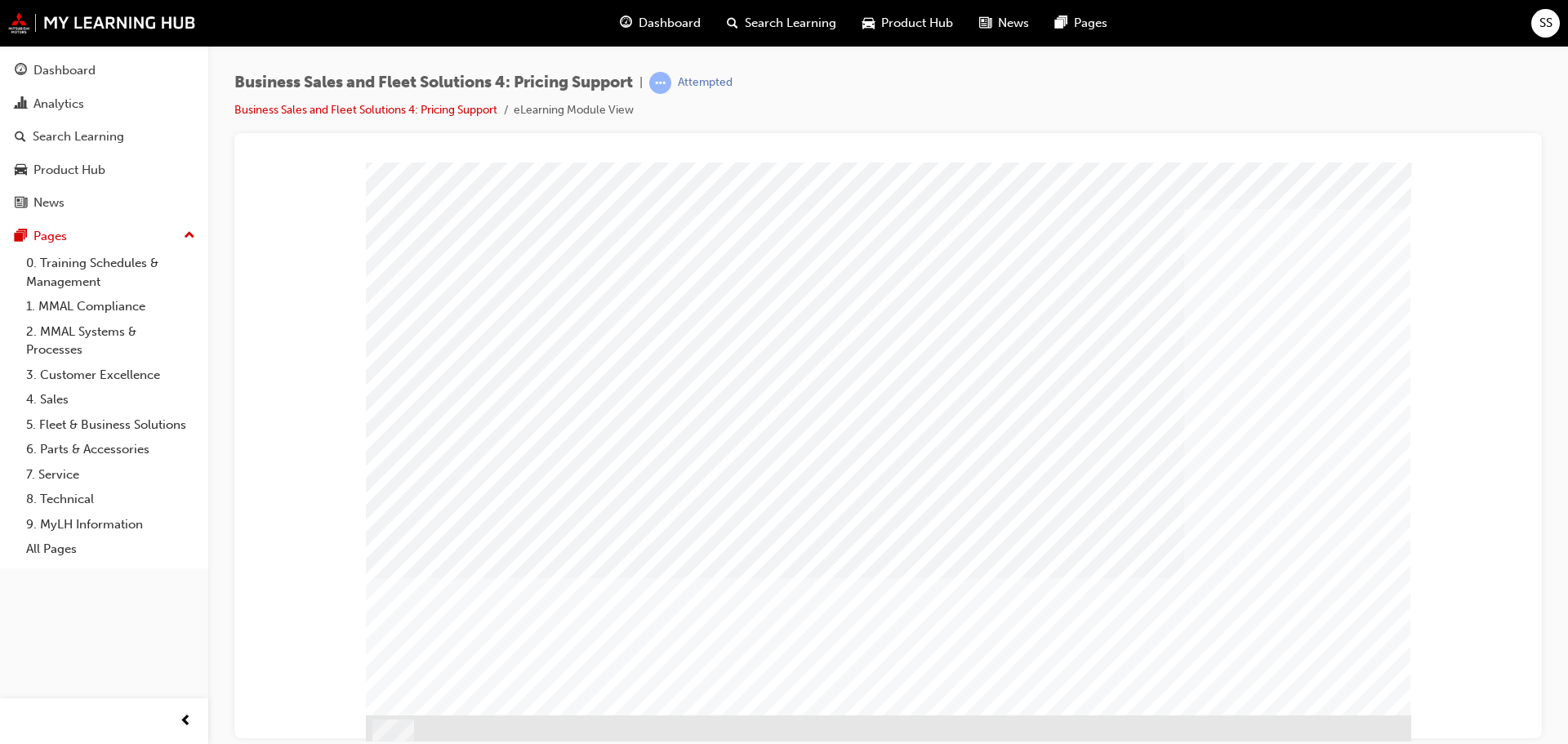
scroll to position [46, 0]
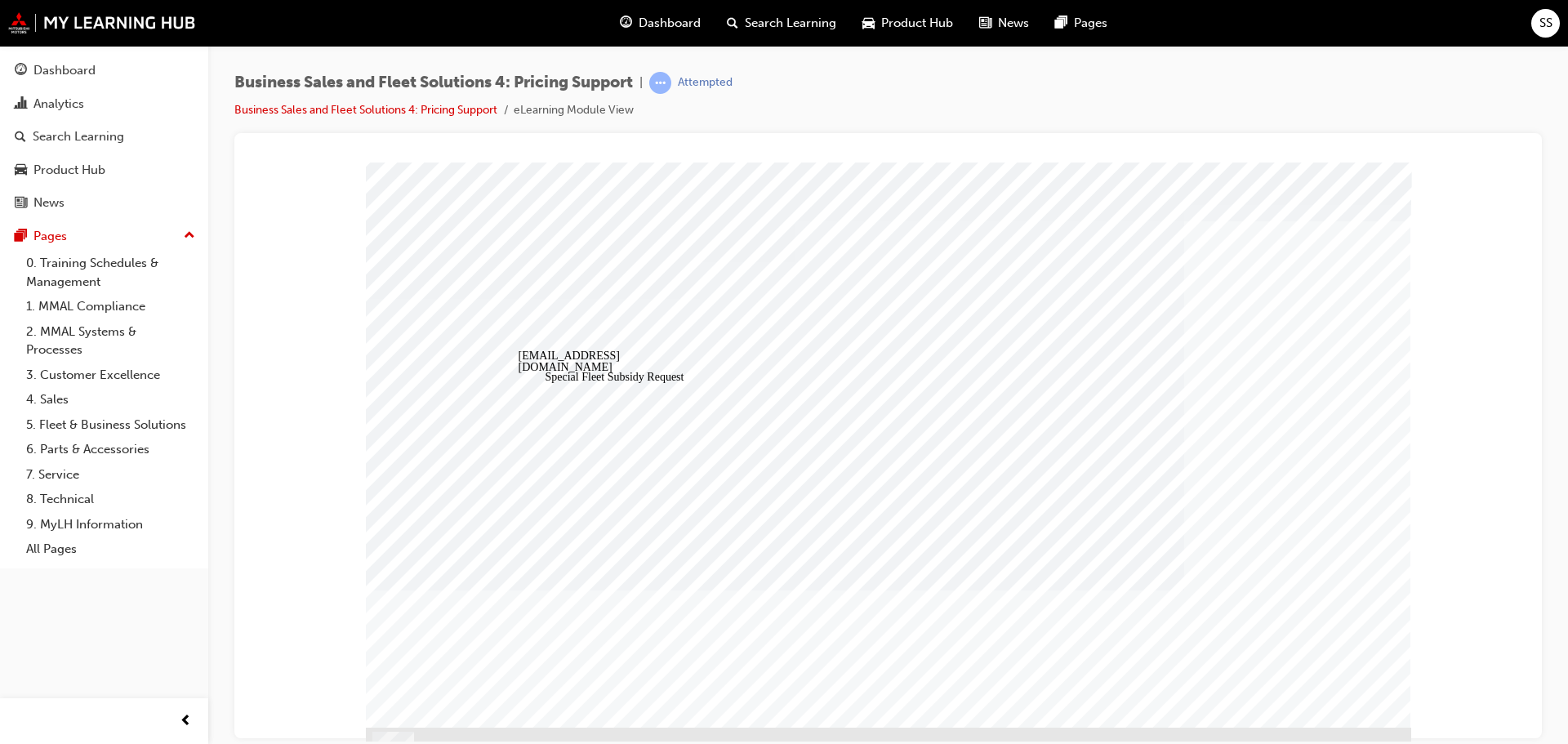
scroll to position [46, 0]
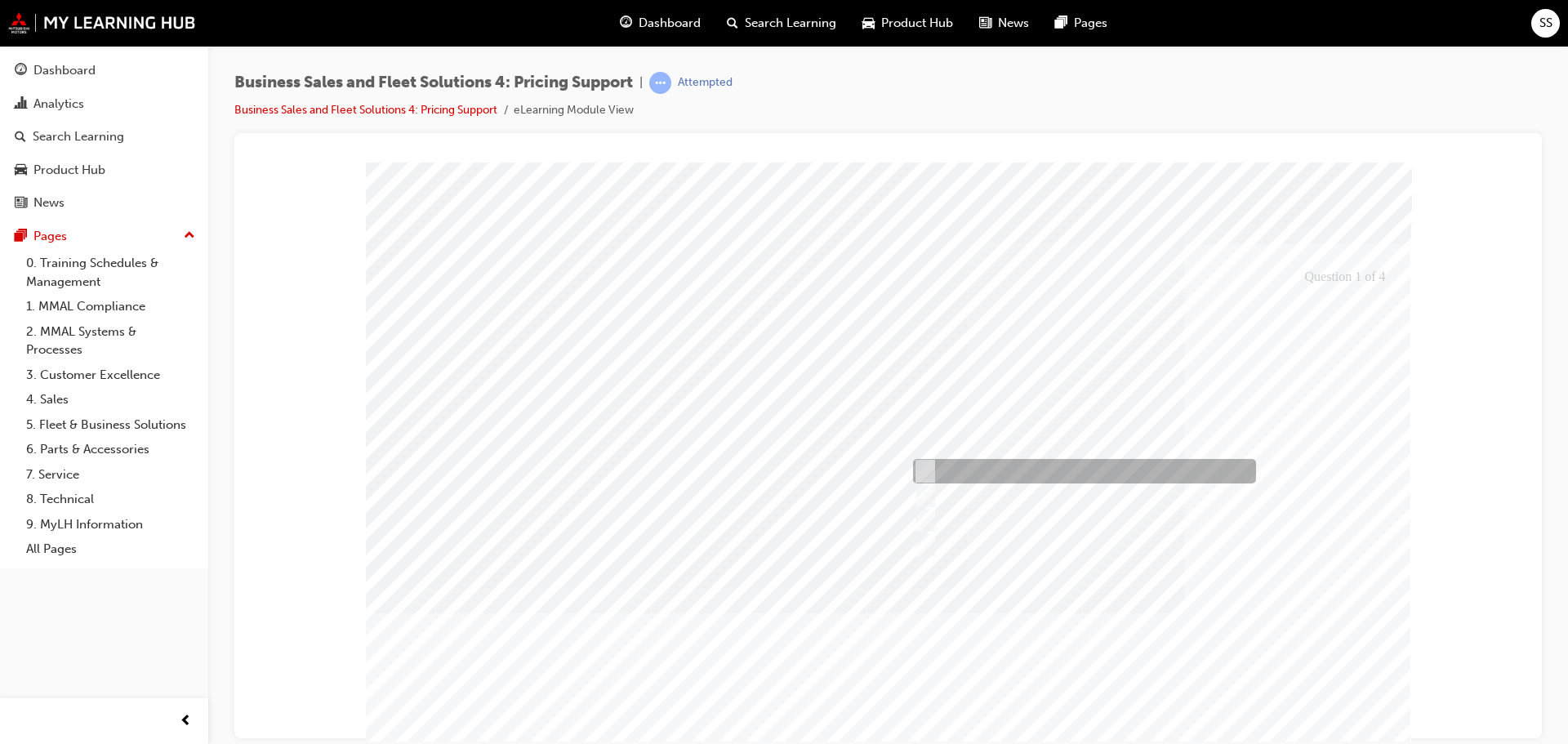
click at [1113, 479] on div at bounding box center [1080, 471] width 343 height 24
checkbox input "true"
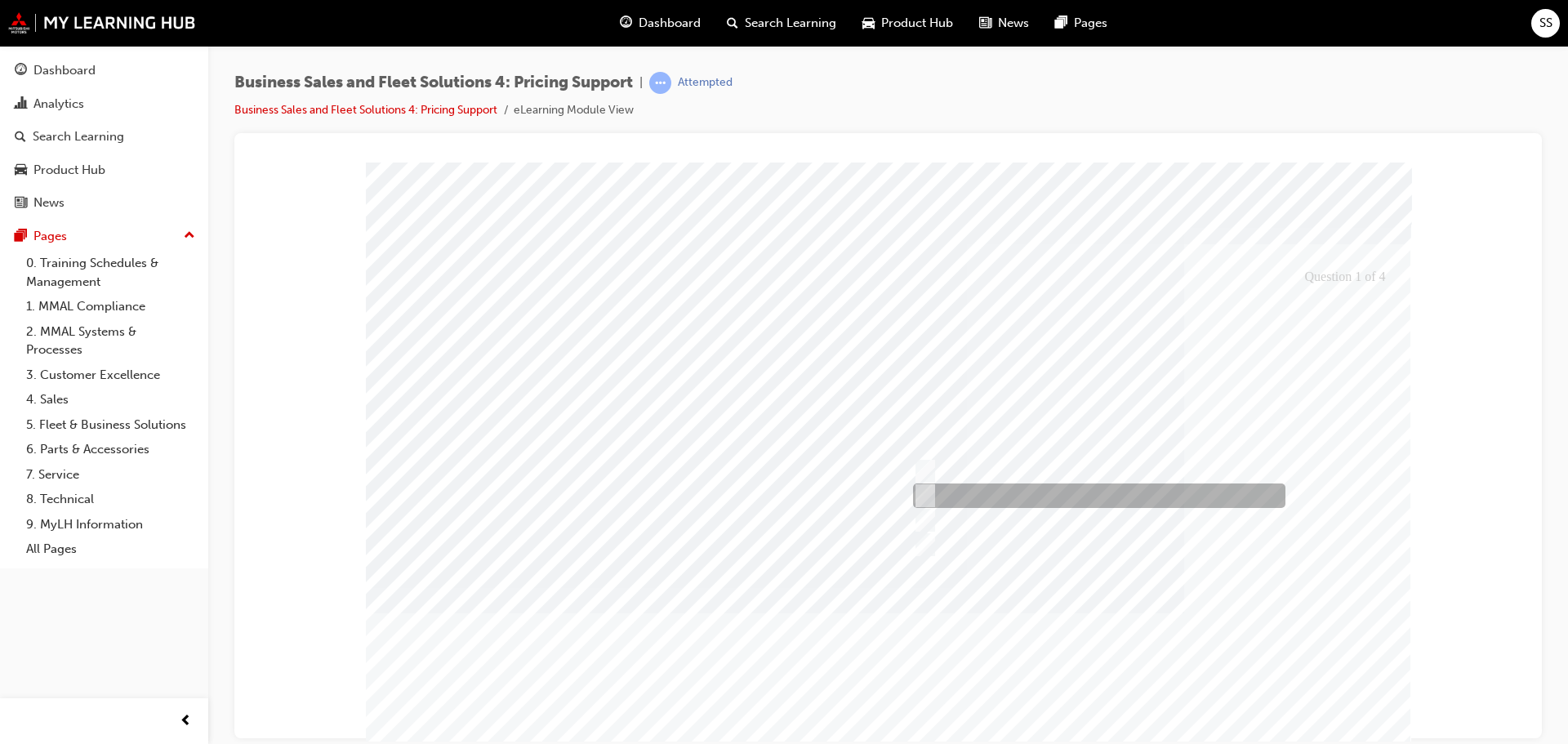
drag, startPoint x: 1108, startPoint y: 497, endPoint x: 1099, endPoint y: 548, distance: 51.8
click at [1108, 497] on div at bounding box center [1096, 495] width 373 height 24
checkbox input "true"
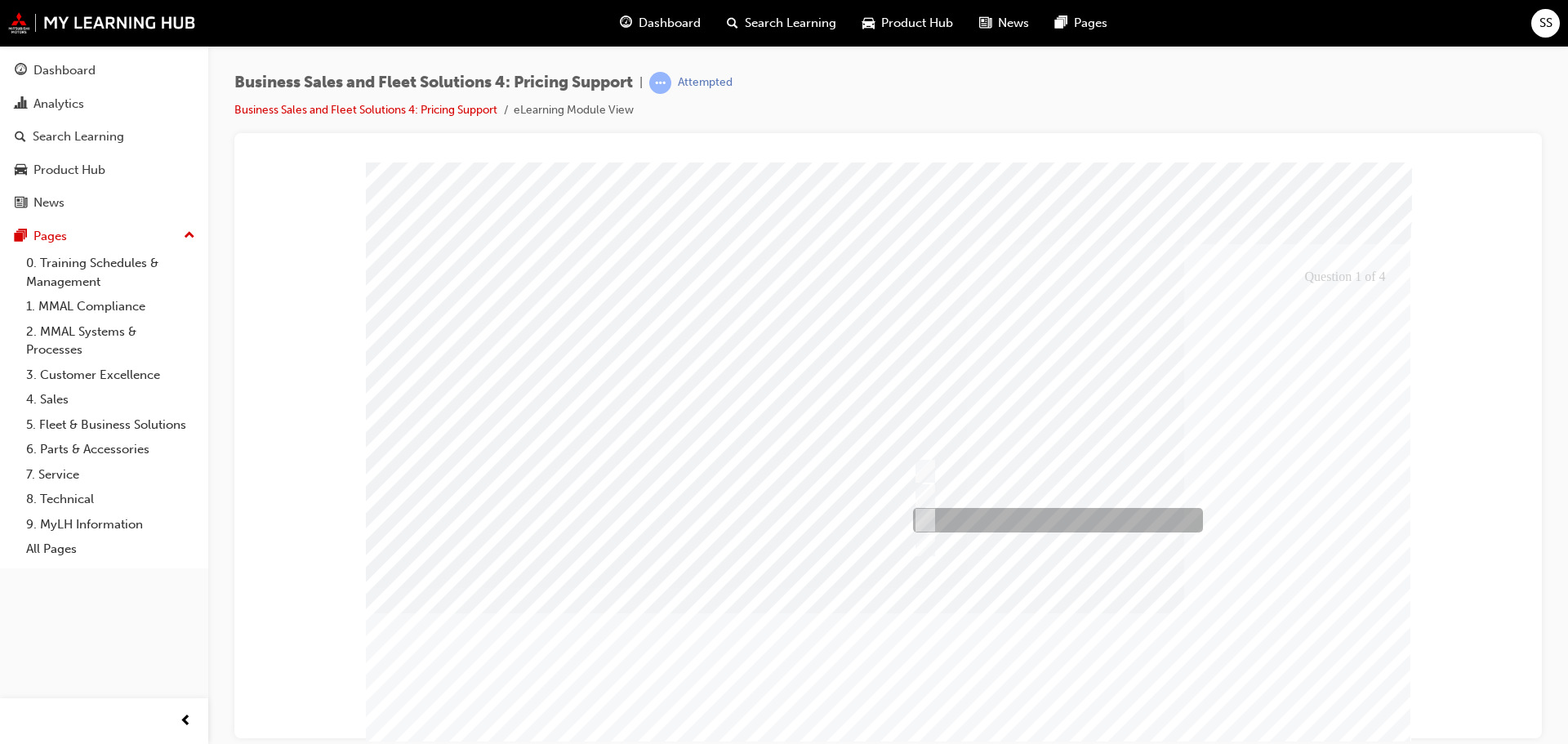
click at [1077, 515] on div at bounding box center [1053, 520] width 290 height 24
checkbox input "true"
click at [1288, 643] on div at bounding box center [888, 473] width 1045 height 625
click at [970, 475] on div at bounding box center [974, 471] width 129 height 24
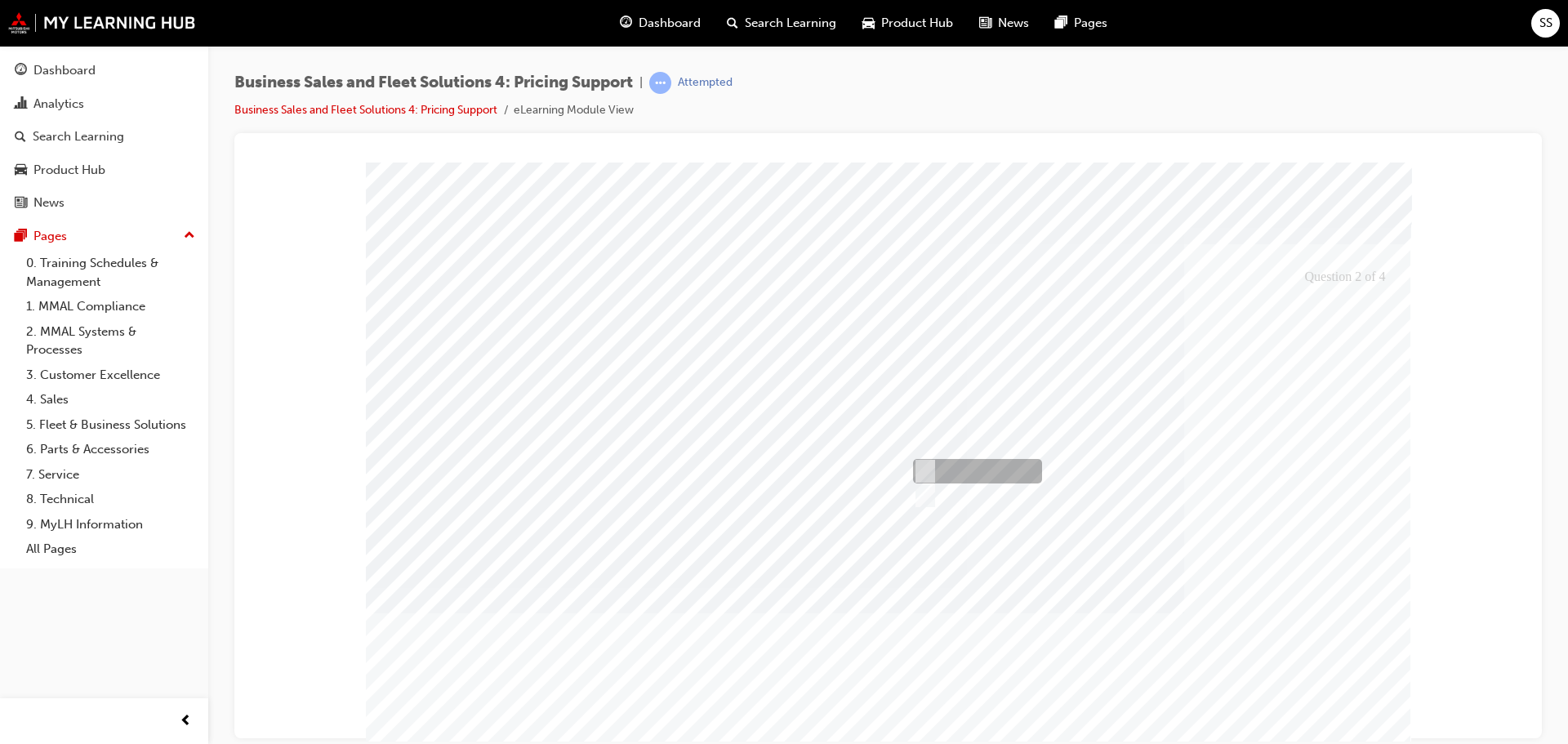
radio input "true"
click at [1138, 649] on div at bounding box center [888, 473] width 1045 height 625
click at [974, 471] on div at bounding box center [974, 471] width 129 height 24
radio input "true"
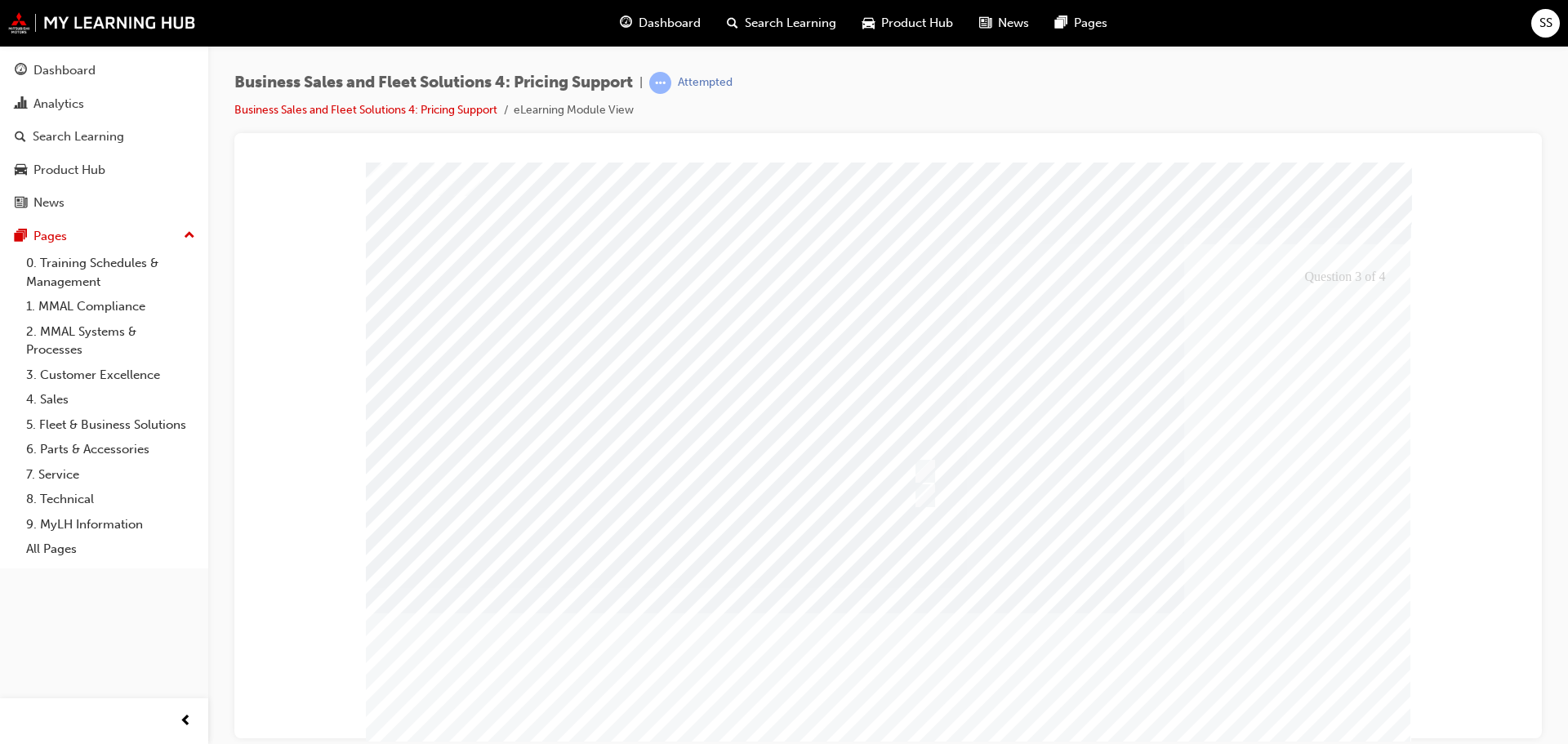
click at [1135, 660] on div at bounding box center [888, 473] width 1045 height 625
click at [975, 497] on div at bounding box center [974, 495] width 129 height 24
radio input "true"
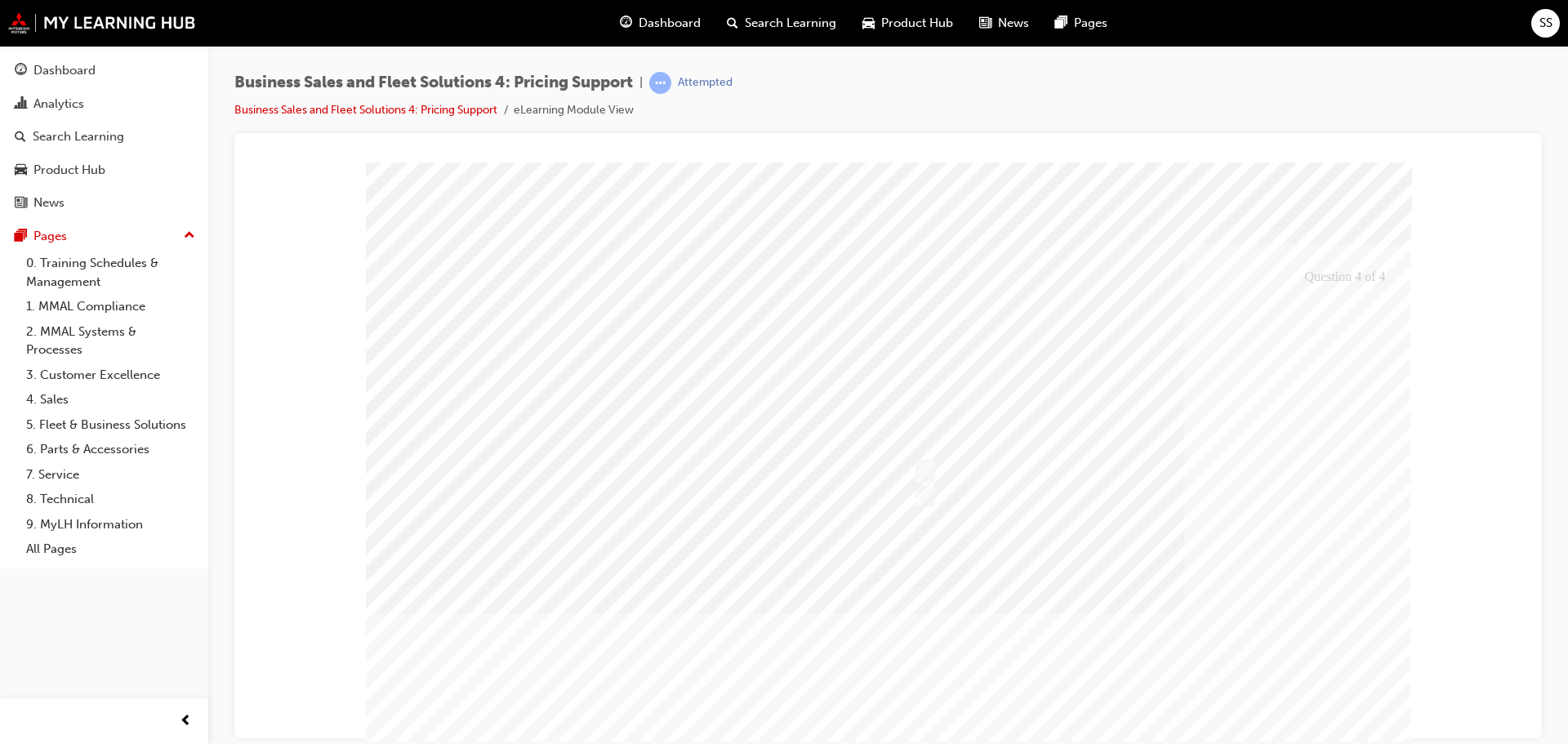
click at [1120, 566] on div at bounding box center [888, 473] width 1045 height 625
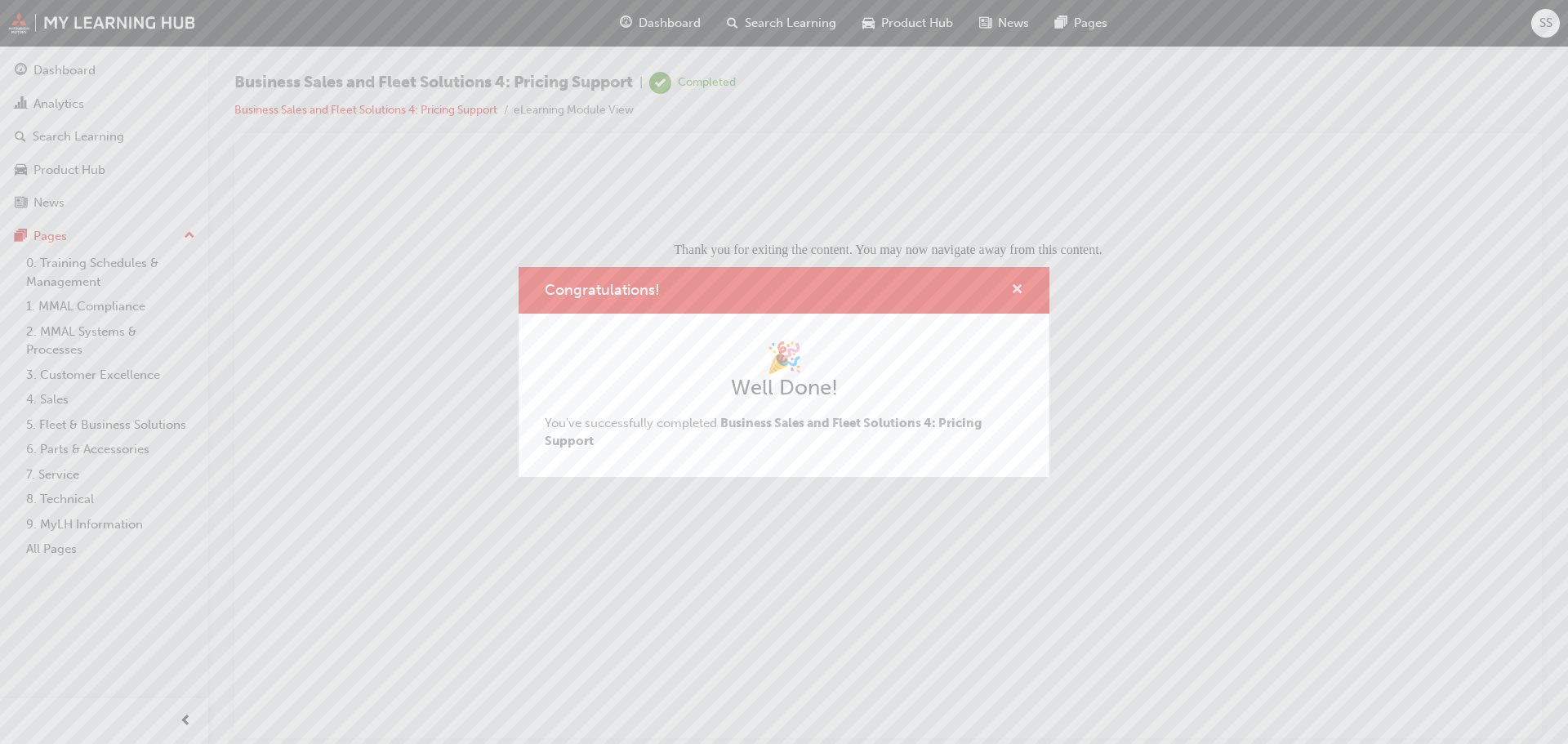
click at [1014, 288] on span "cross-icon" at bounding box center [1018, 290] width 13 height 14
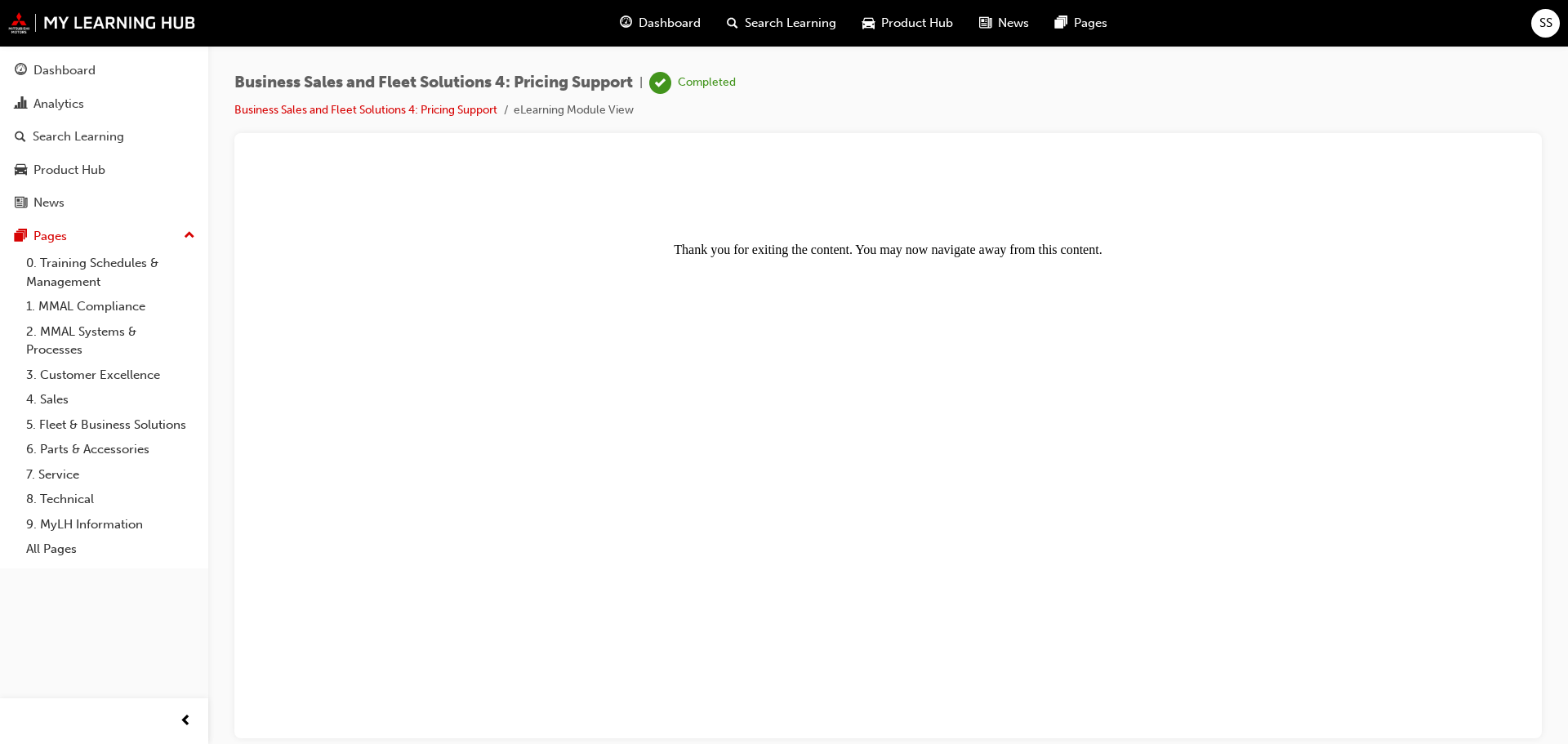
drag, startPoint x: 659, startPoint y: 33, endPoint x: 658, endPoint y: 44, distance: 11.0
click at [659, 33] on div "Dashboard" at bounding box center [660, 22] width 107 height 33
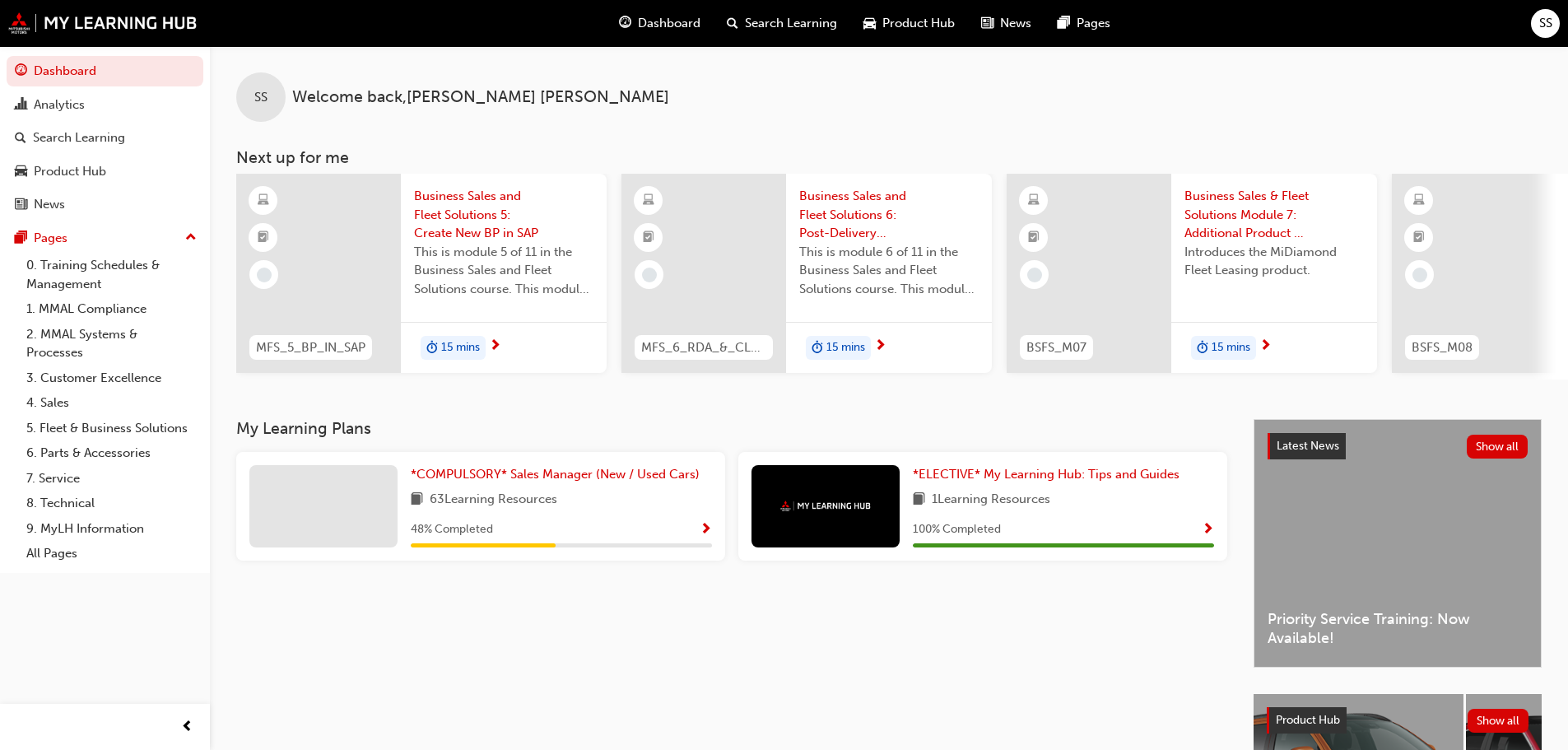
click at [468, 211] on span "Business Sales and Fleet Solutions 5: Create New BP in SAP" at bounding box center [503, 215] width 180 height 56
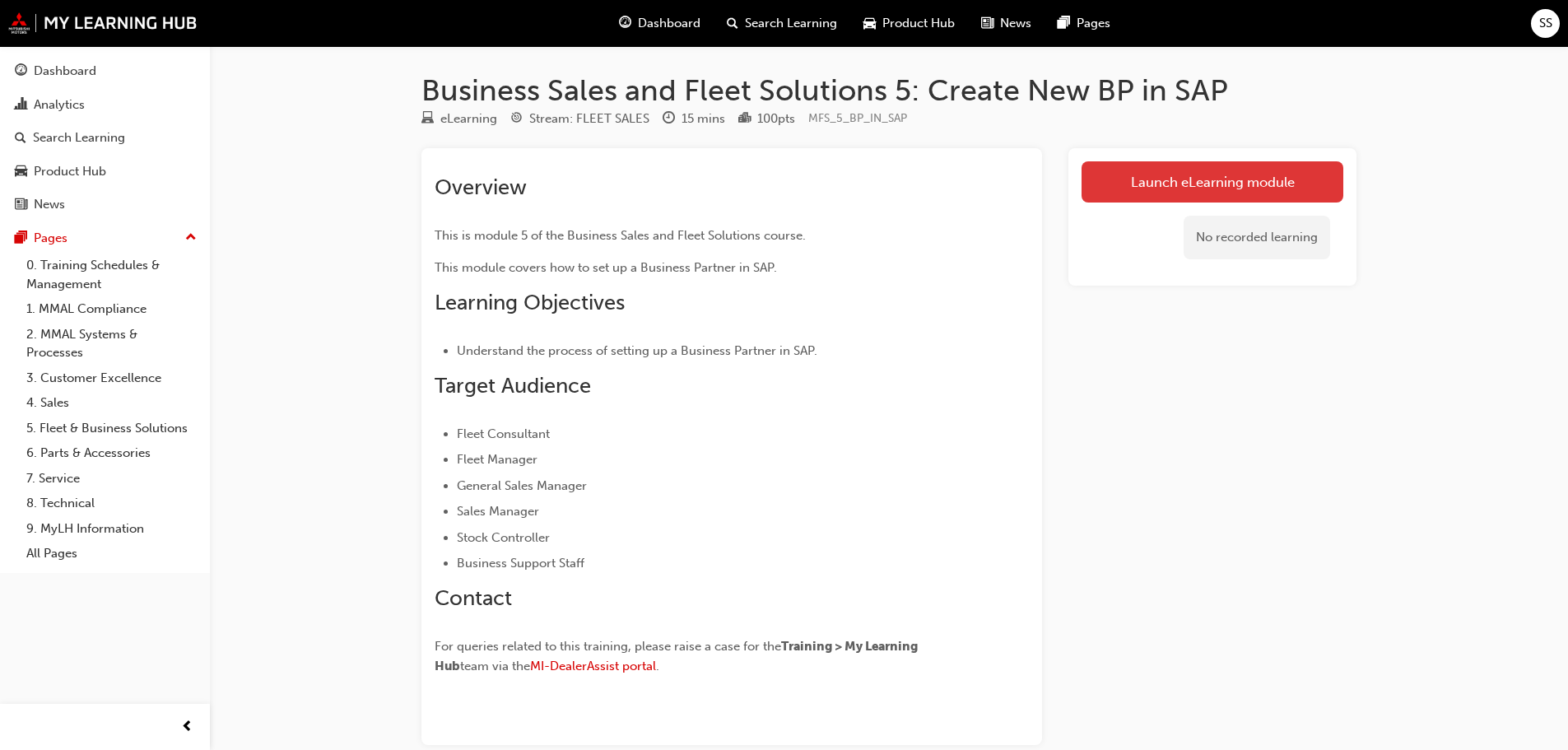
click at [1160, 187] on link "Launch eLearning module" at bounding box center [1212, 183] width 262 height 42
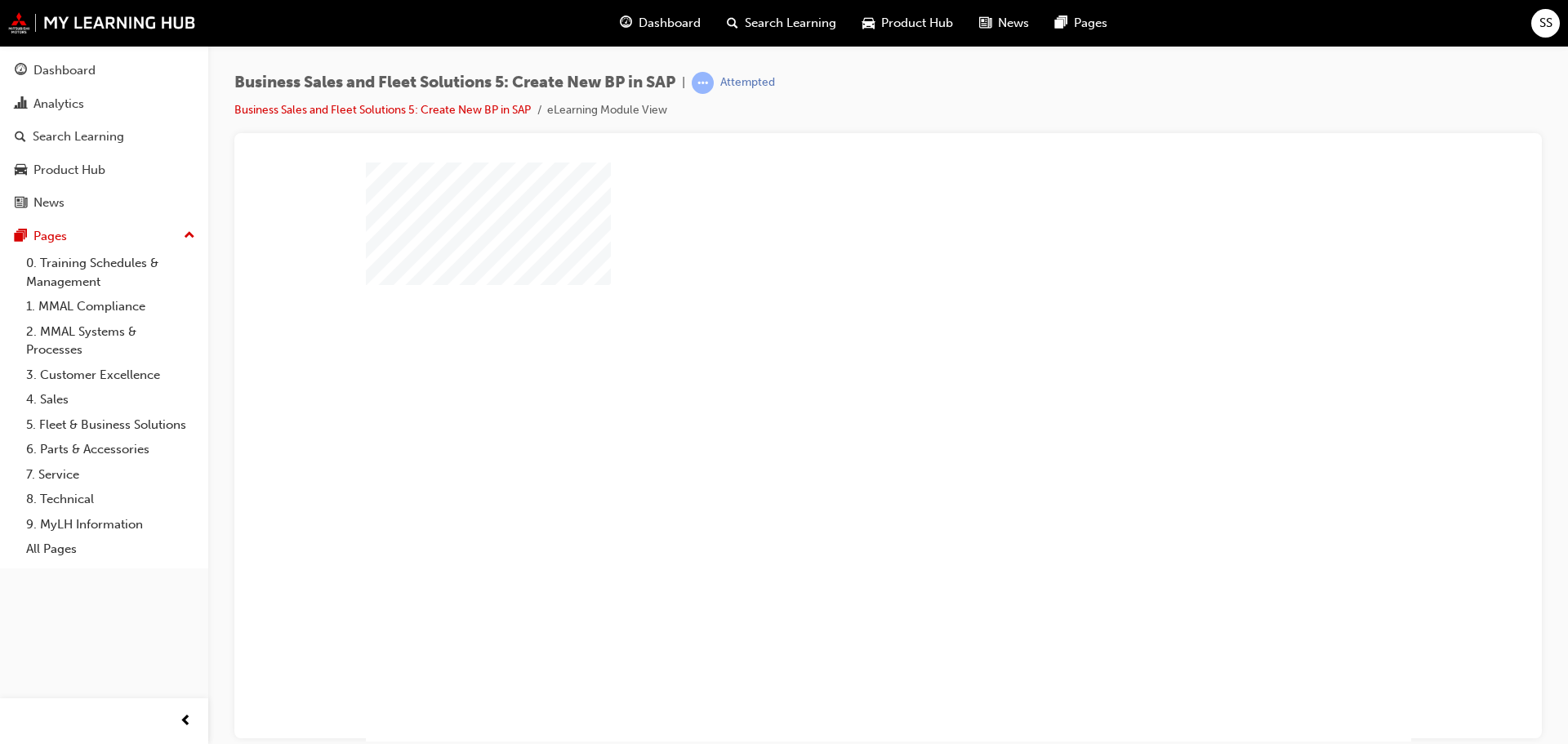
click at [842, 404] on div "play" at bounding box center [842, 404] width 0 height 0
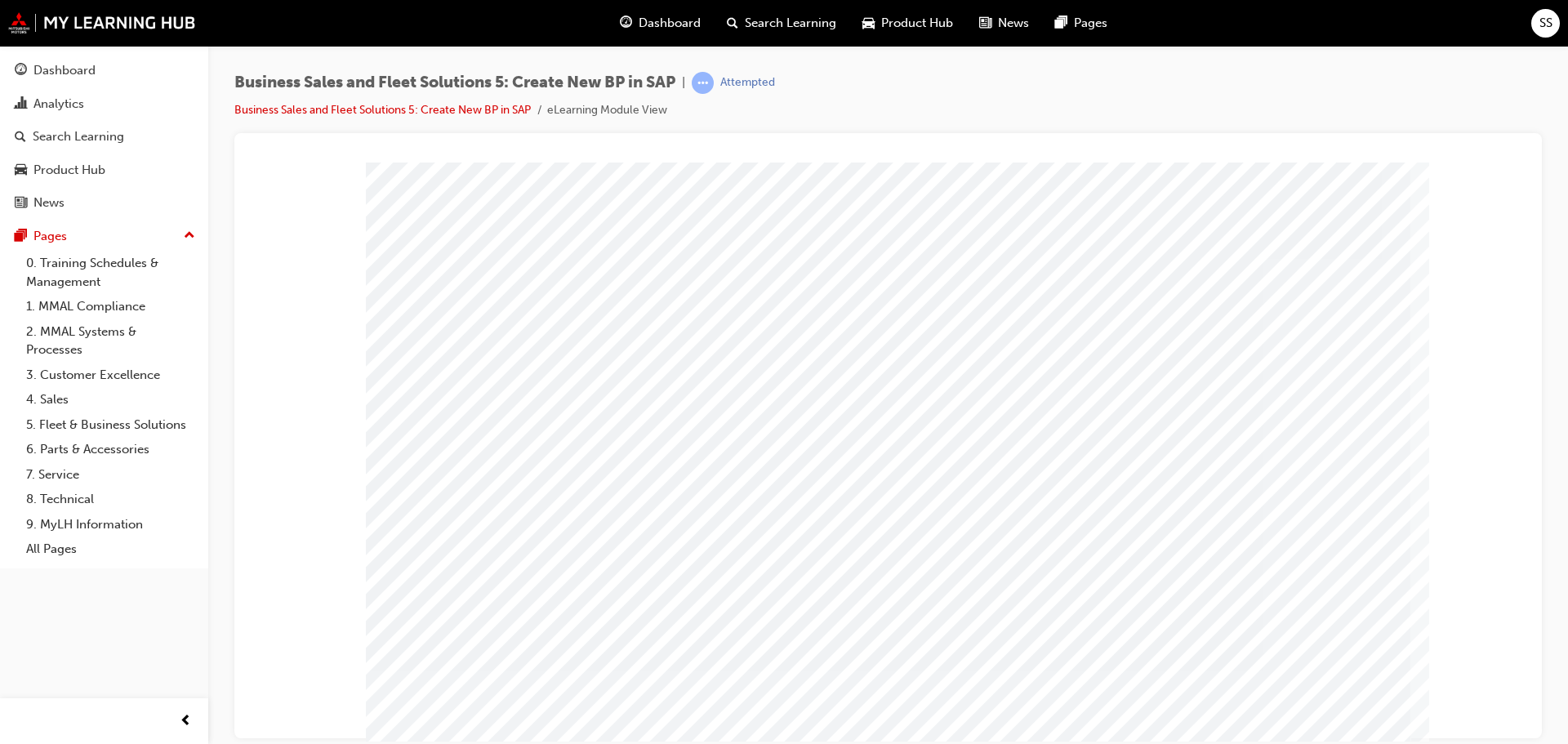
scroll to position [46, 0]
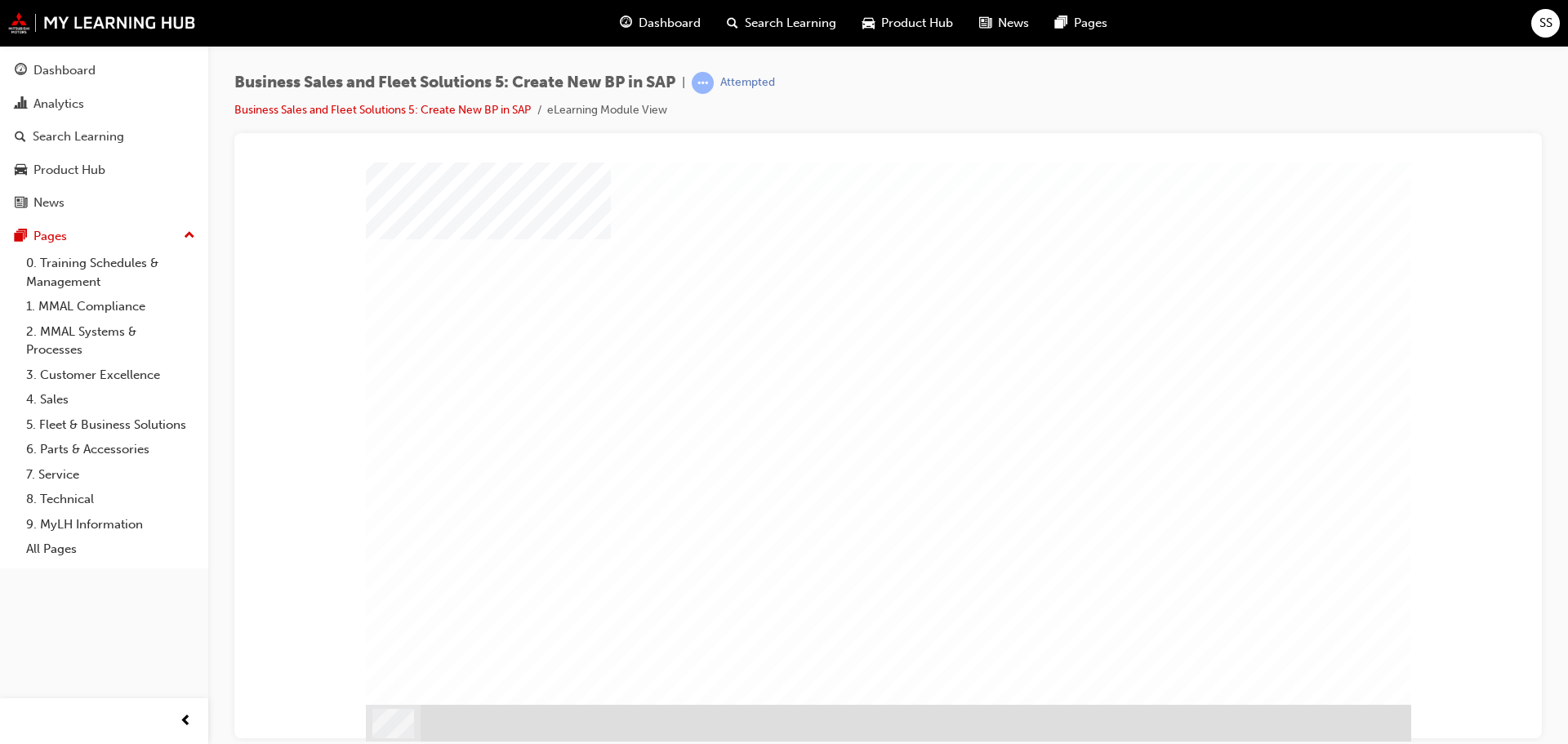
scroll to position [0, 0]
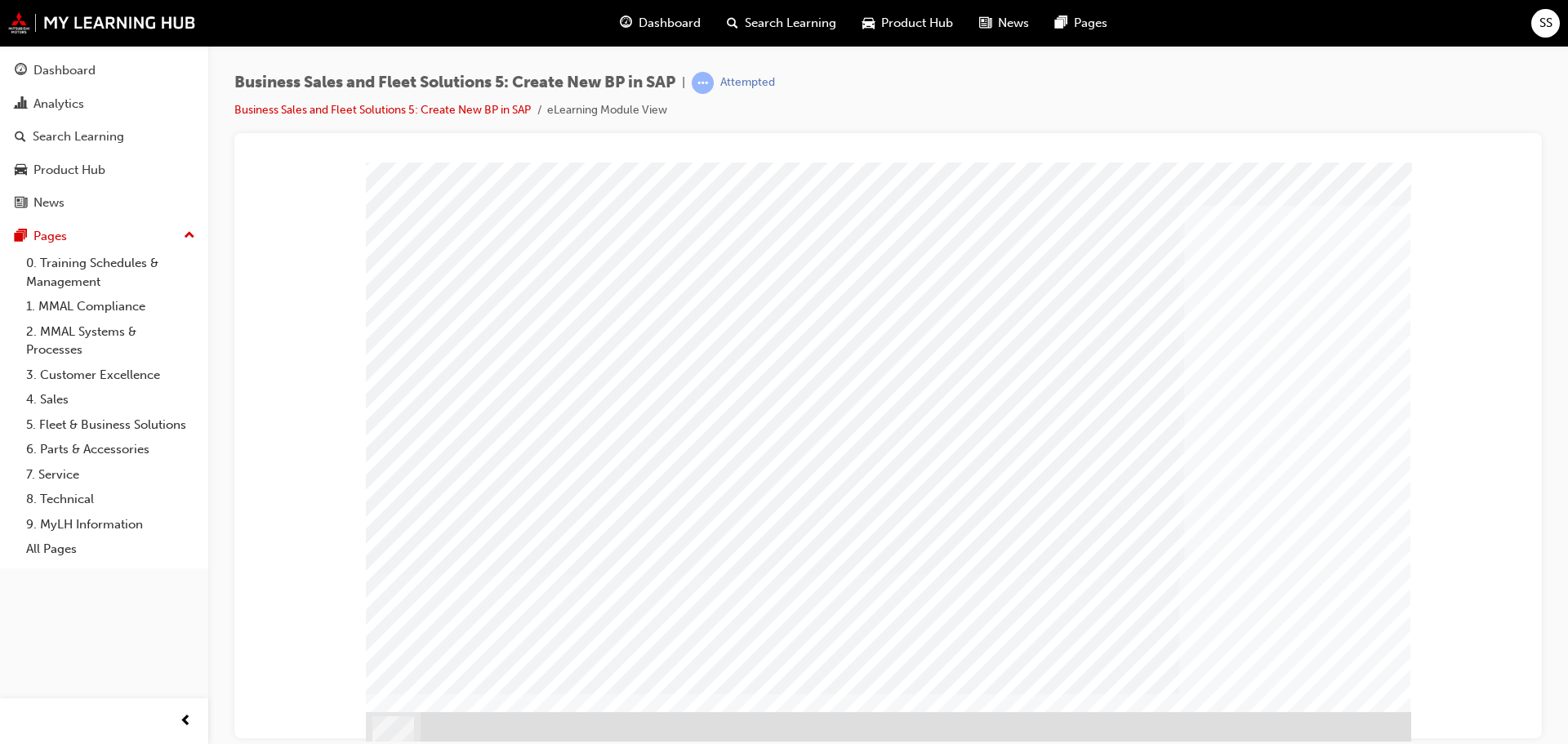
scroll to position [46, 0]
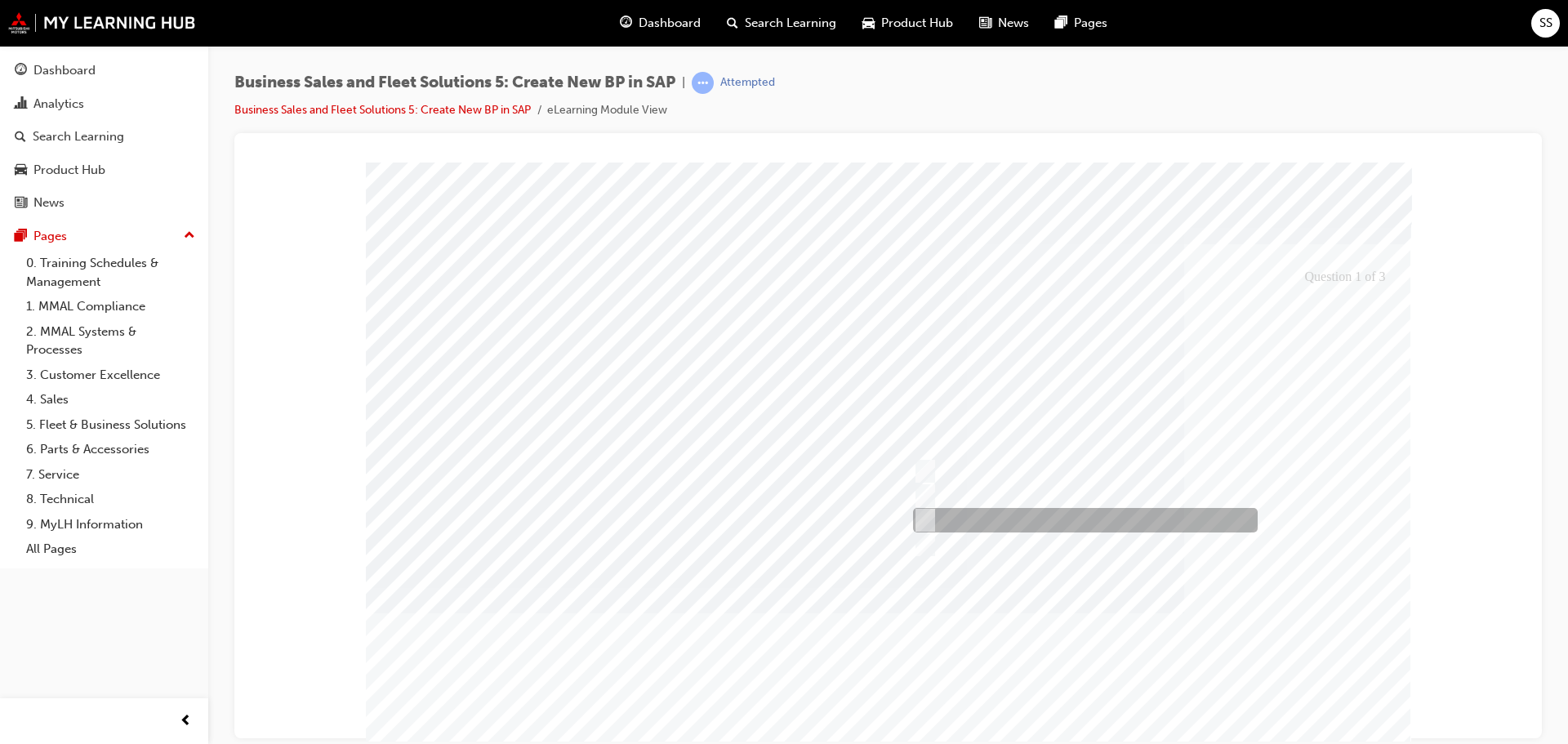
click at [1030, 508] on div at bounding box center [1081, 520] width 345 height 24
radio input "true"
click at [1259, 558] on div at bounding box center [888, 473] width 1045 height 625
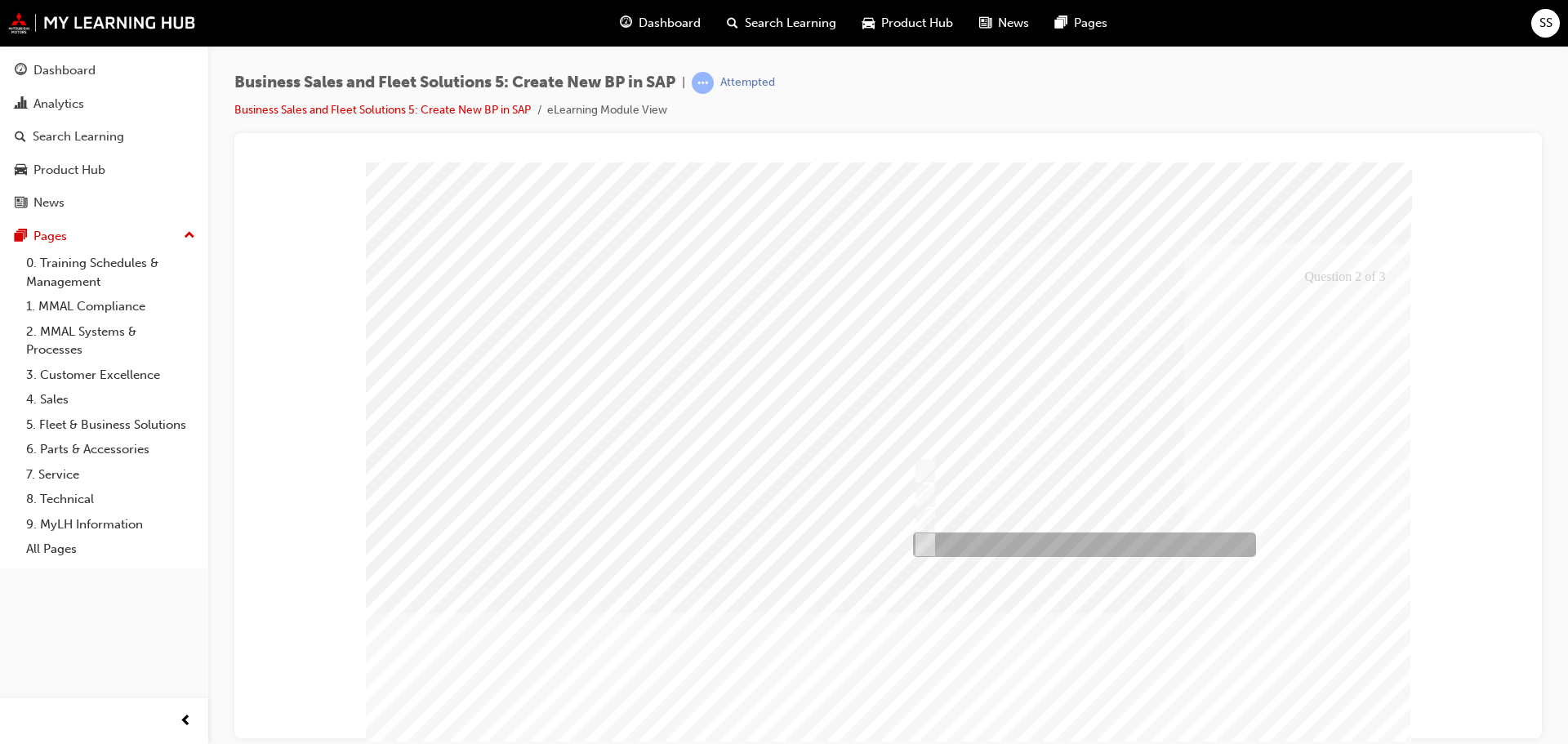
click at [988, 534] on div at bounding box center [1080, 544] width 343 height 24
checkbox input "false"
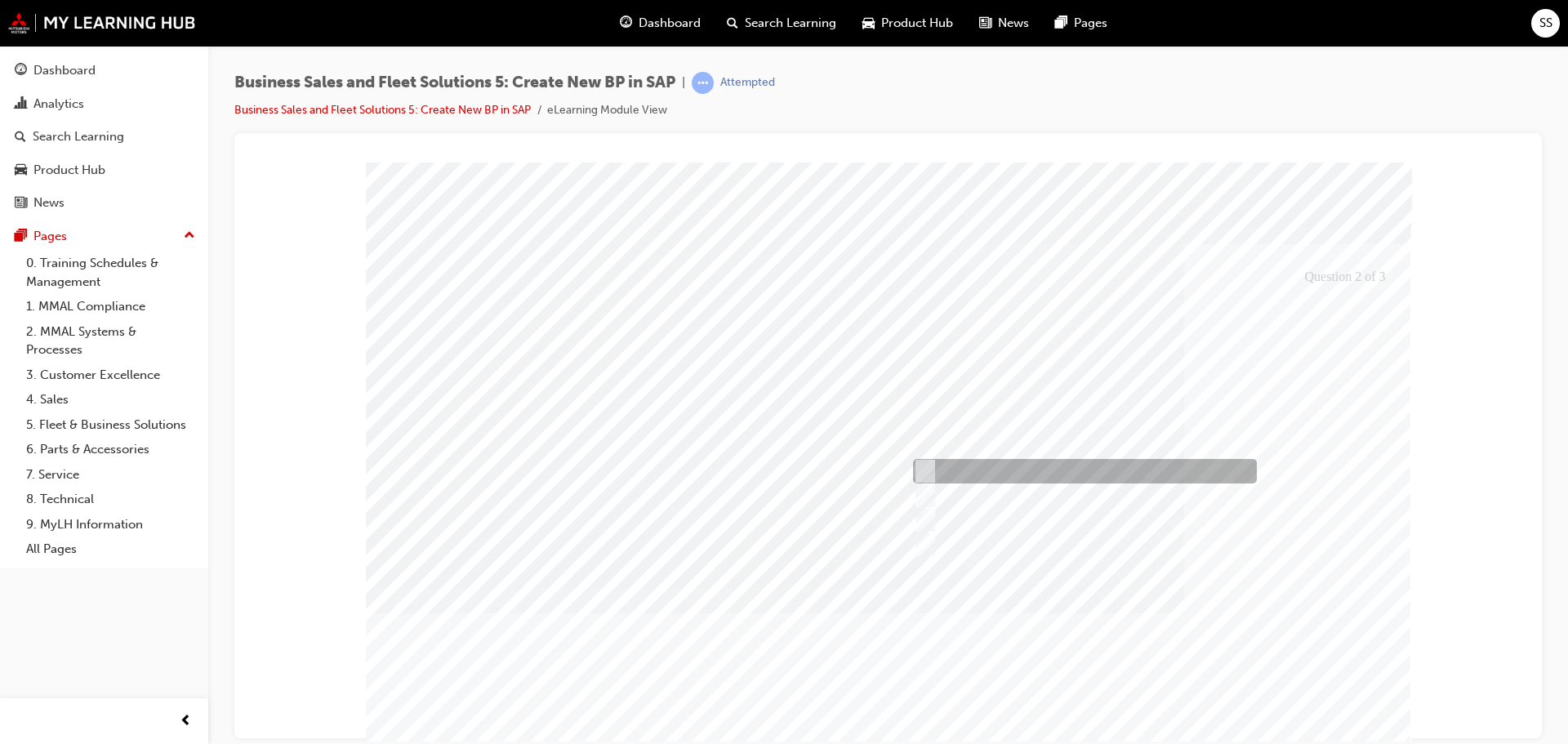
click at [1100, 479] on div at bounding box center [1081, 471] width 344 height 24
checkbox input "true"
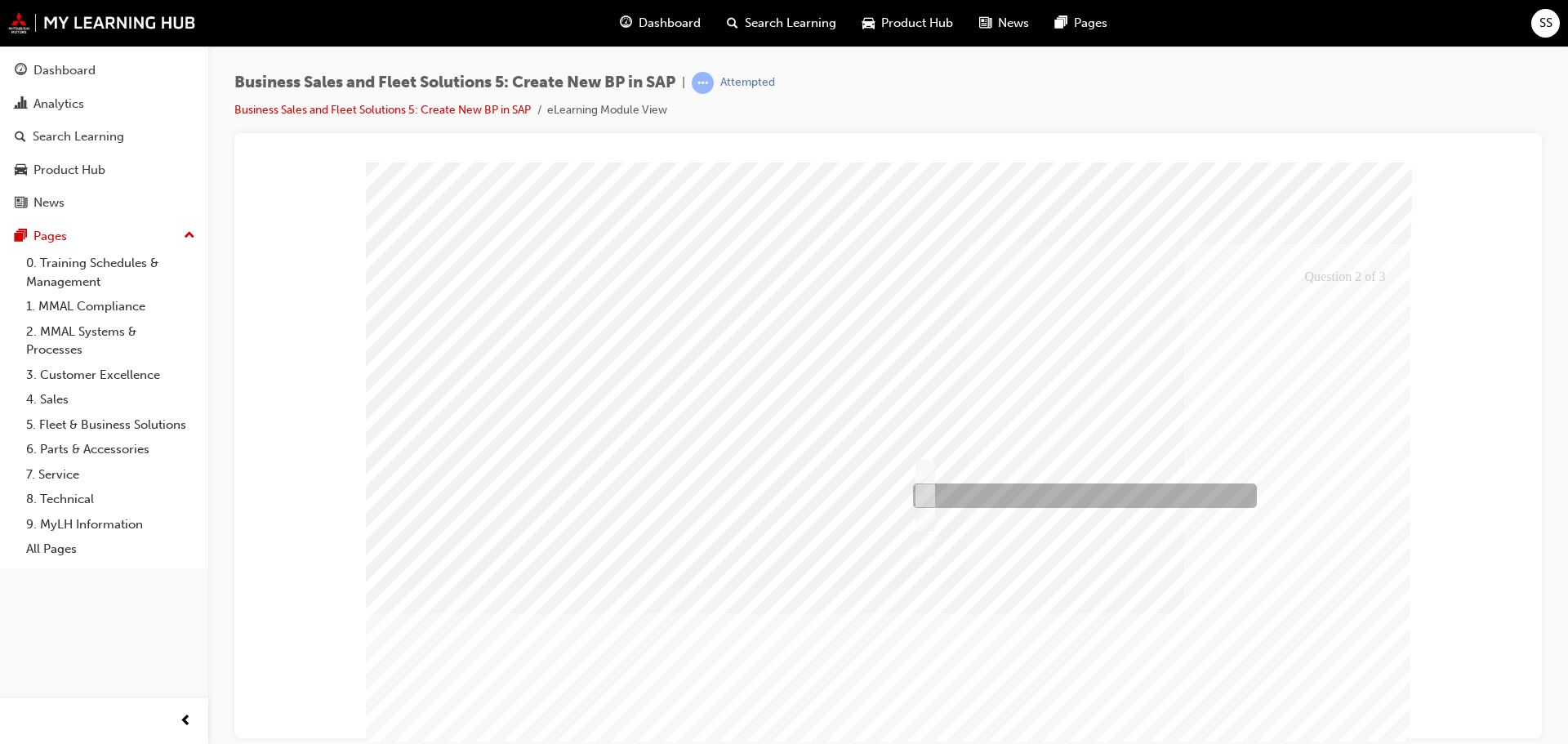
click at [1099, 490] on div at bounding box center [1081, 495] width 344 height 24
checkbox input "true"
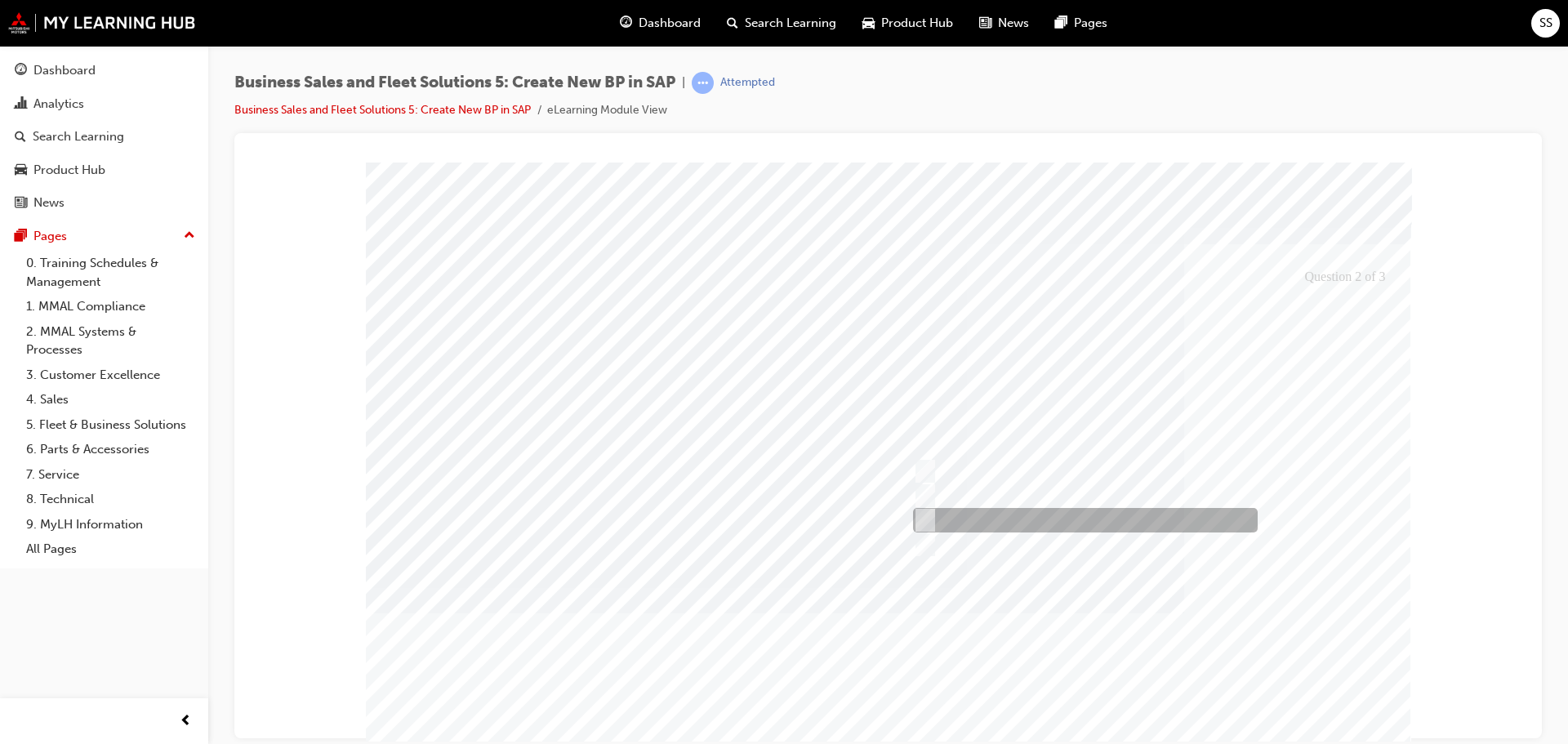
click at [1098, 508] on div at bounding box center [1081, 520] width 345 height 24
checkbox input "true"
click at [1313, 496] on div at bounding box center [888, 473] width 1045 height 625
click at [1118, 510] on div at bounding box center [1081, 520] width 345 height 24
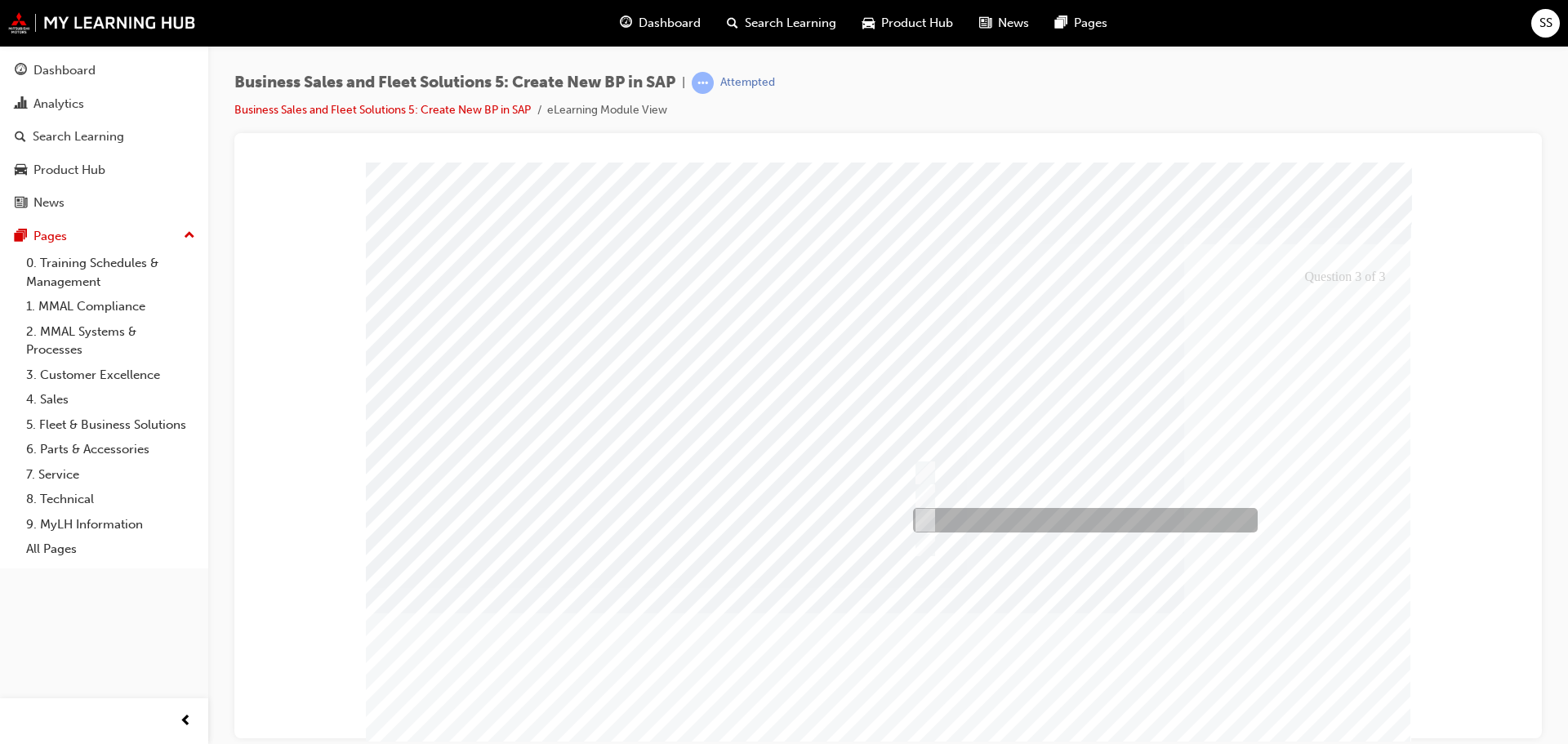
radio input "true"
click at [1228, 509] on div at bounding box center [882, 492] width 1045 height 625
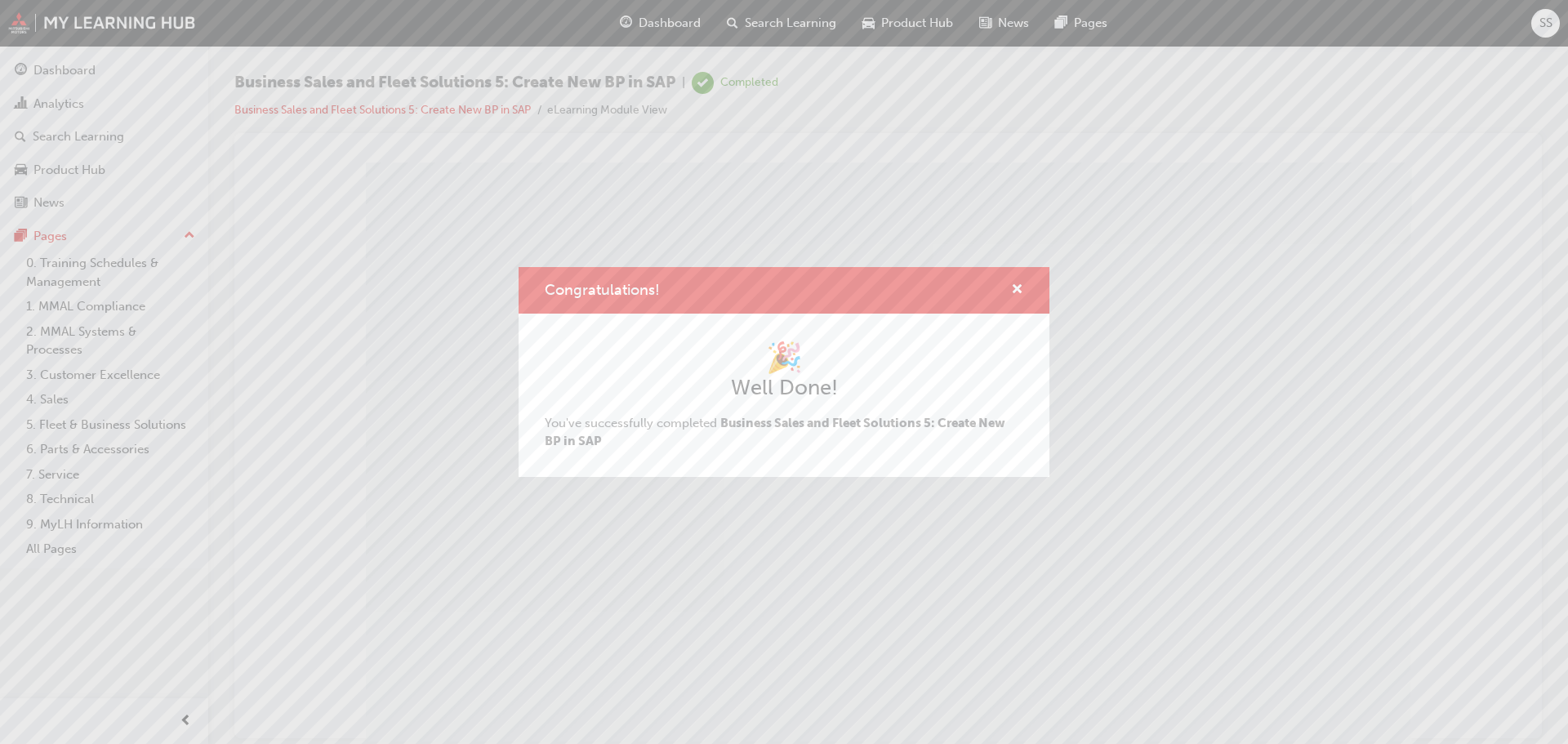
click at [1364, 713] on div "Congratulations! 🎉 Well Done! You've successfully completed Business Sales and …" at bounding box center [784, 372] width 1568 height 744
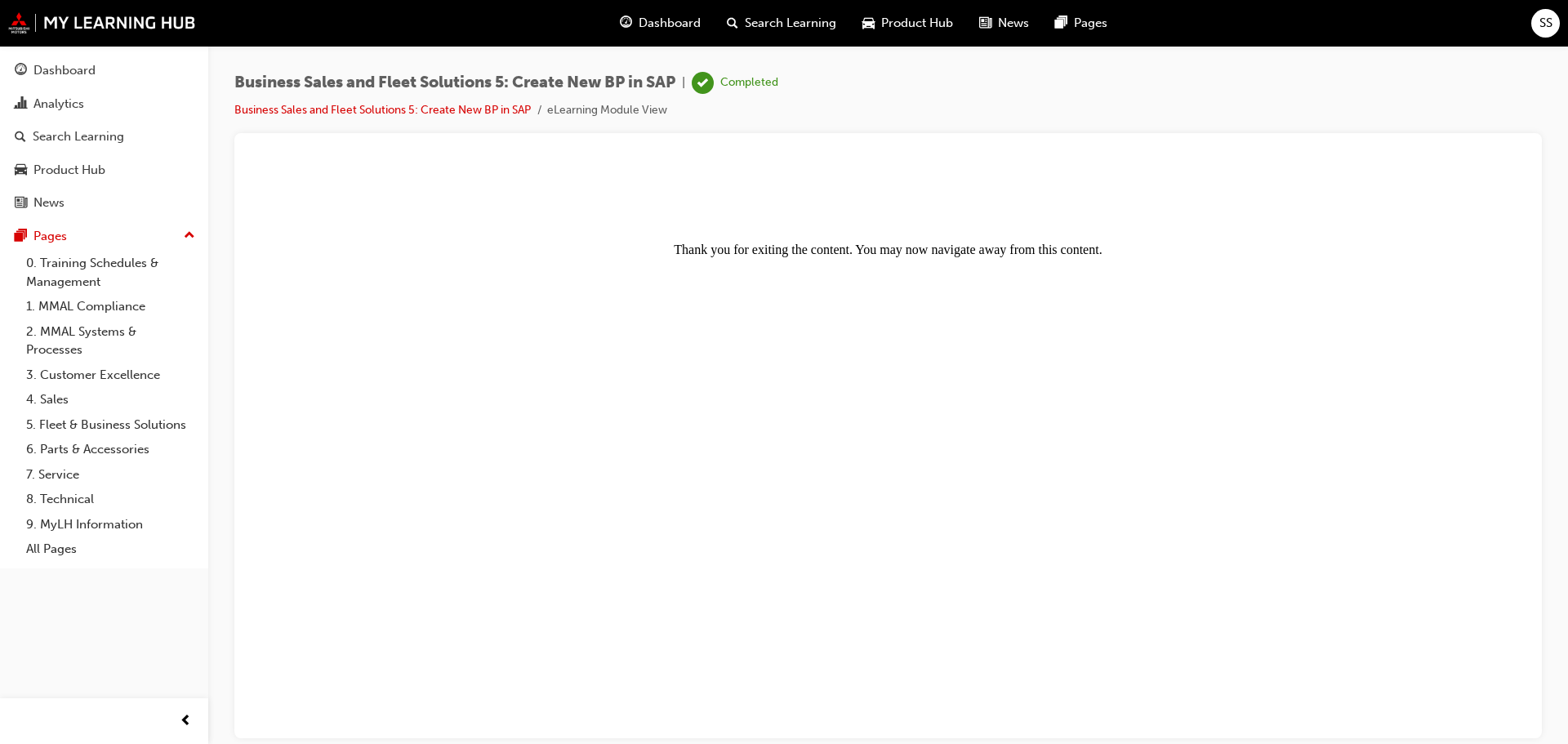
click at [653, 31] on span "Dashboard" at bounding box center [670, 22] width 62 height 19
